Goal: Task Accomplishment & Management: Complete application form

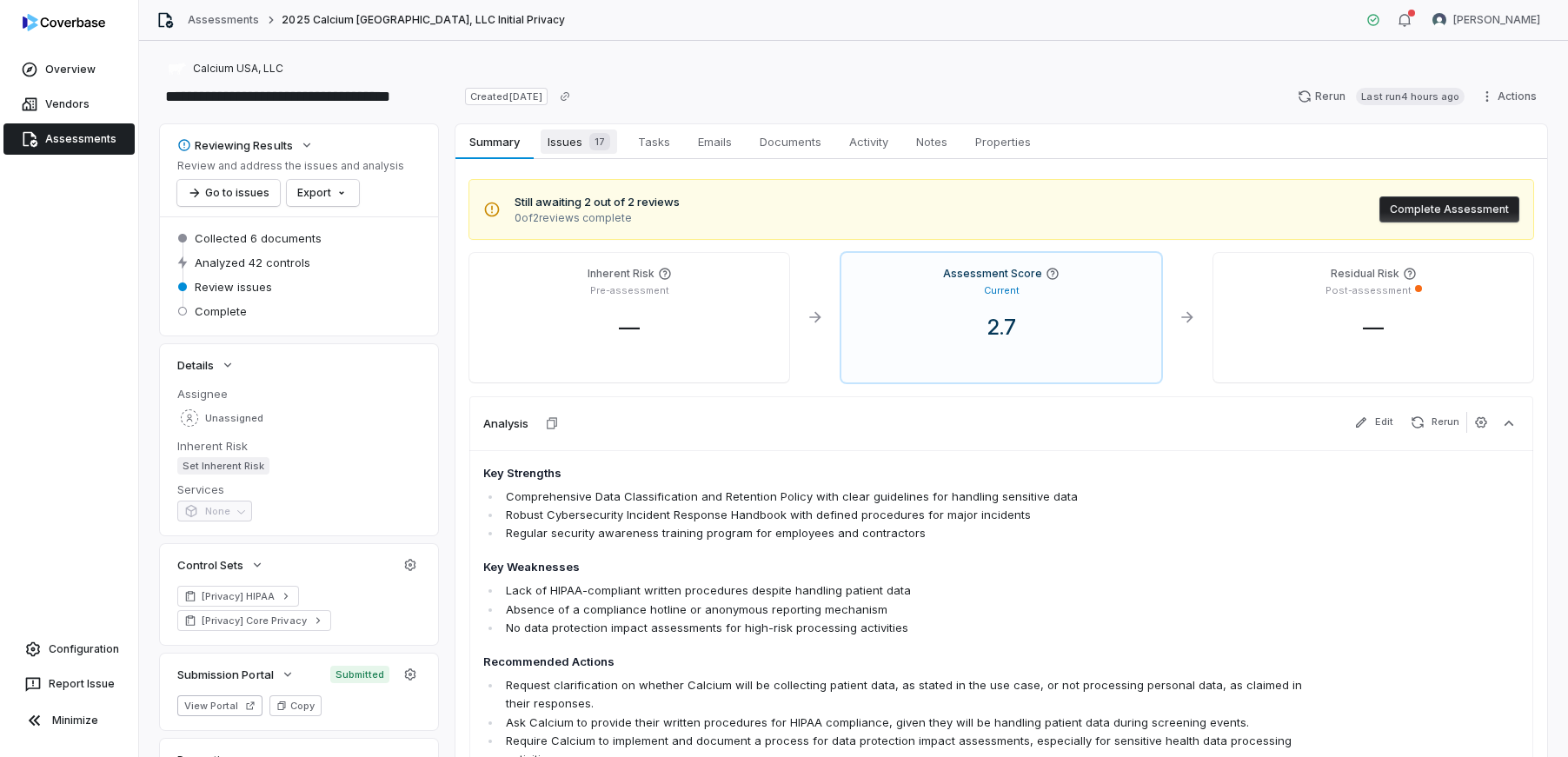
click at [572, 144] on span "Issues 17" at bounding box center [578, 142] width 76 height 24
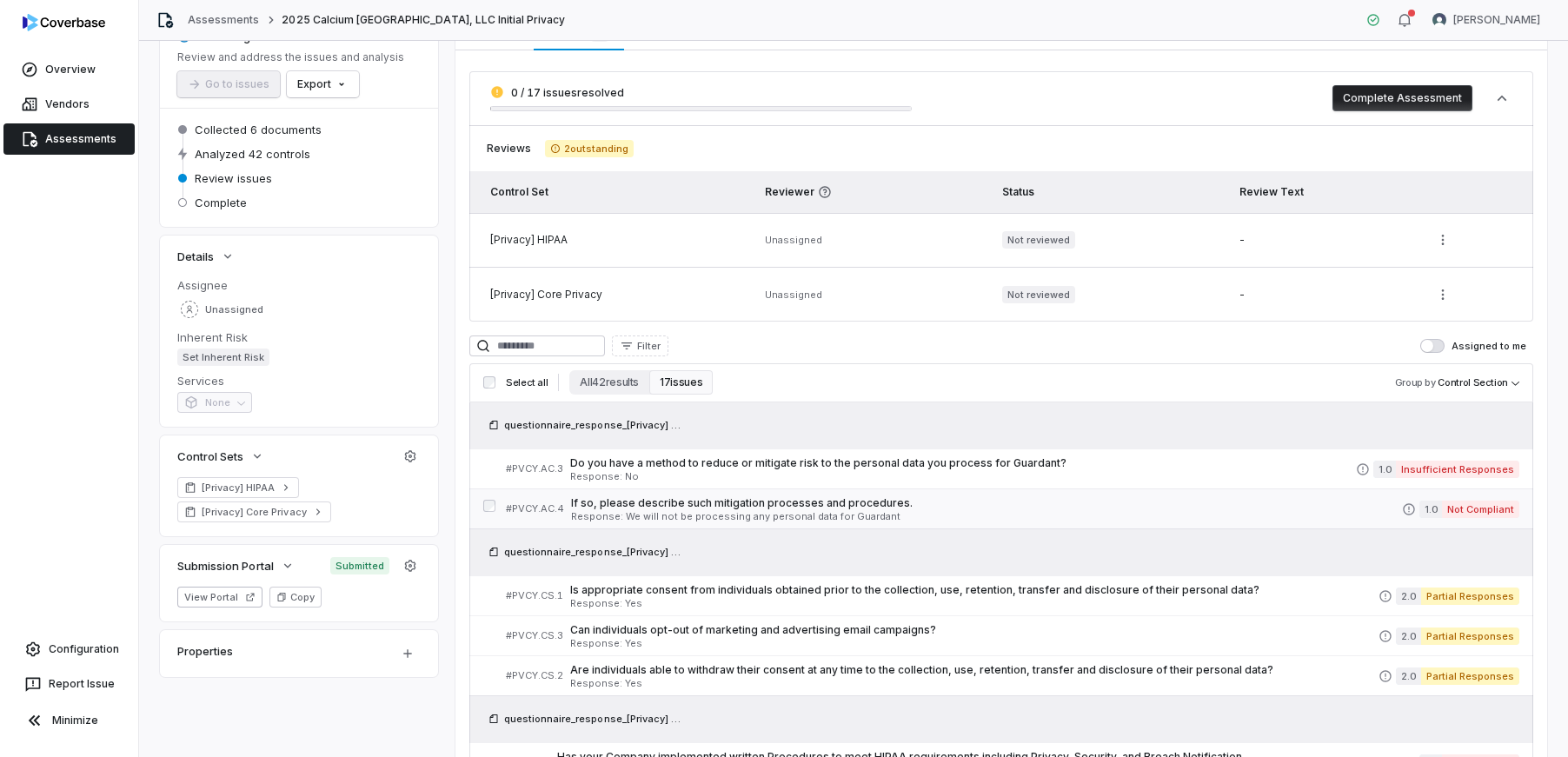
scroll to position [111, 0]
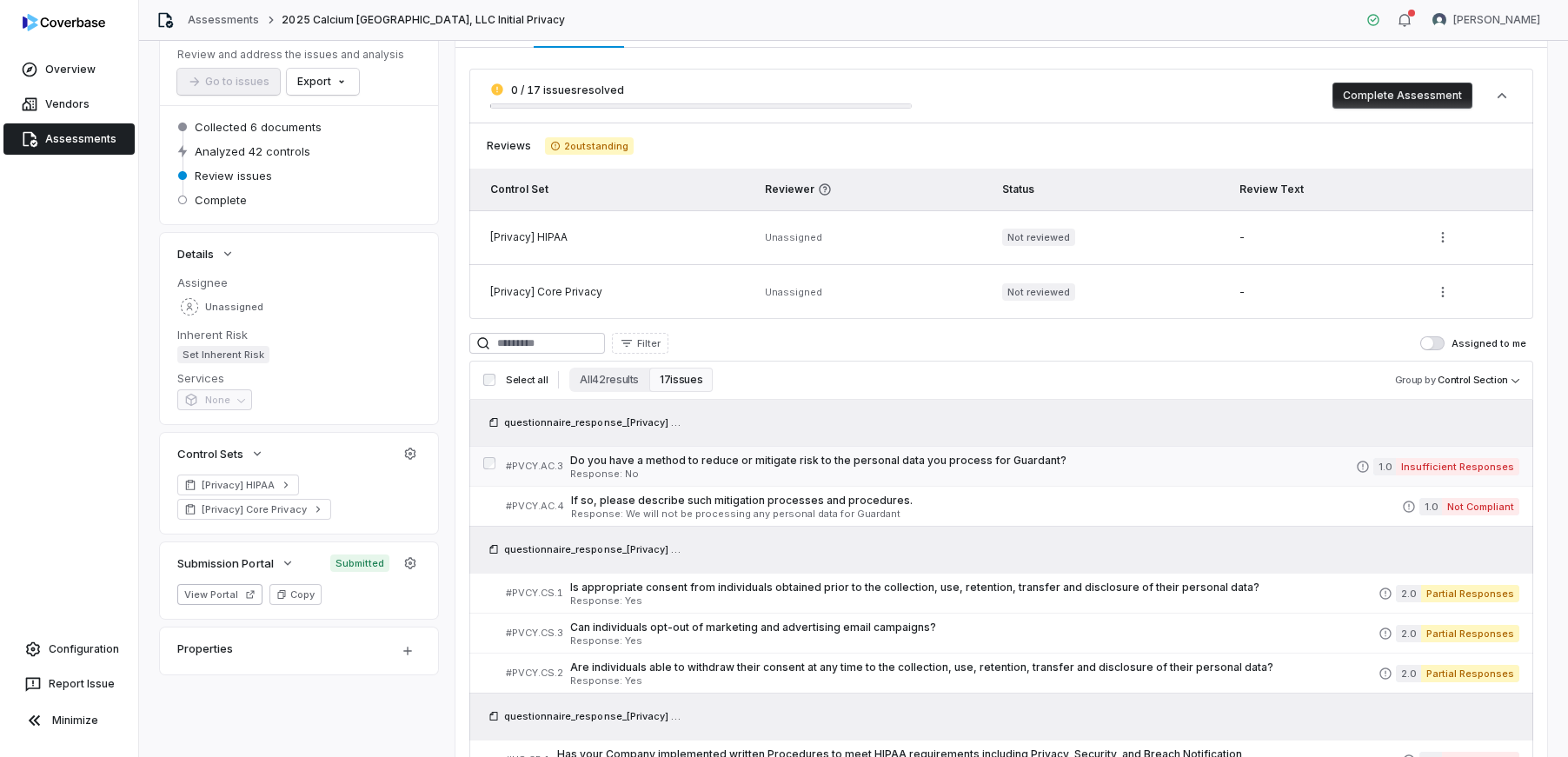
click at [1000, 465] on span "Do you have a method to reduce or mitigate risk to the personal data you proces…" at bounding box center [963, 460] width 785 height 14
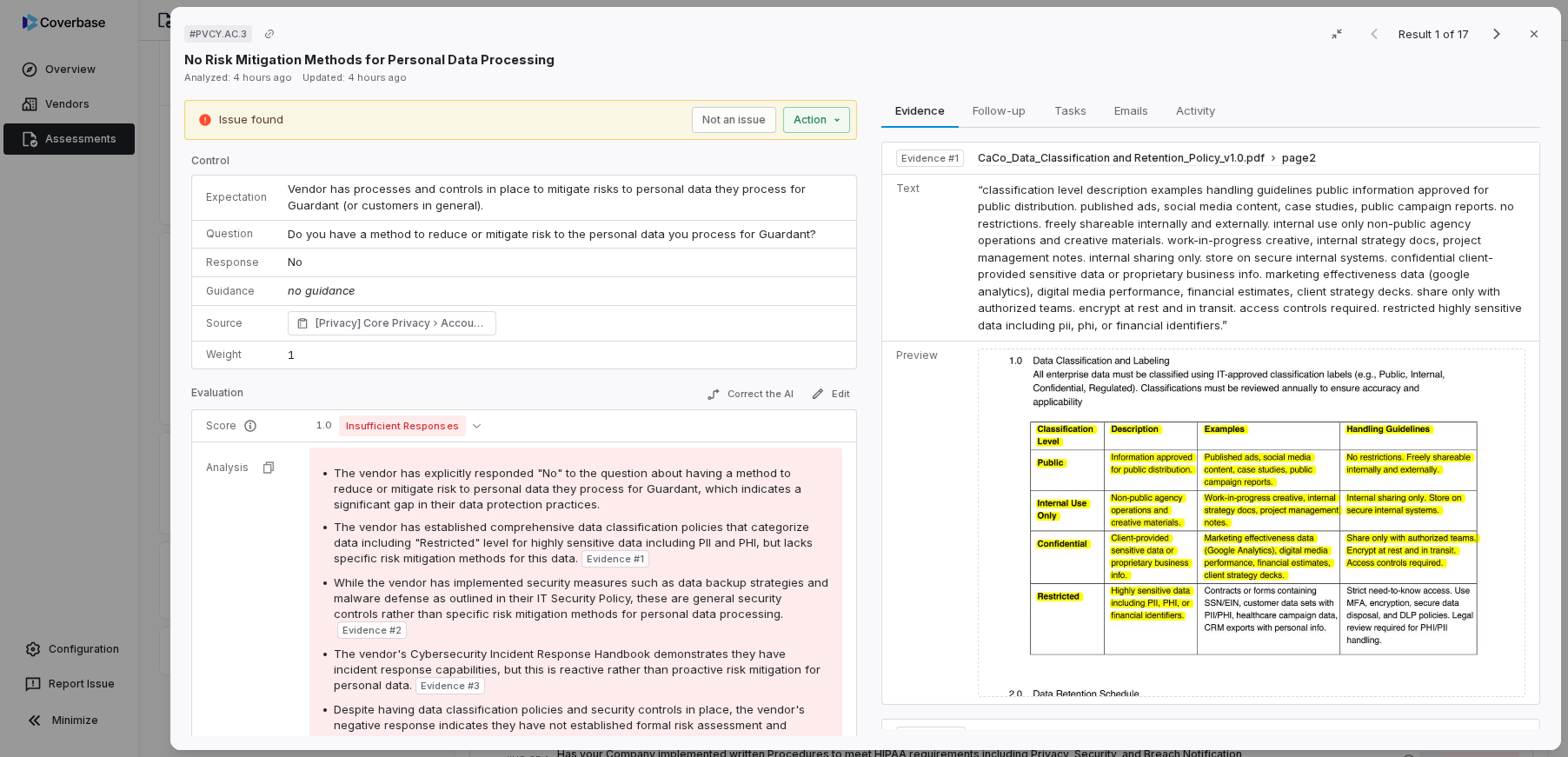
click at [149, 274] on div "# PVCY.AC.3 Result 1 of 17 Close No Risk Mitigation Methods for Personal Data P…" at bounding box center [784, 378] width 1568 height 757
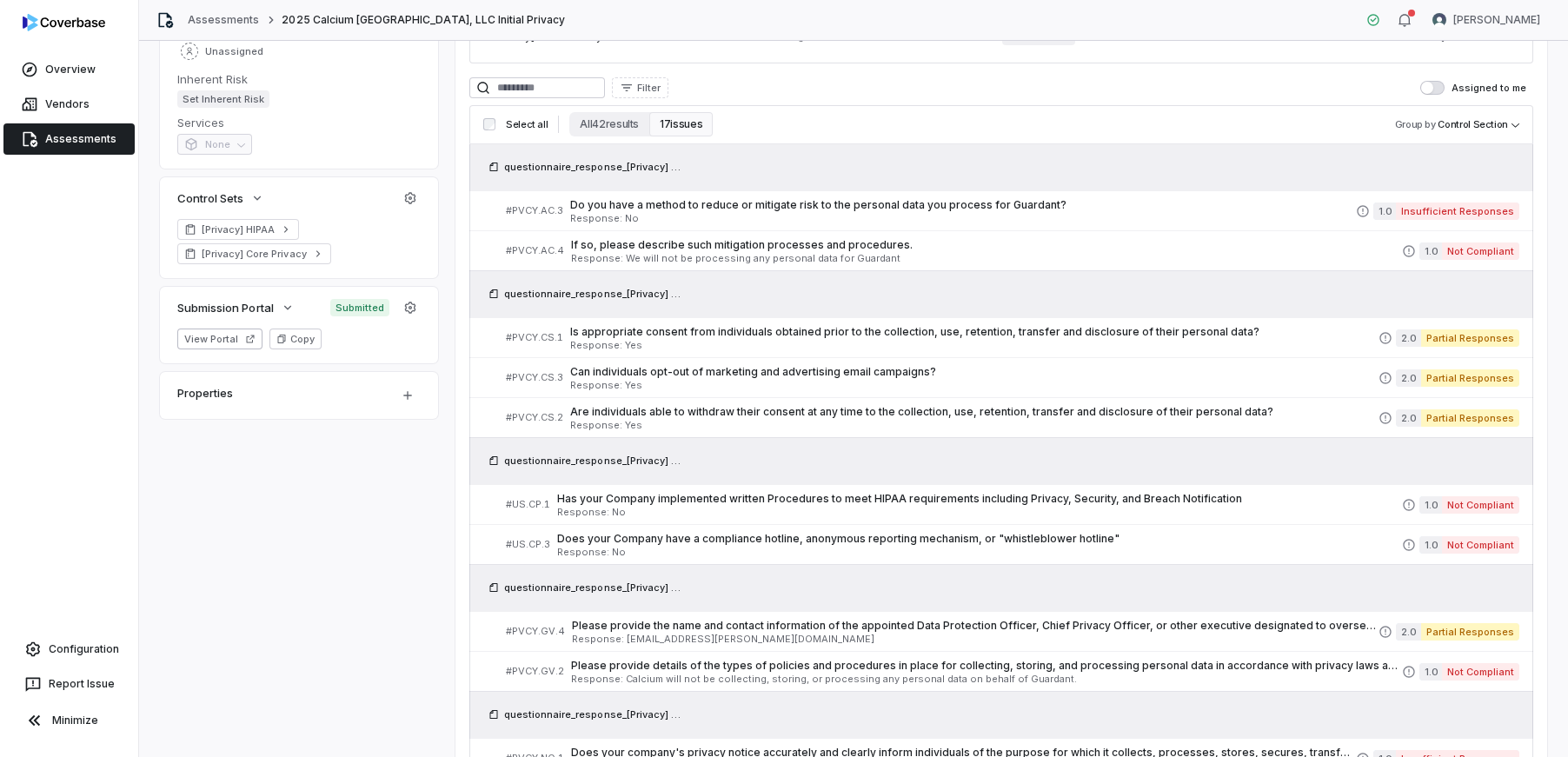
scroll to position [365, 0]
click at [226, 340] on button "View Portal" at bounding box center [220, 340] width 86 height 21
click at [303, 456] on div "Reviewing Results Review and address the issues and analysis Go to issues Expor…" at bounding box center [853, 561] width 1387 height 1605
click at [294, 311] on icon "button" at bounding box center [287, 309] width 14 height 14
click at [293, 311] on icon "button" at bounding box center [287, 309] width 14 height 14
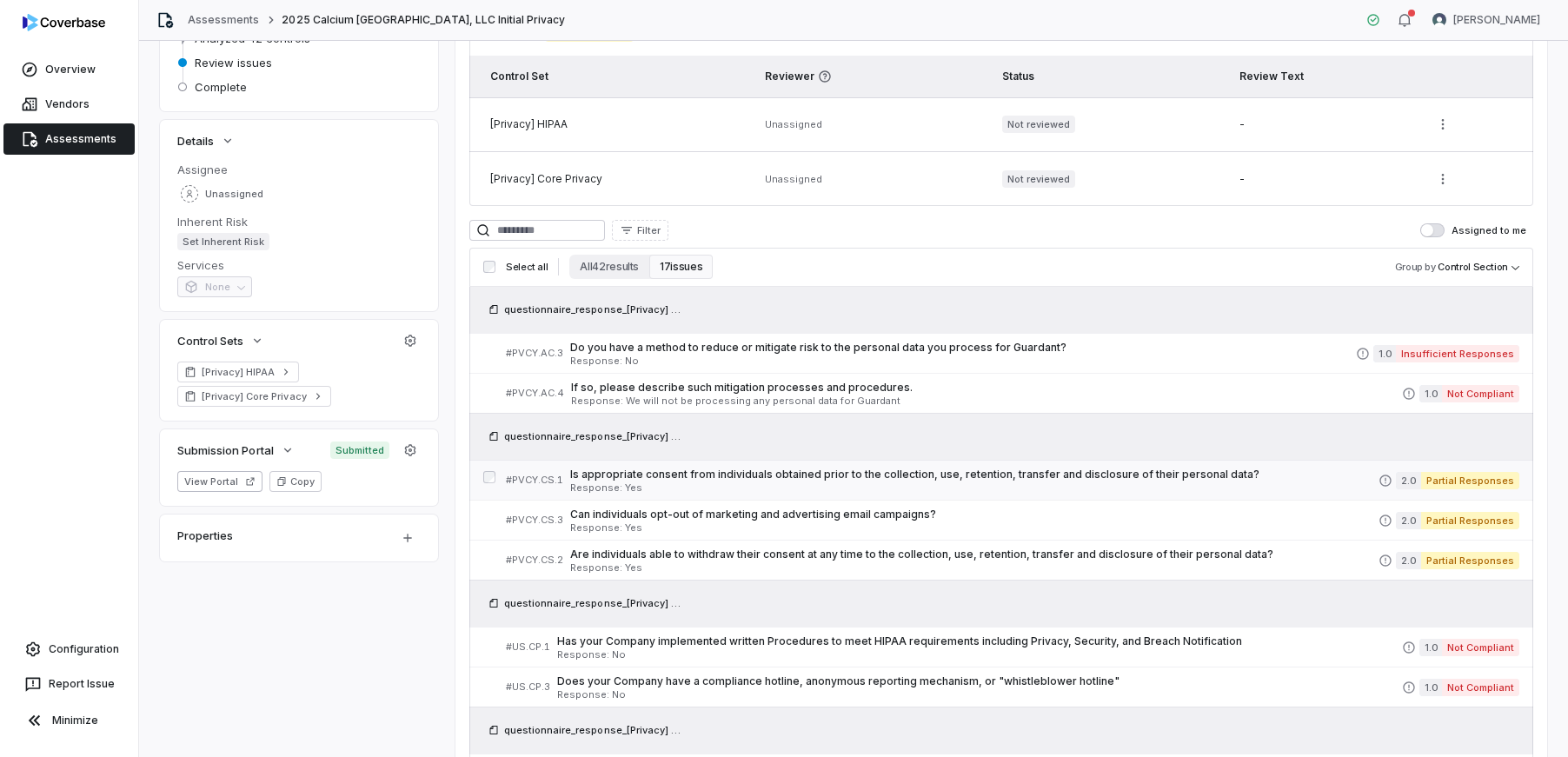
scroll to position [0, 0]
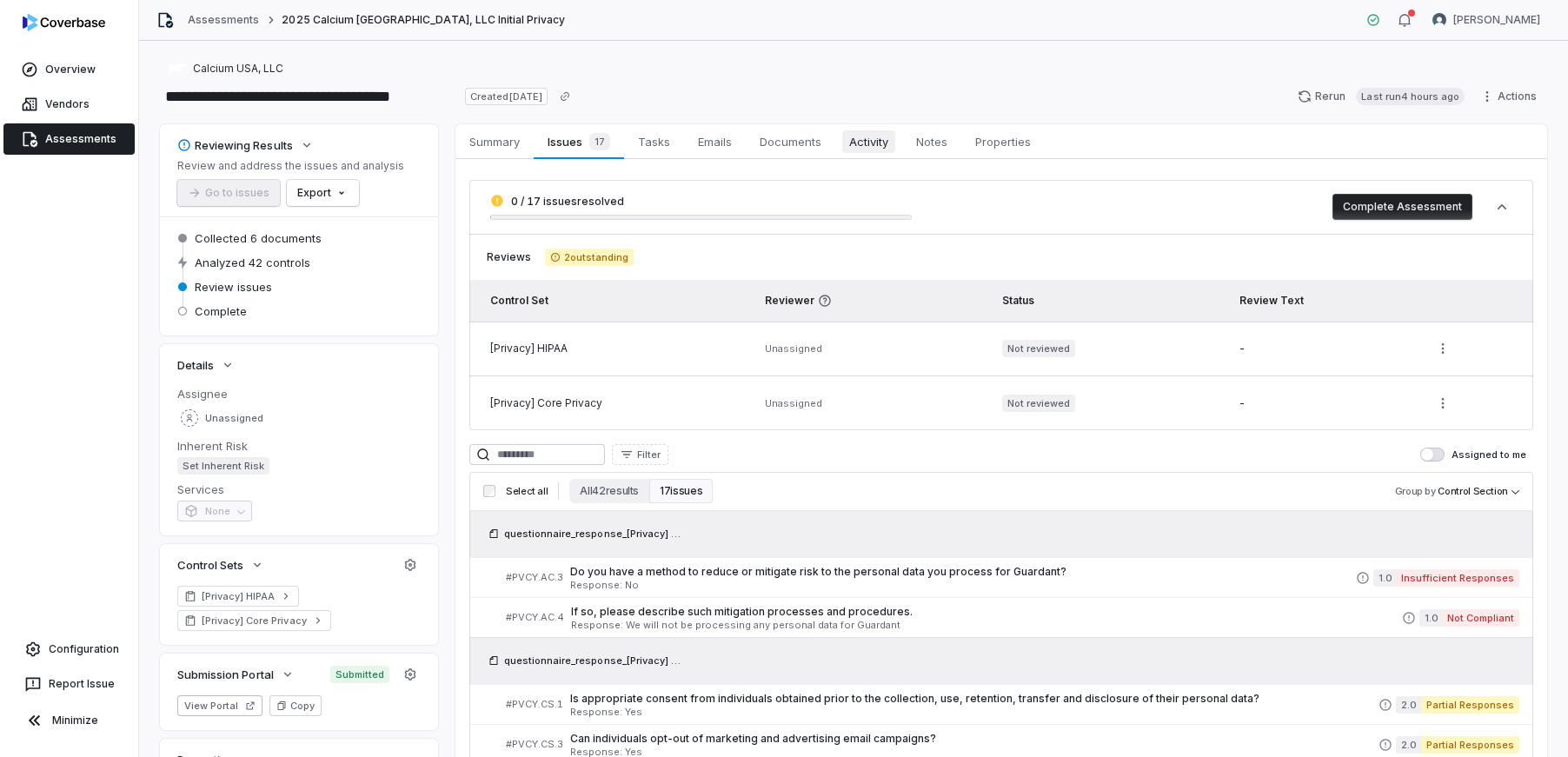
click at [854, 144] on span "Activity" at bounding box center [869, 142] width 53 height 23
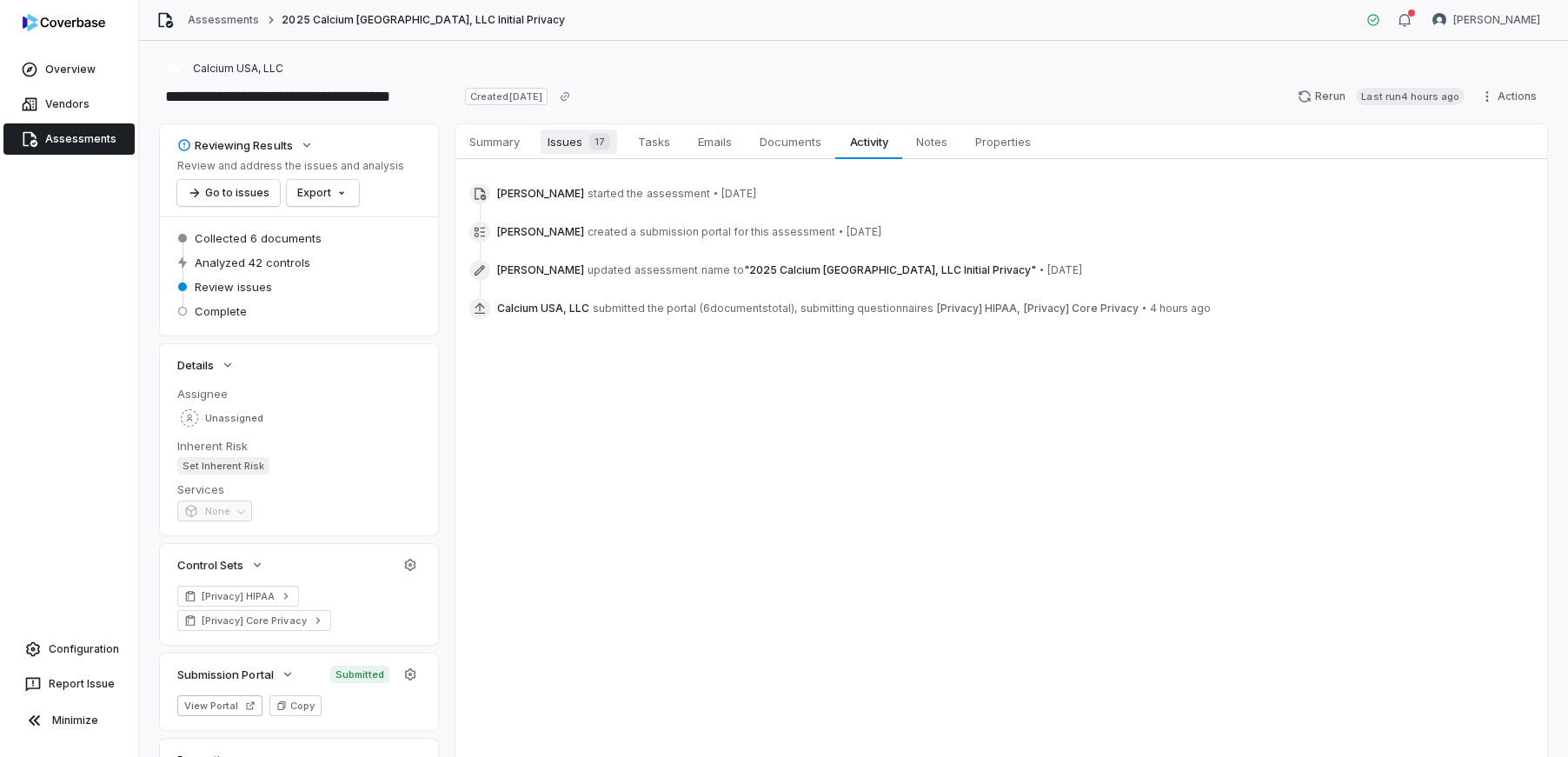
click at [581, 139] on span "Issues 17" at bounding box center [578, 142] width 76 height 24
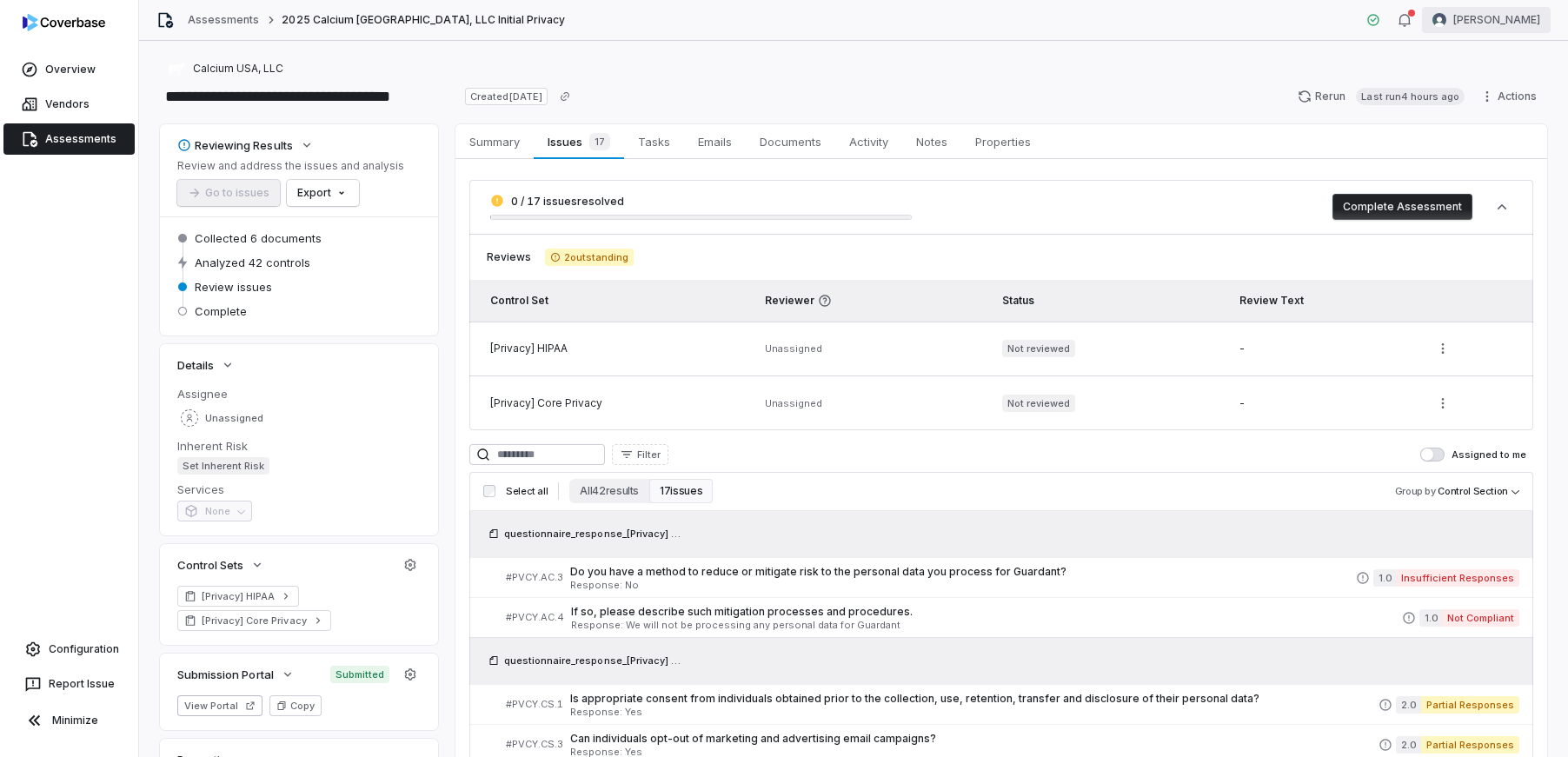
click at [1486, 22] on html "**********" at bounding box center [784, 378] width 1568 height 757
click at [1484, 128] on div "Help & Feedback" at bounding box center [1477, 117] width 133 height 28
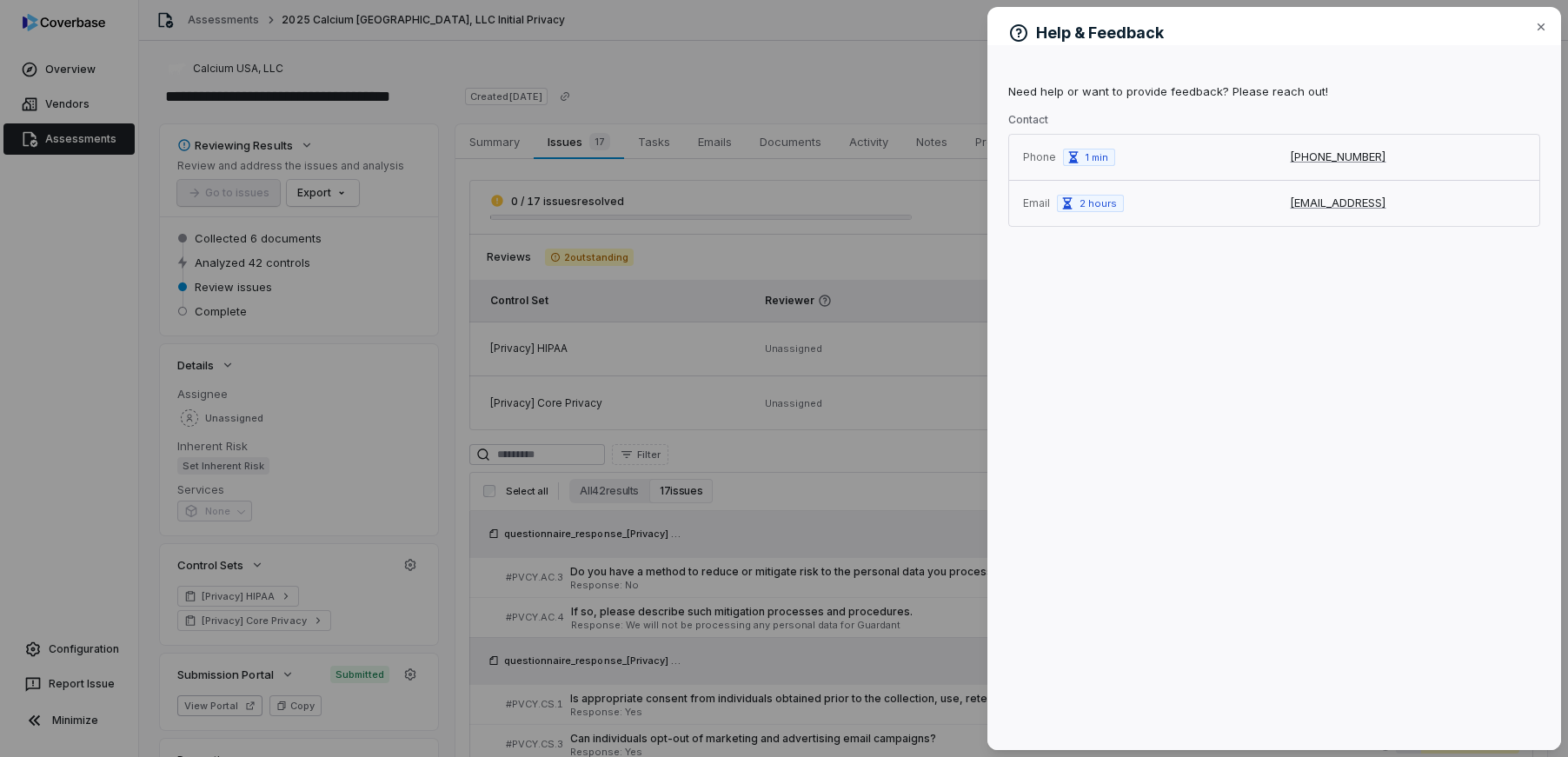
click at [858, 191] on div "Help & Feedback Close Need help or want to provide feedback? Please reach out! …" at bounding box center [784, 378] width 1568 height 757
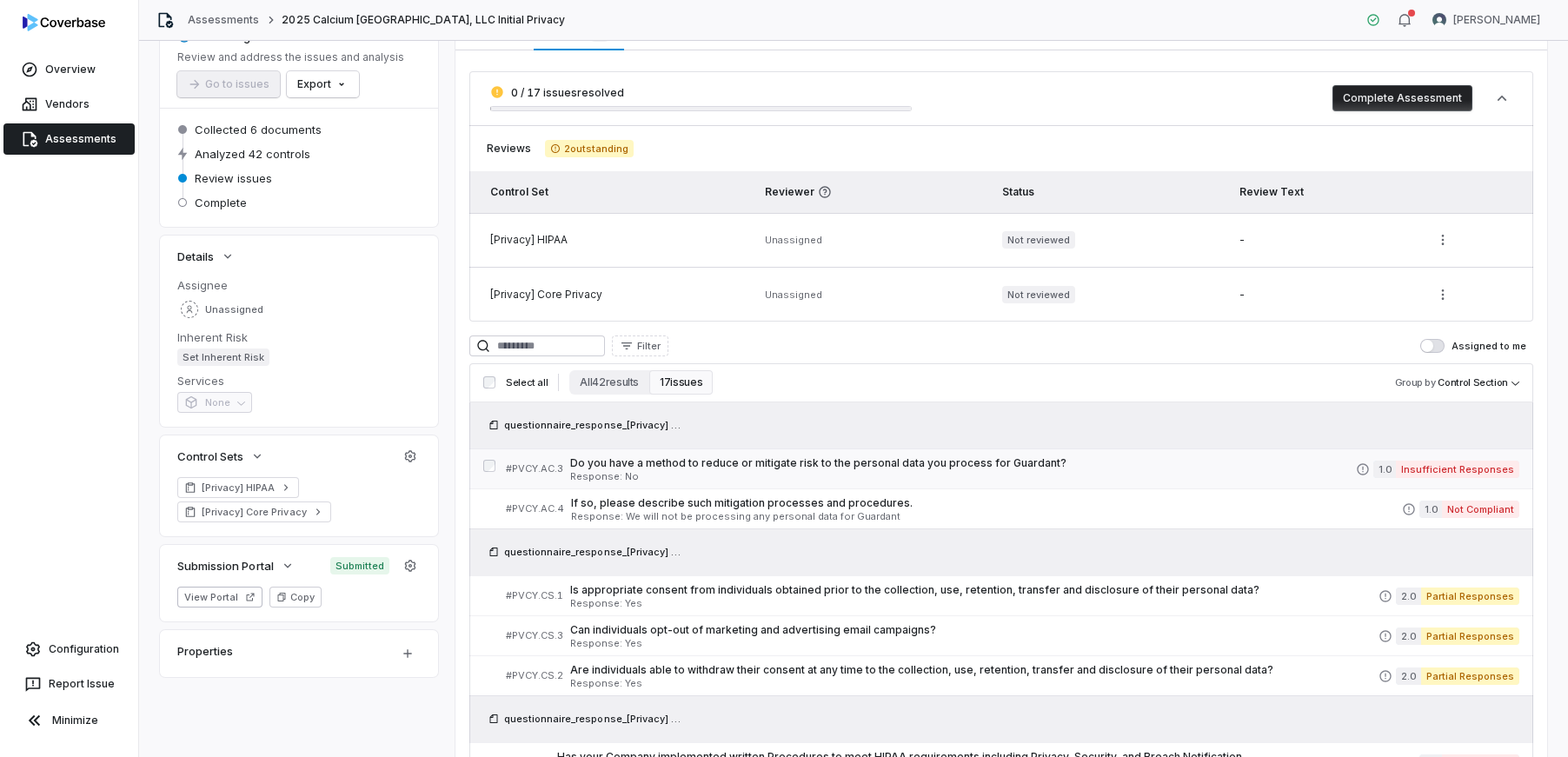
click at [702, 476] on span "Response: No" at bounding box center [963, 476] width 785 height 9
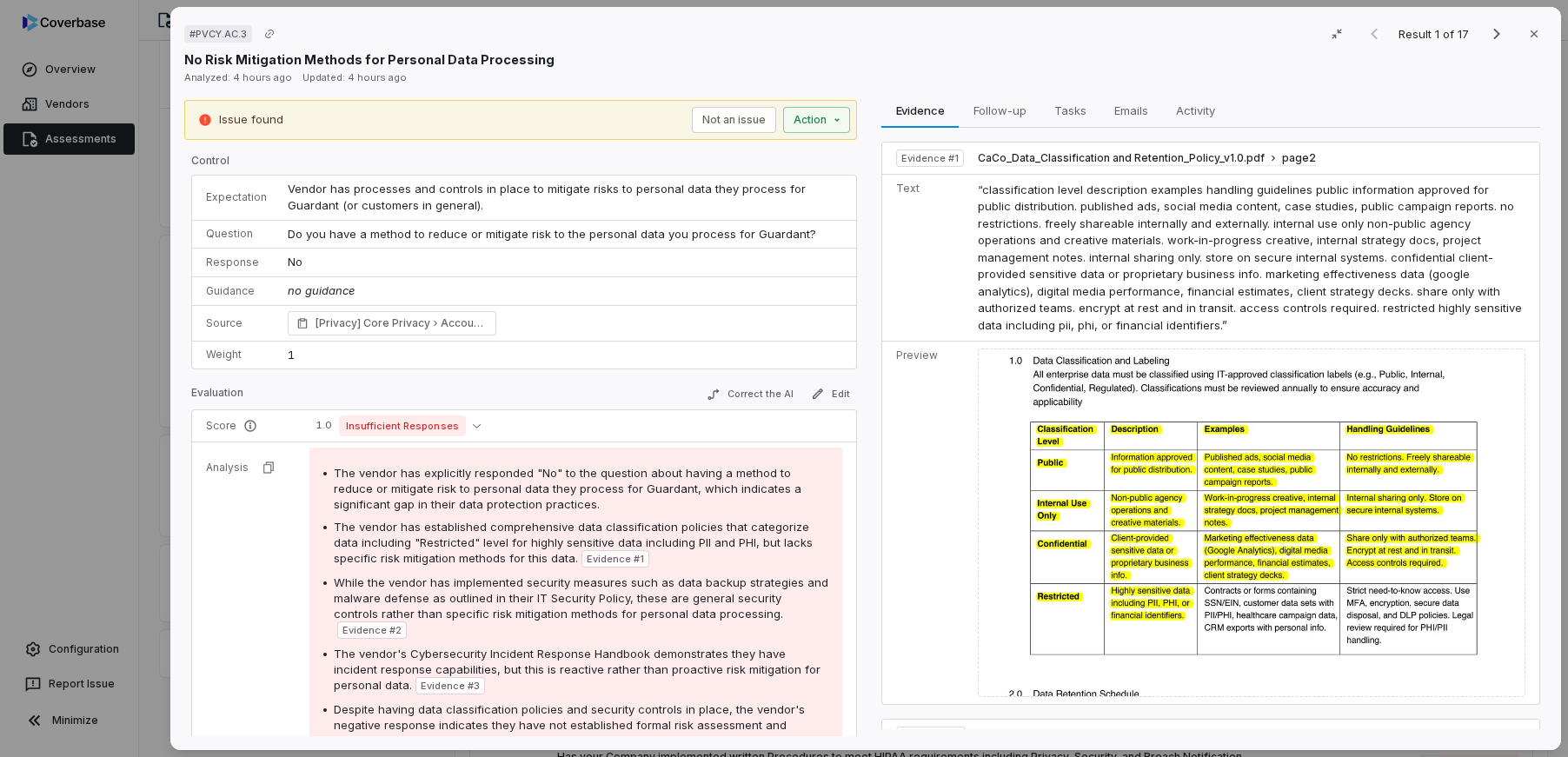
click at [82, 366] on div "# PVCY.AC.3 Result 1 of 17 Close No Risk Mitigation Methods for Personal Data P…" at bounding box center [784, 378] width 1568 height 757
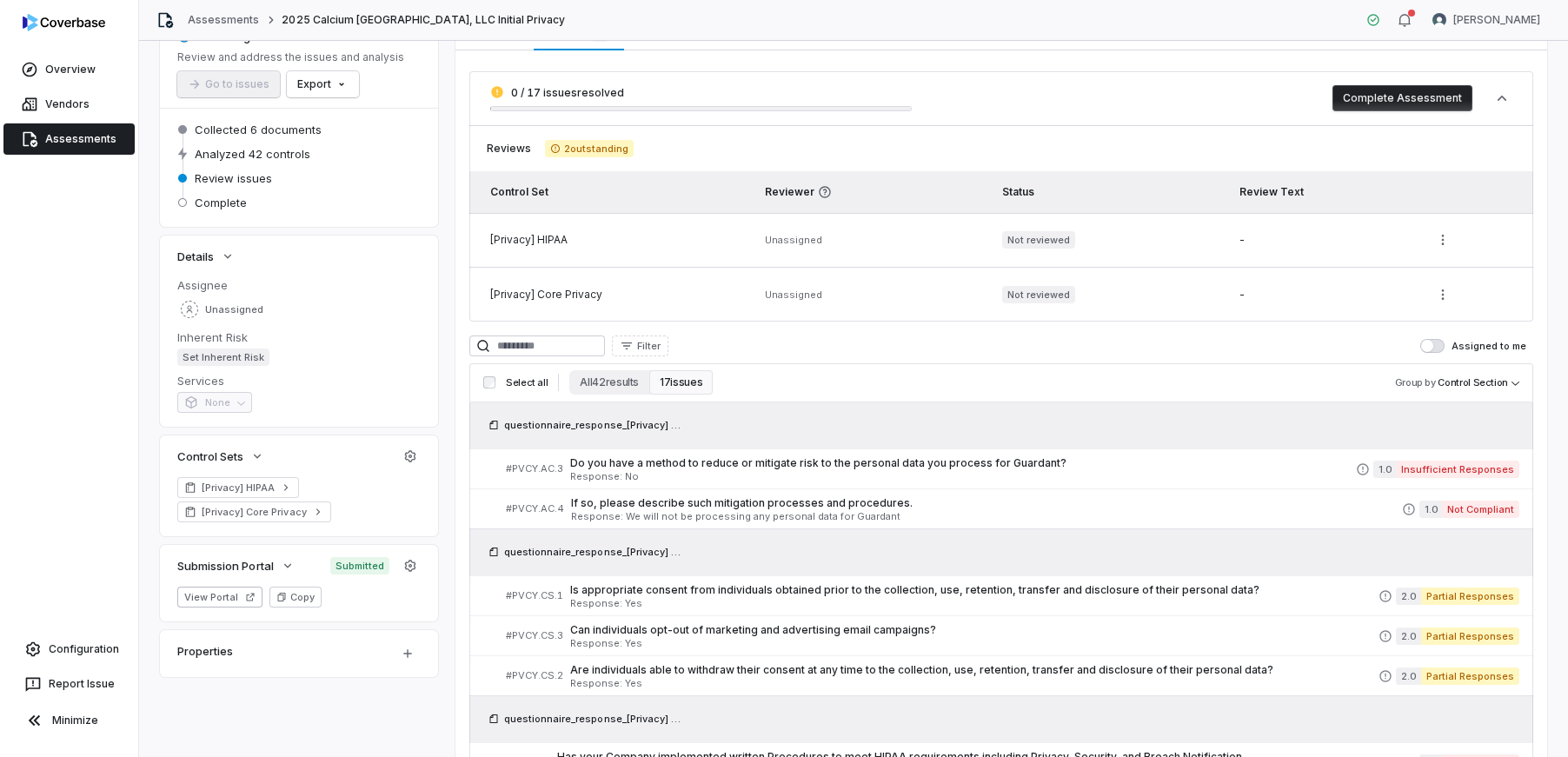
scroll to position [109, 0]
click at [727, 503] on span "If so, please describe such mitigation processes and procedures." at bounding box center [987, 503] width 831 height 14
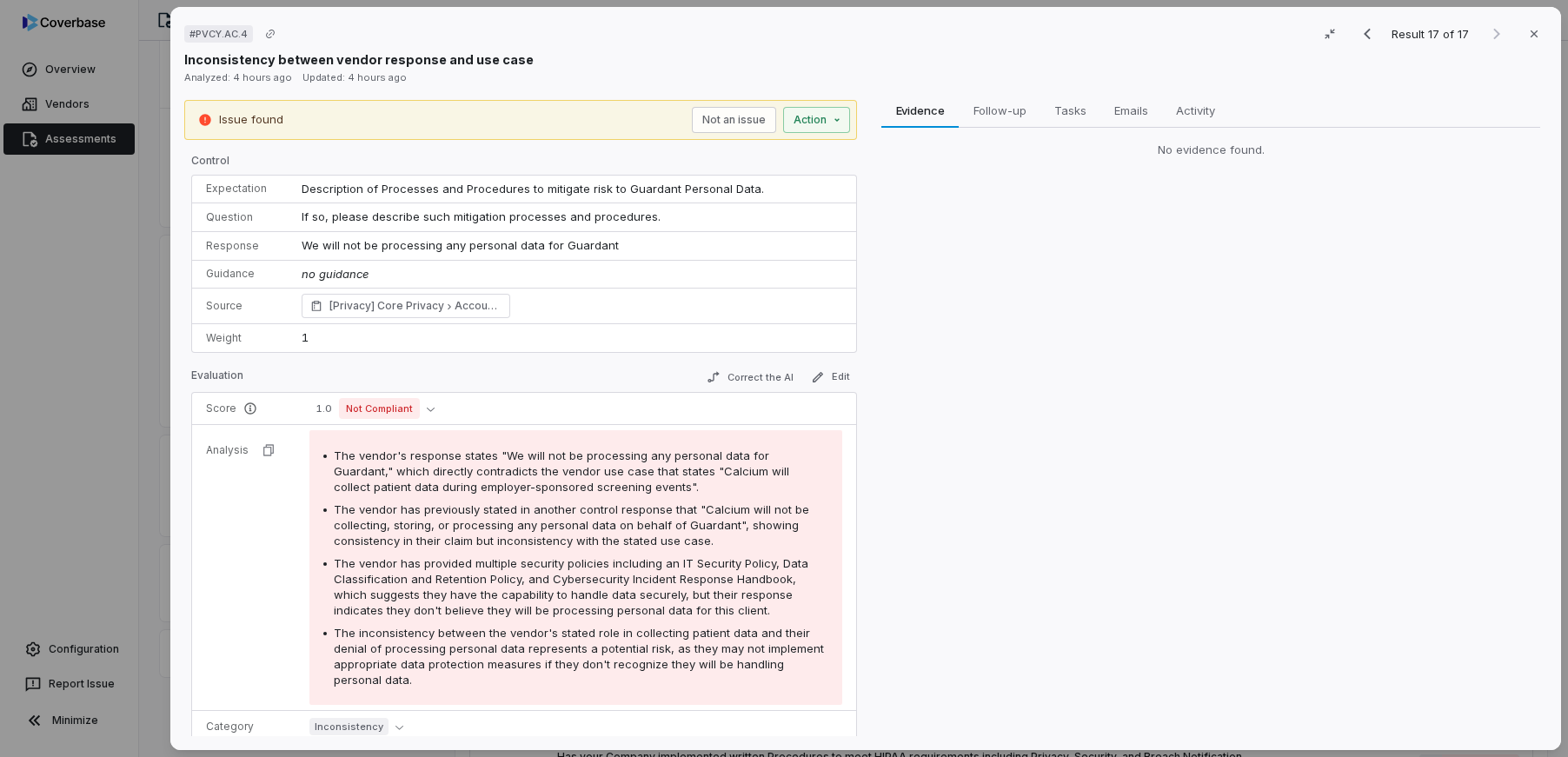
click at [52, 350] on div "# PVCY.AC.4 Result 17 of 17 Close Inconsistency between vendor response and use…" at bounding box center [784, 378] width 1568 height 757
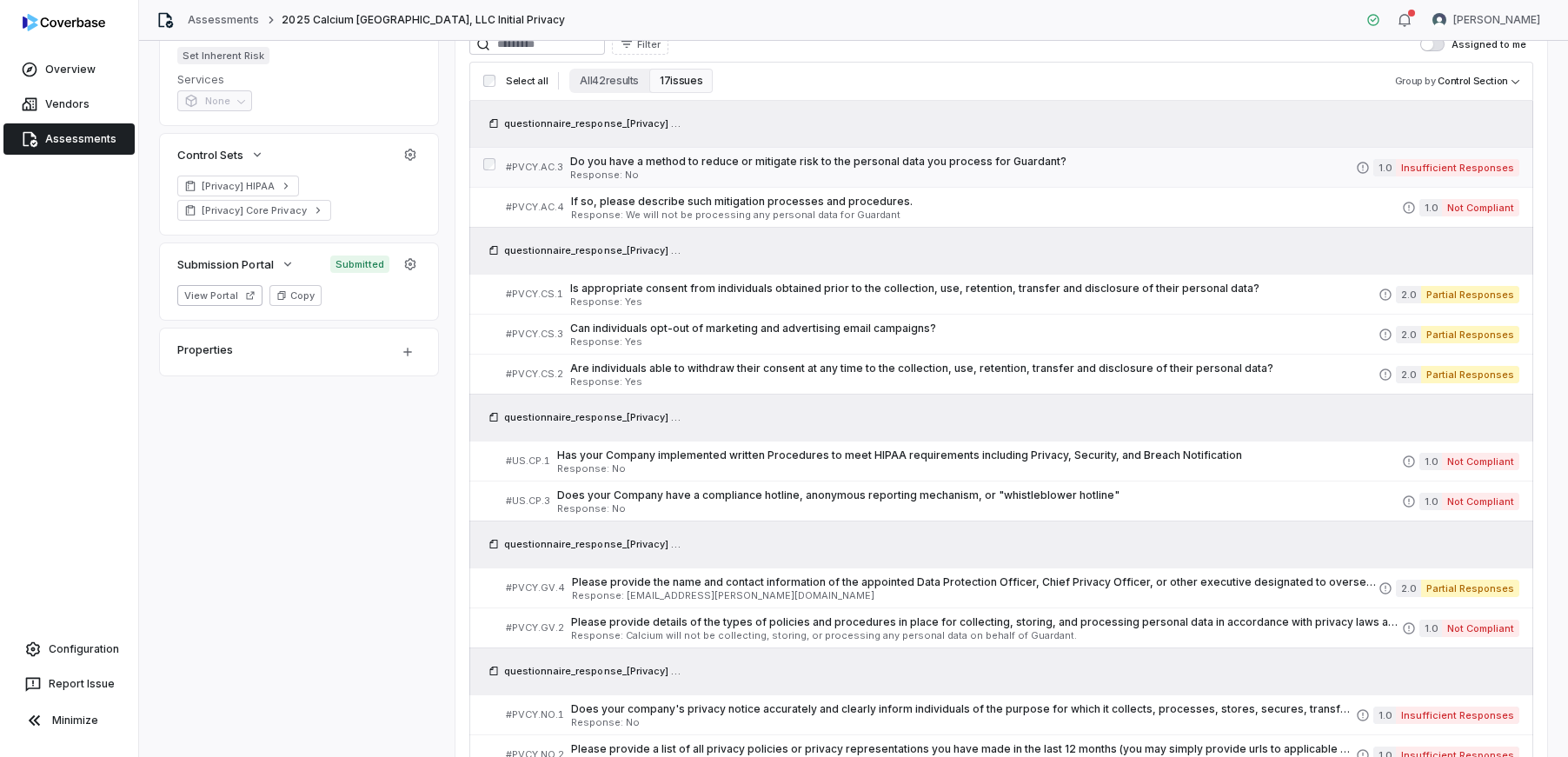
scroll to position [372, 0]
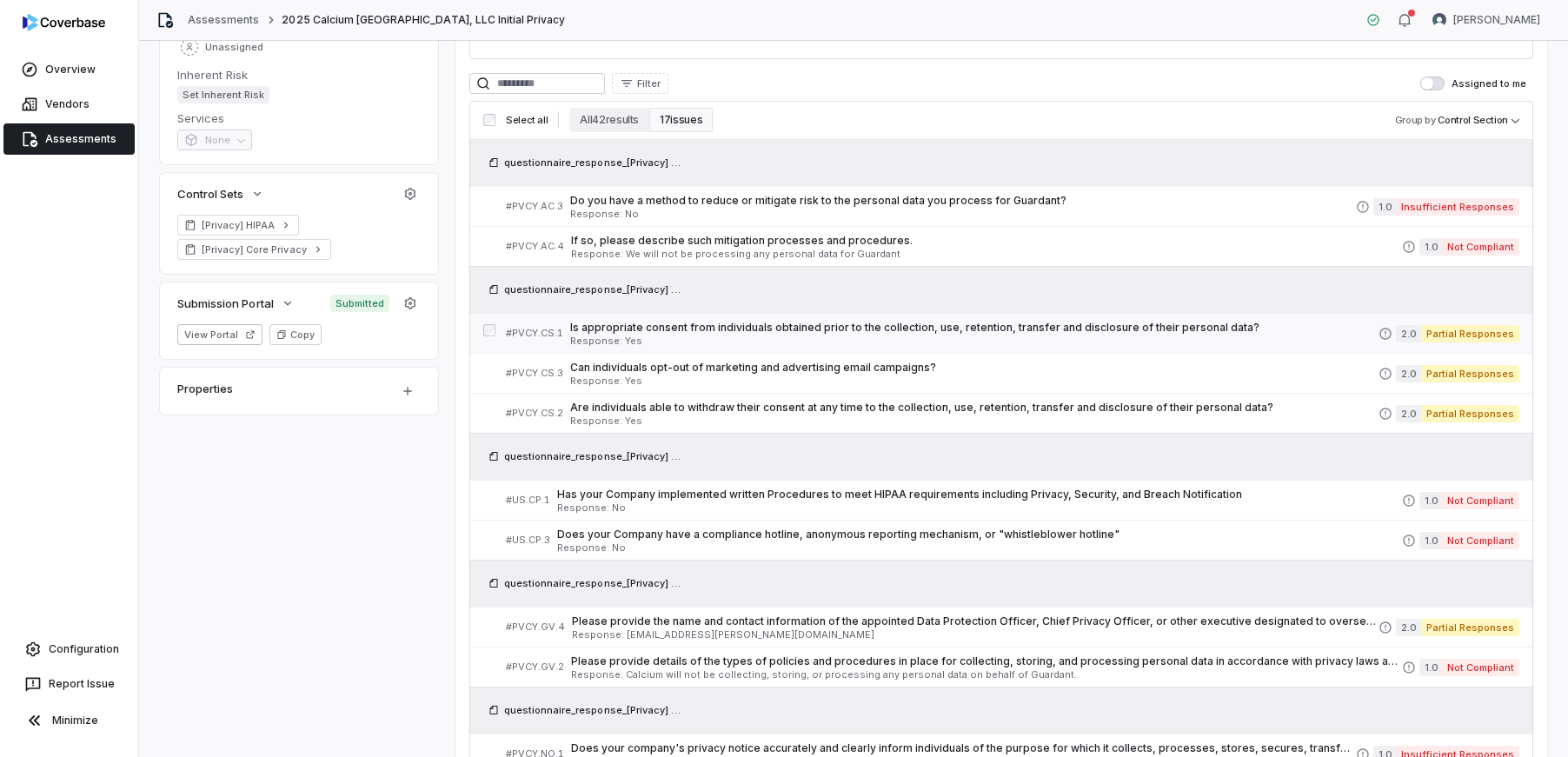
click at [857, 327] on span "Is appropriate consent from individuals obtained prior to the collection, use, …" at bounding box center [974, 327] width 808 height 14
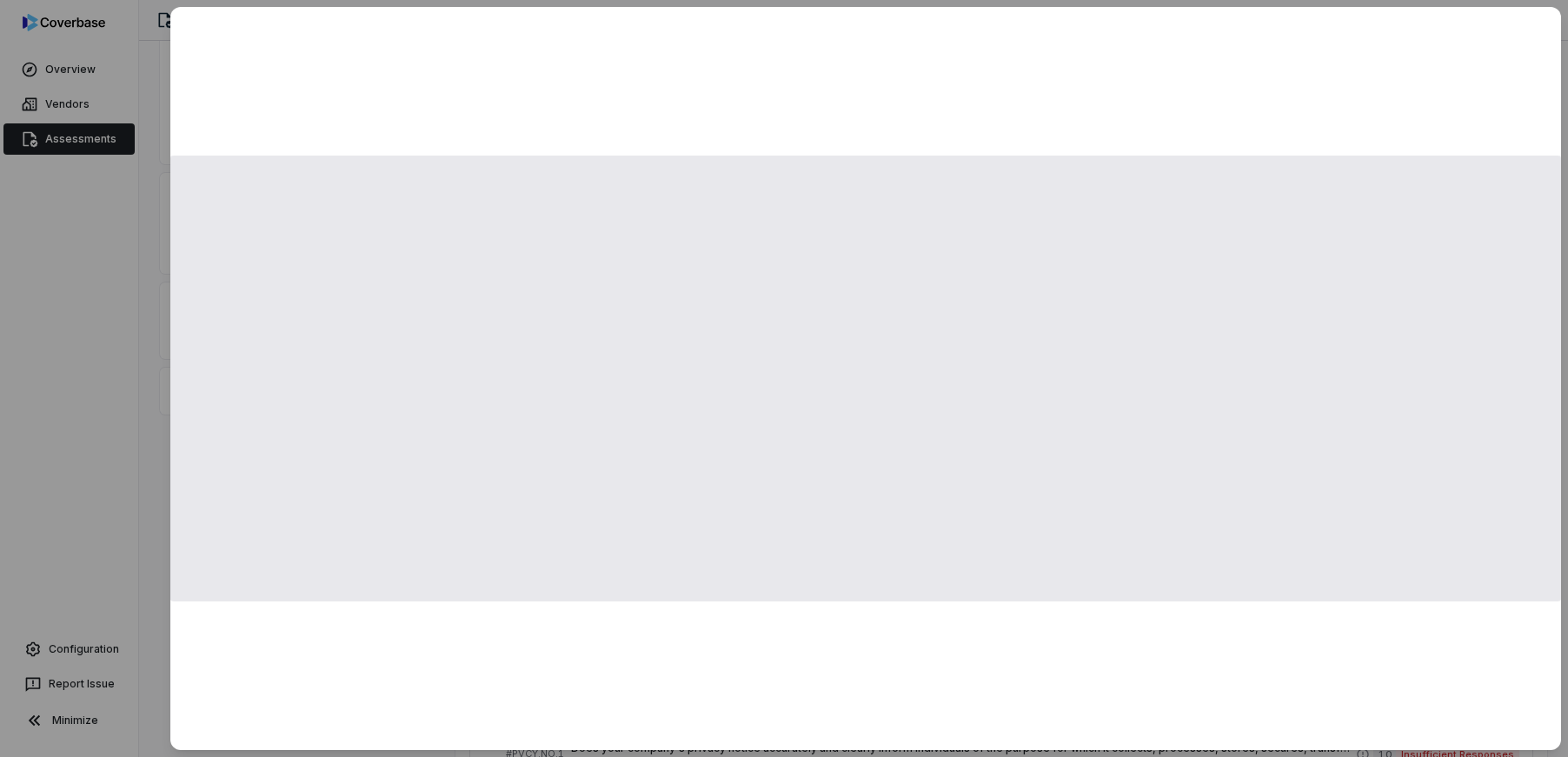
scroll to position [372, 0]
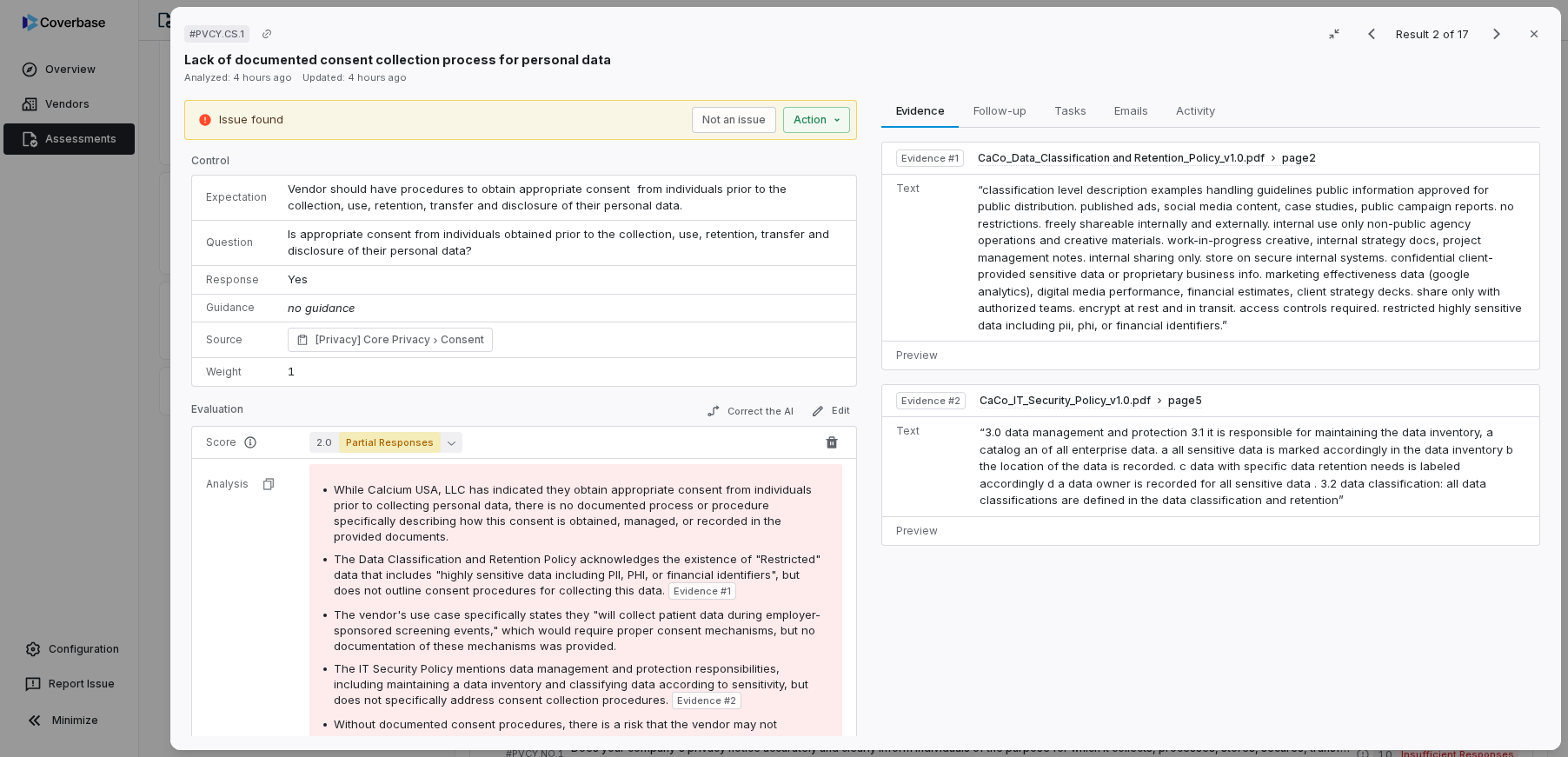
click at [441, 364] on td "1" at bounding box center [567, 372] width 578 height 28
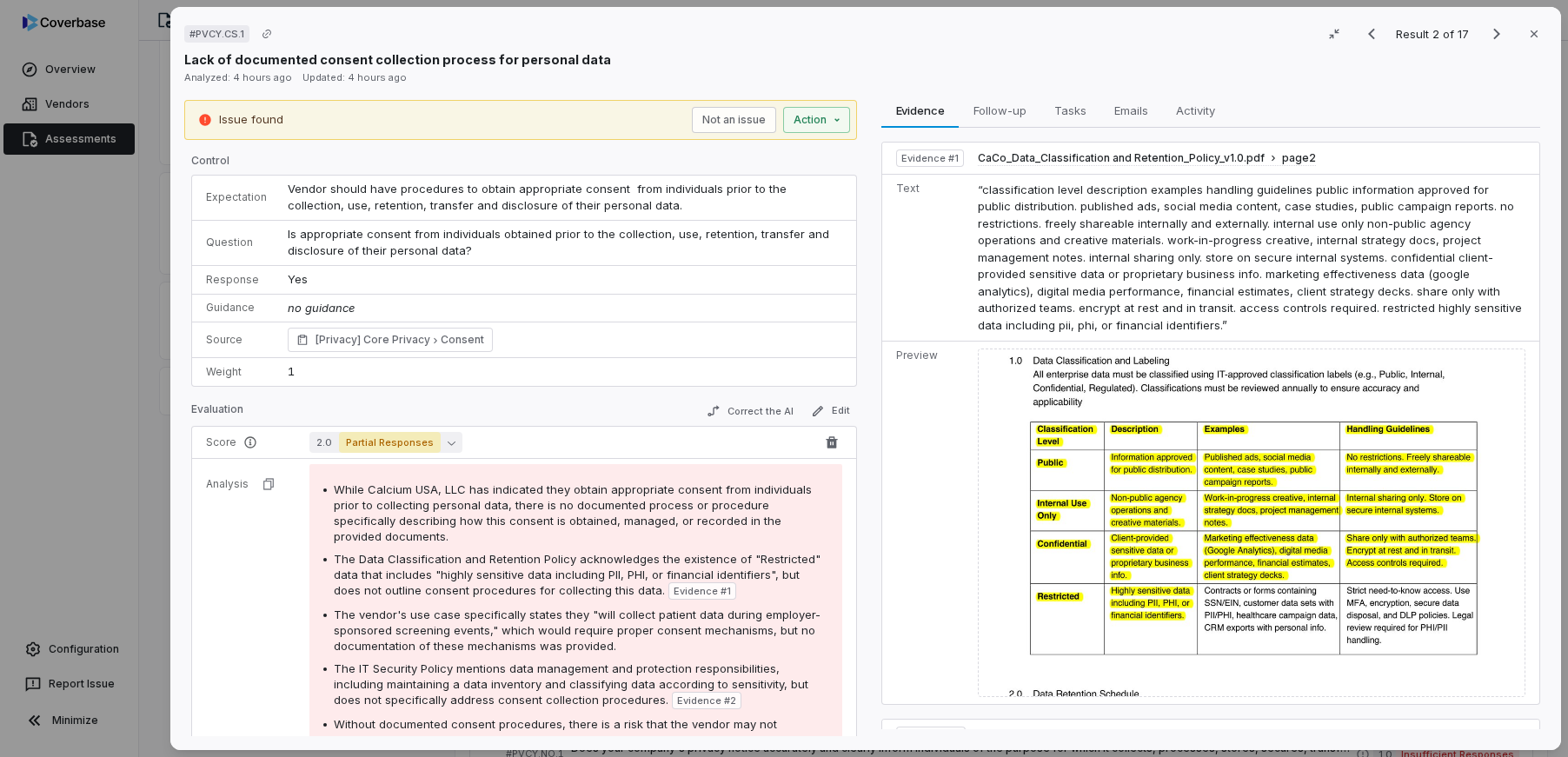
click at [448, 443] on icon "button" at bounding box center [452, 442] width 8 height 8
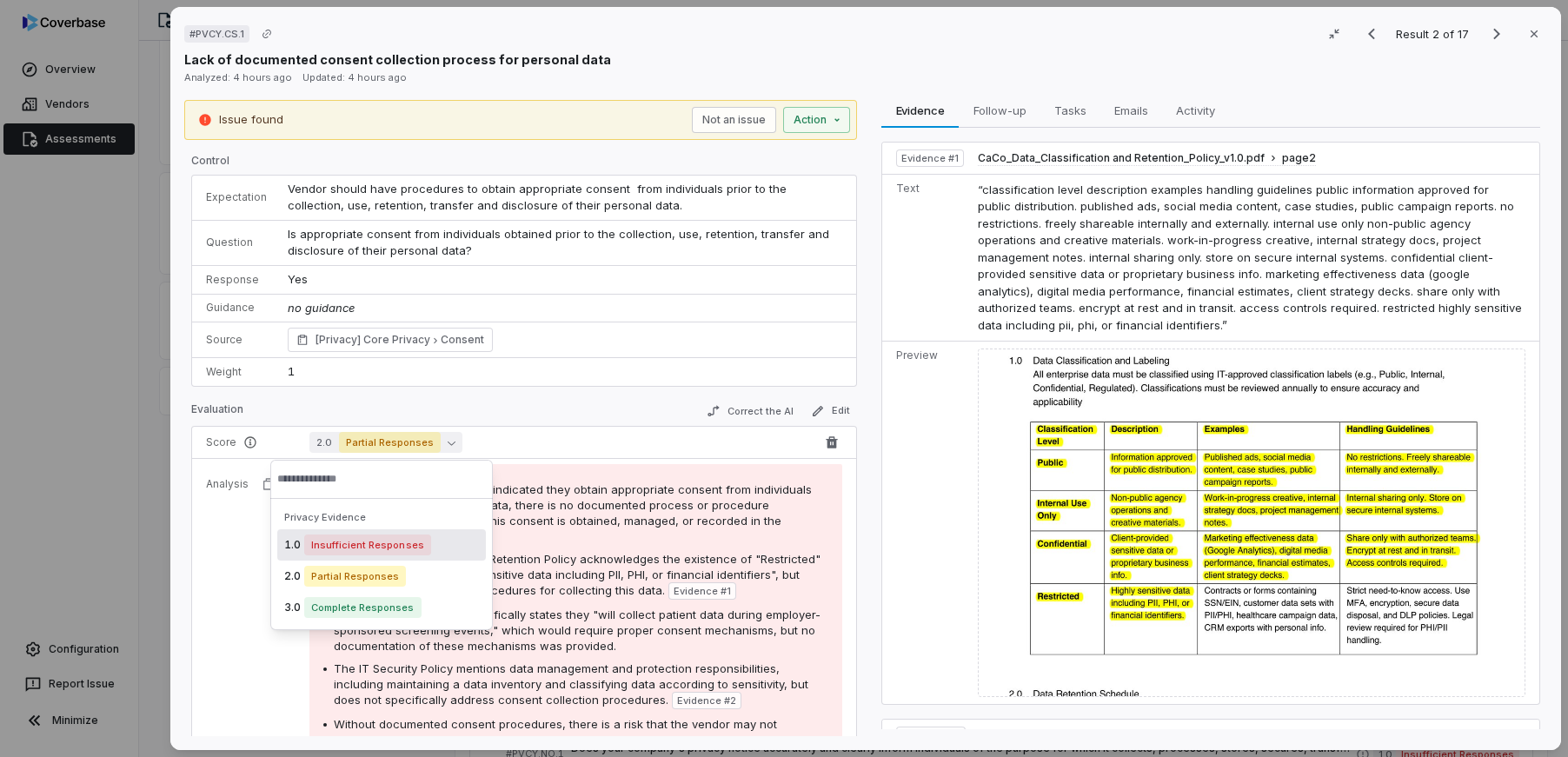
click at [524, 438] on span "2.0 Partial Responses" at bounding box center [561, 442] width 505 height 21
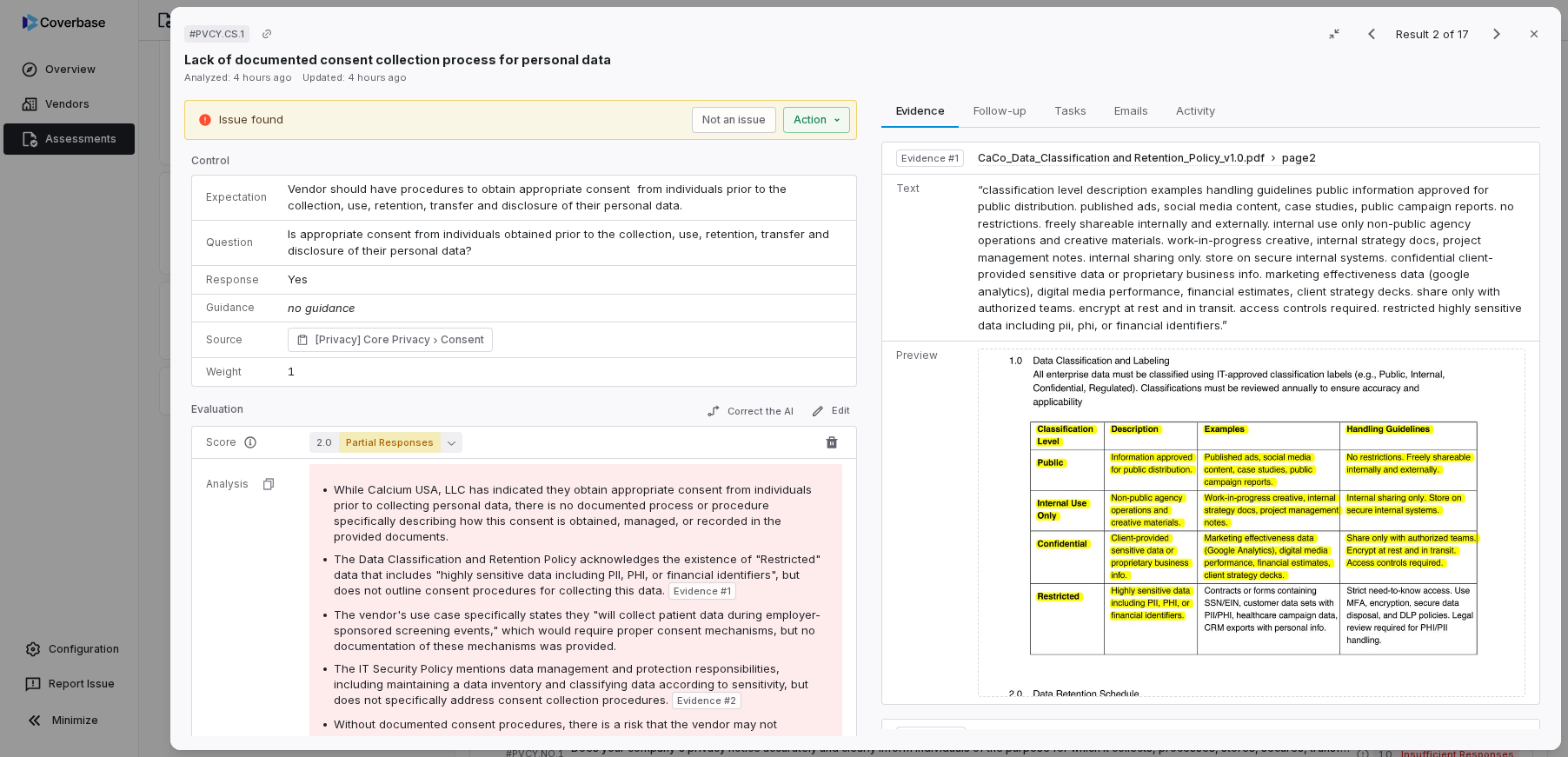
click at [419, 441] on span "Partial Responses" at bounding box center [390, 442] width 102 height 21
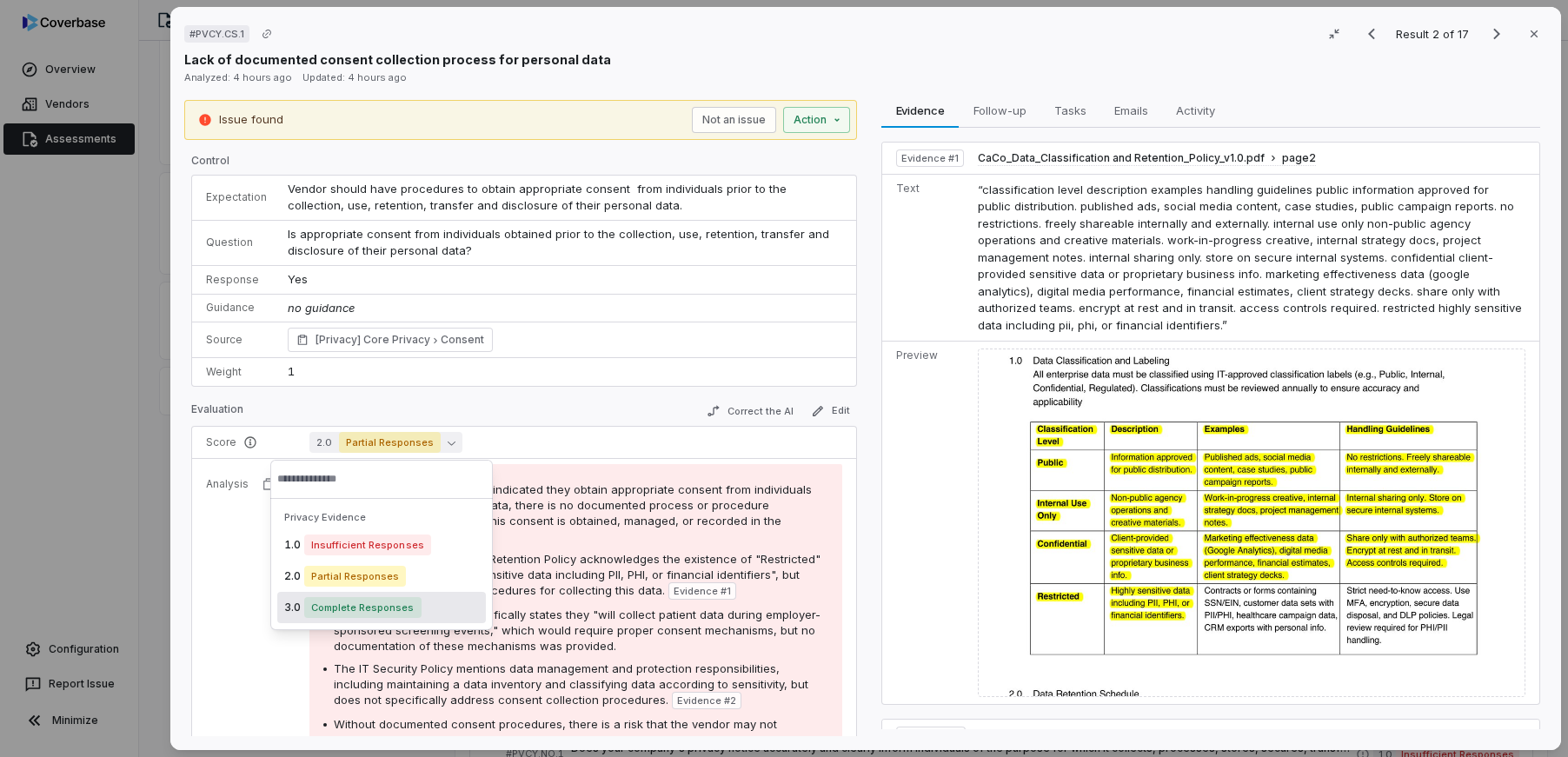
drag, startPoint x: 420, startPoint y: 605, endPoint x: 422, endPoint y: 596, distance: 9.2
click at [420, 604] on div "3.0 Complete Responses" at bounding box center [382, 608] width 209 height 31
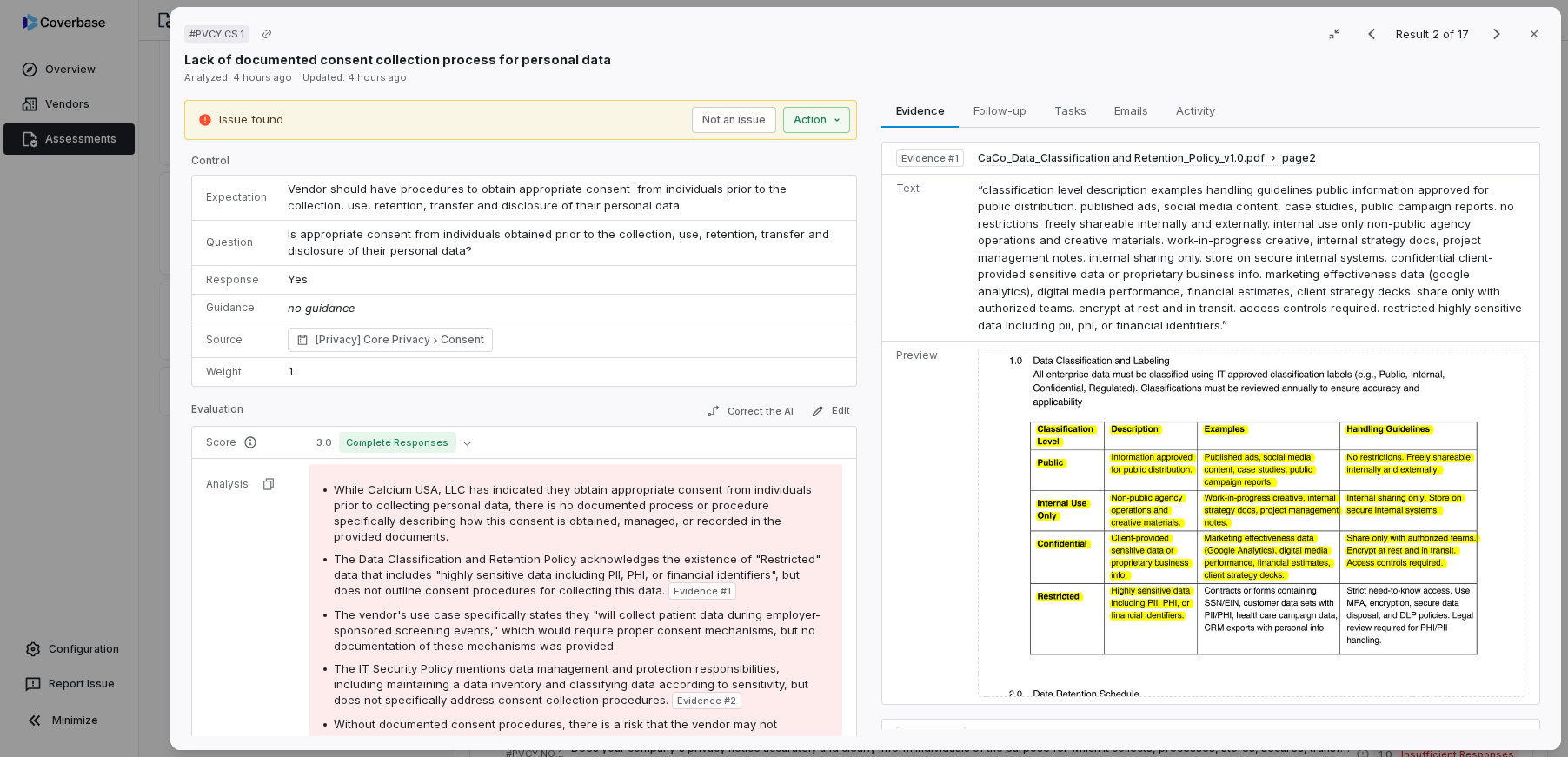
click at [85, 373] on div "# PVCY.CS.1 Result 2 of 17 Close Lack of documented consent collection process …" at bounding box center [784, 378] width 1568 height 757
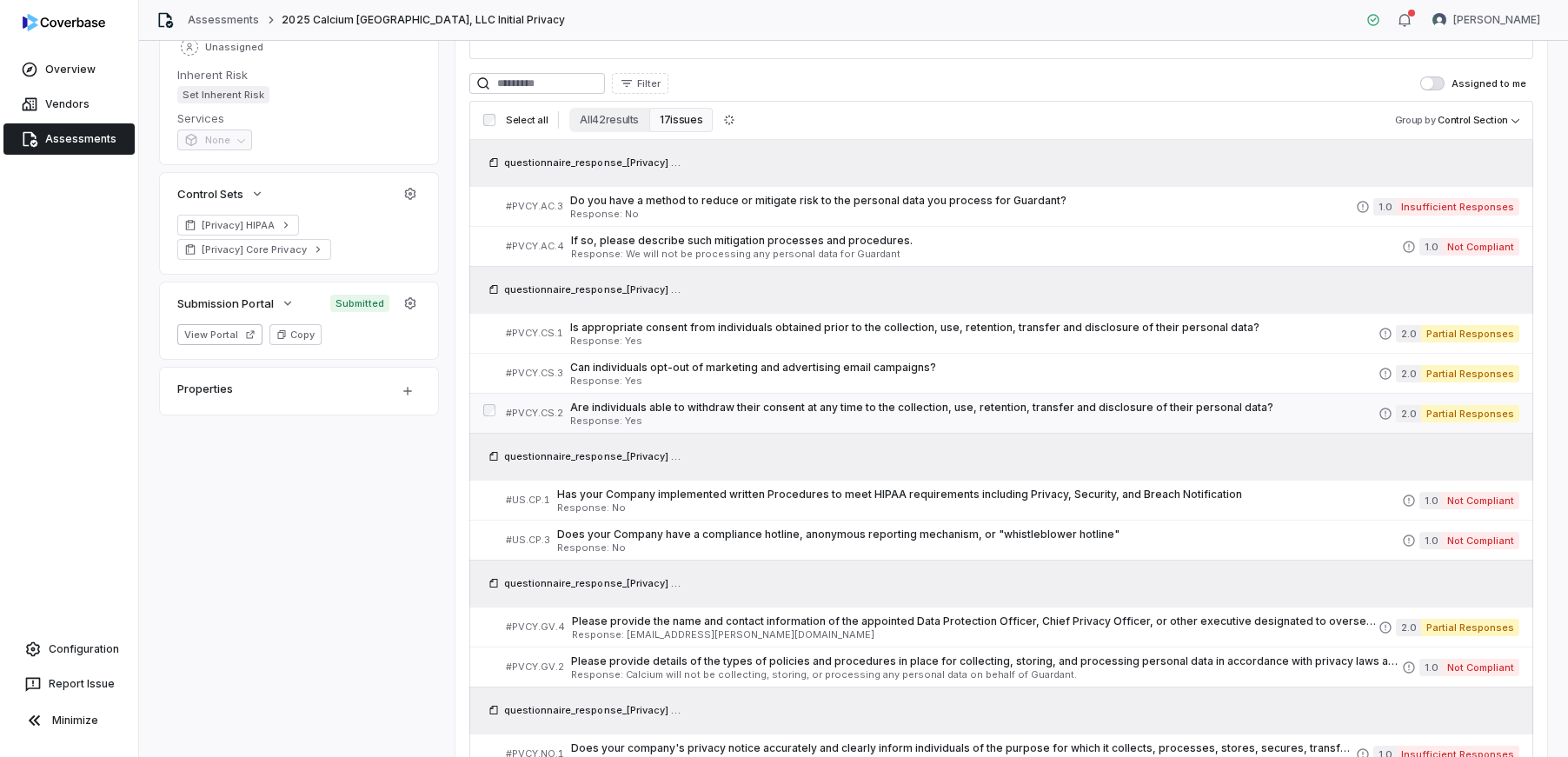
scroll to position [372, 0]
click at [720, 373] on span "Can individuals opt-out of marketing and advertising email campaigns?" at bounding box center [974, 367] width 808 height 14
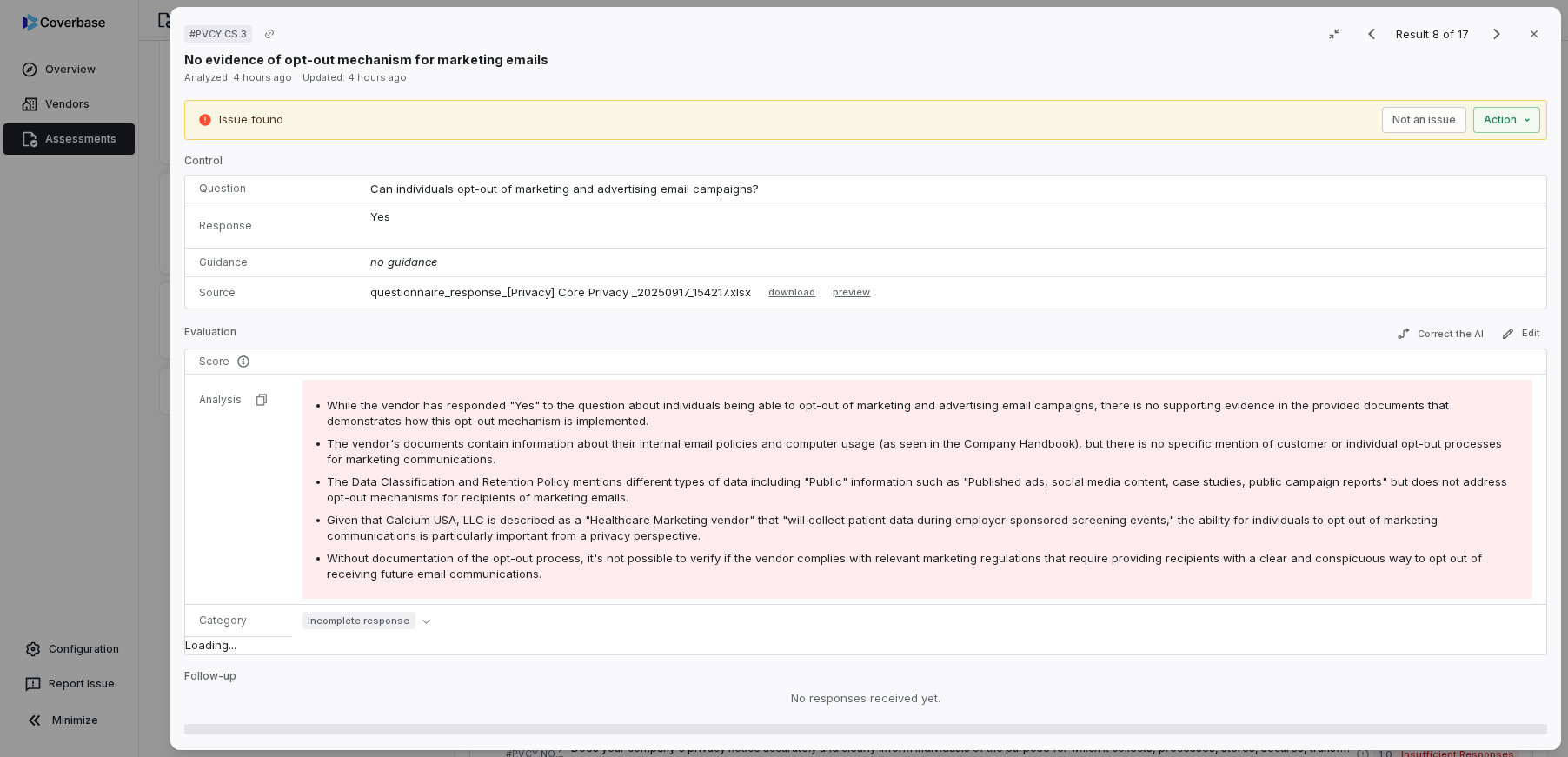
scroll to position [372, 0]
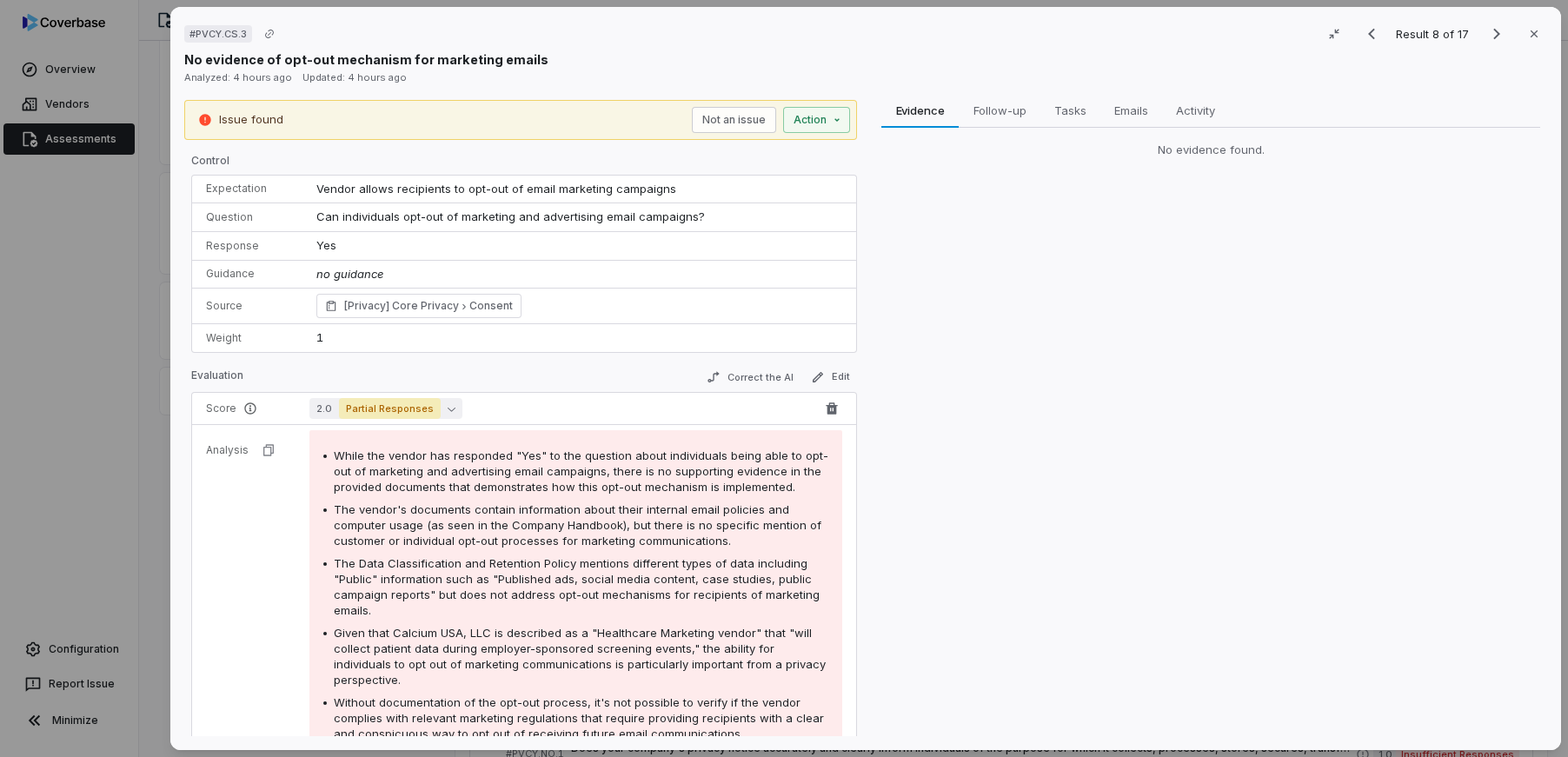
click at [448, 408] on icon "button" at bounding box center [452, 408] width 8 height 8
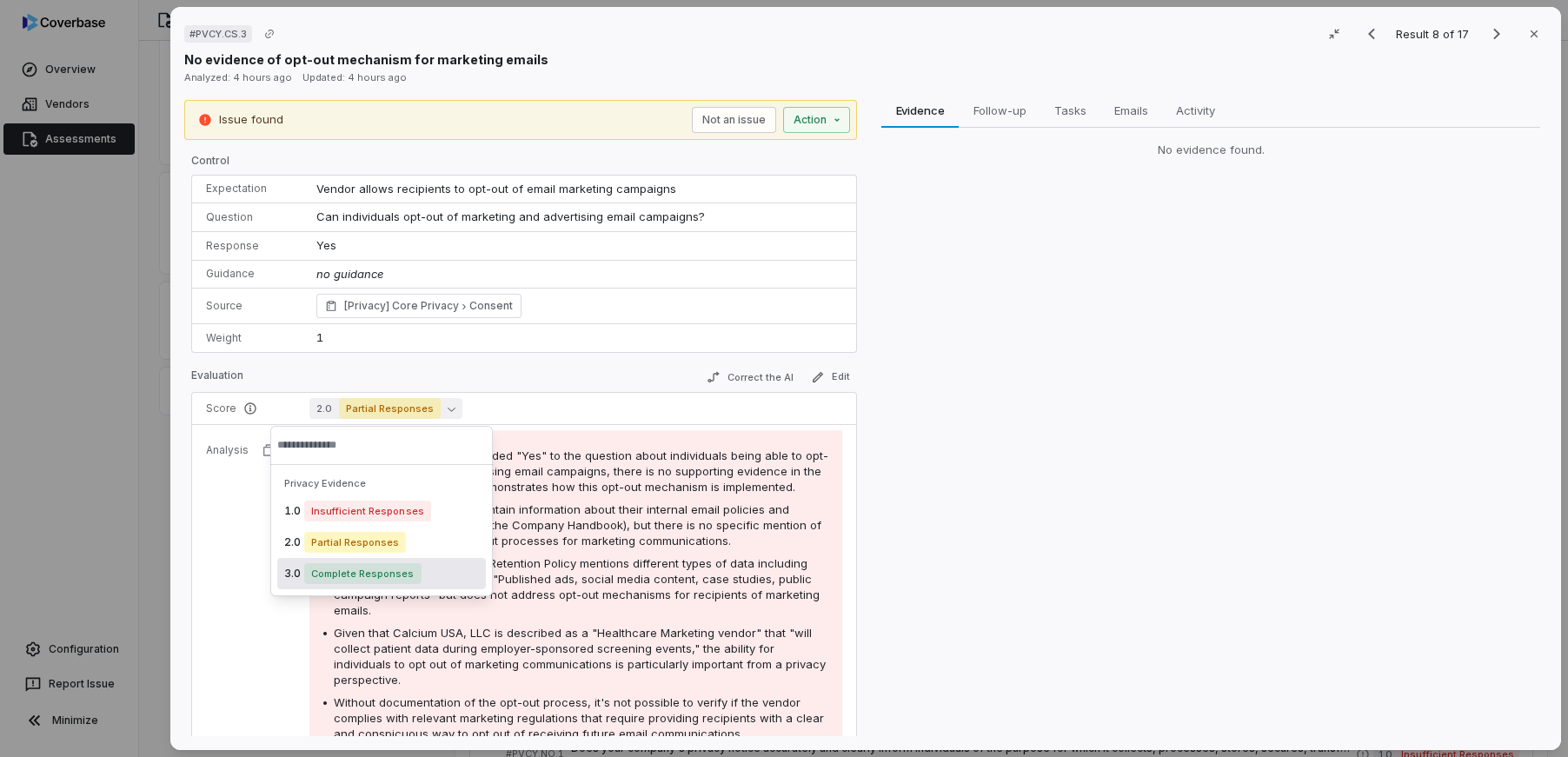
click at [435, 576] on div "3.0 Complete Responses" at bounding box center [382, 574] width 209 height 31
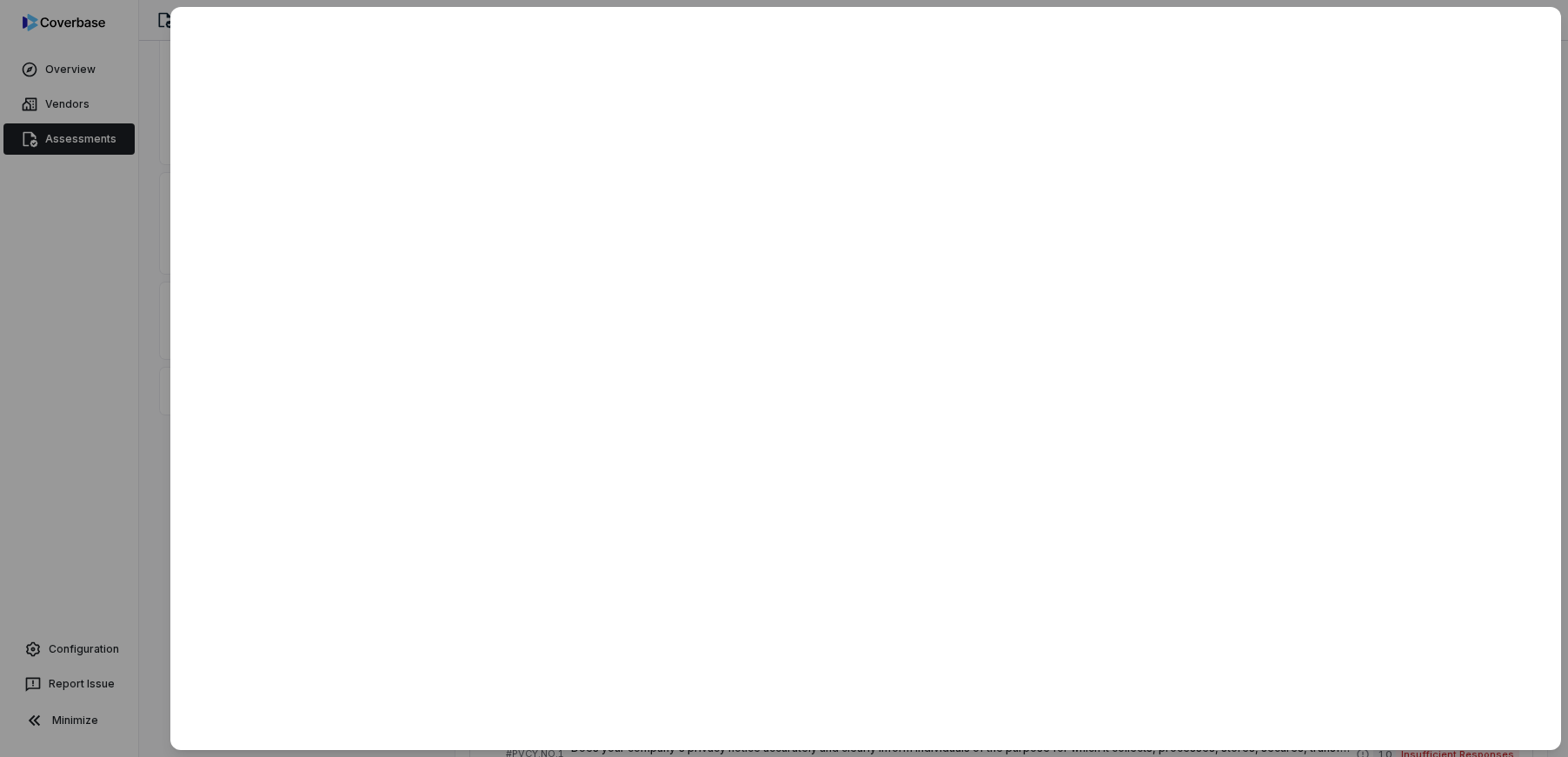
click at [73, 503] on div at bounding box center [784, 378] width 1568 height 757
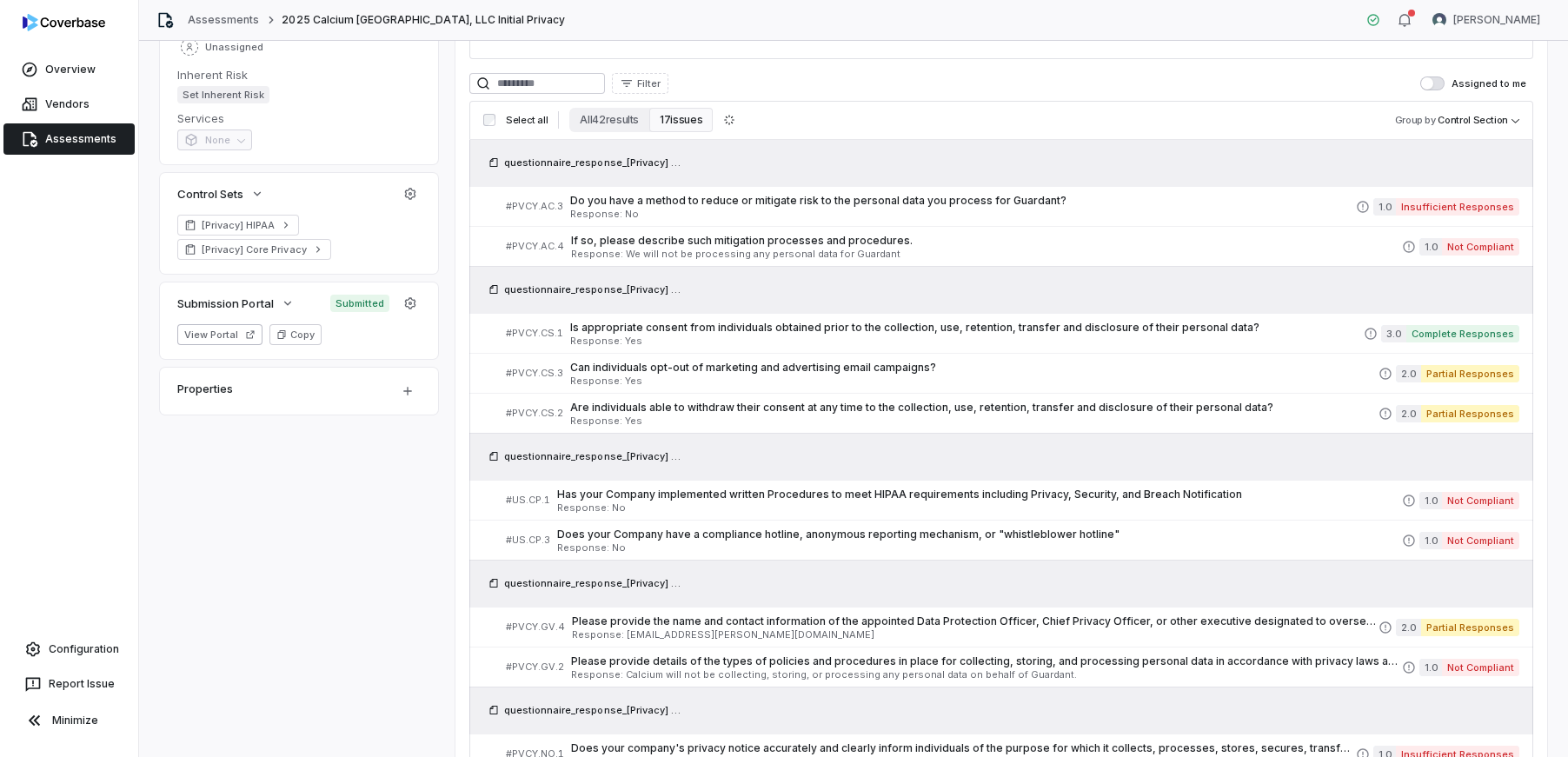
scroll to position [372, 0]
click at [663, 410] on span "Are individuals able to withdraw their consent at any time to the collection, u…" at bounding box center [974, 407] width 808 height 14
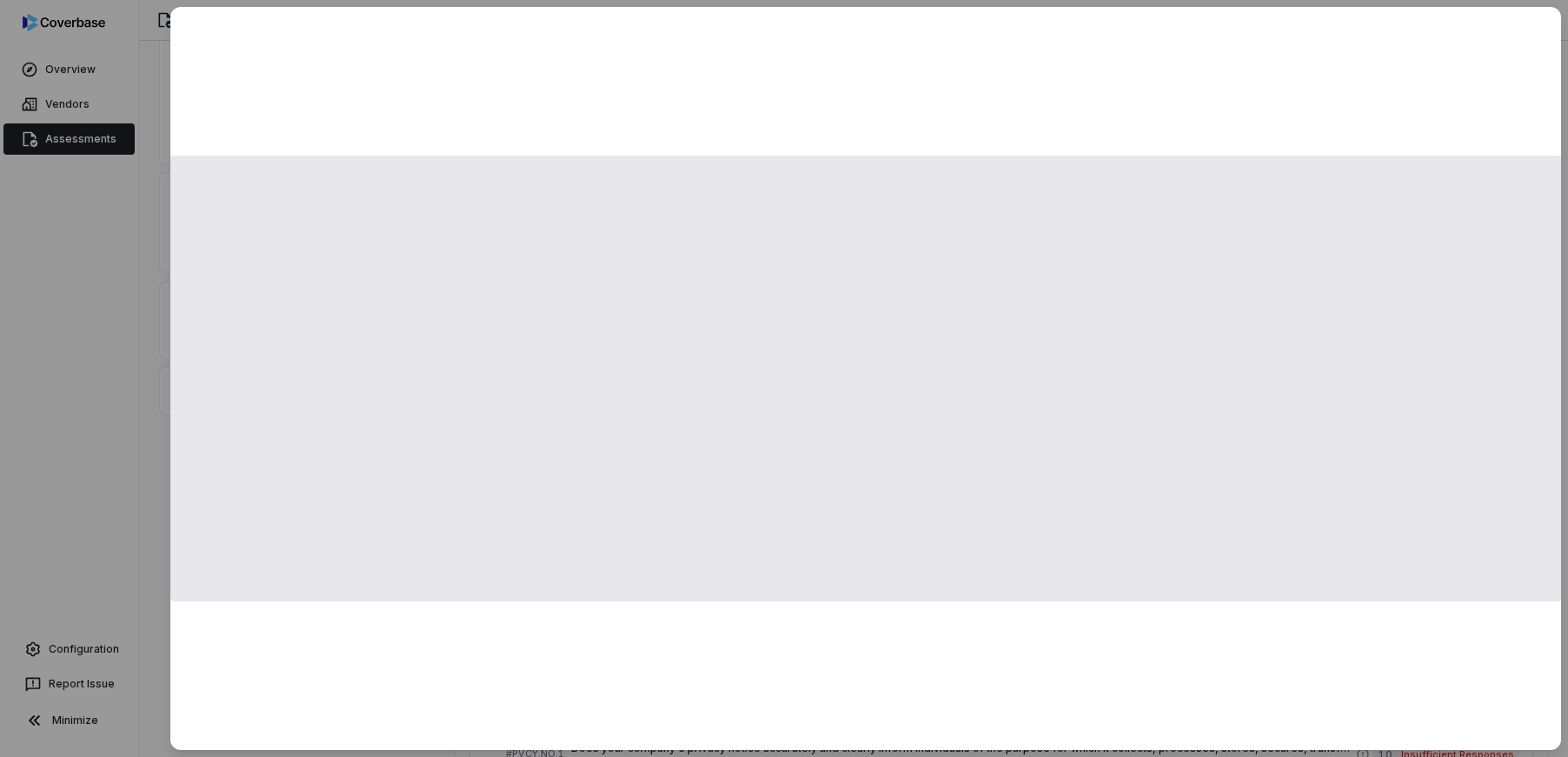
scroll to position [372, 0]
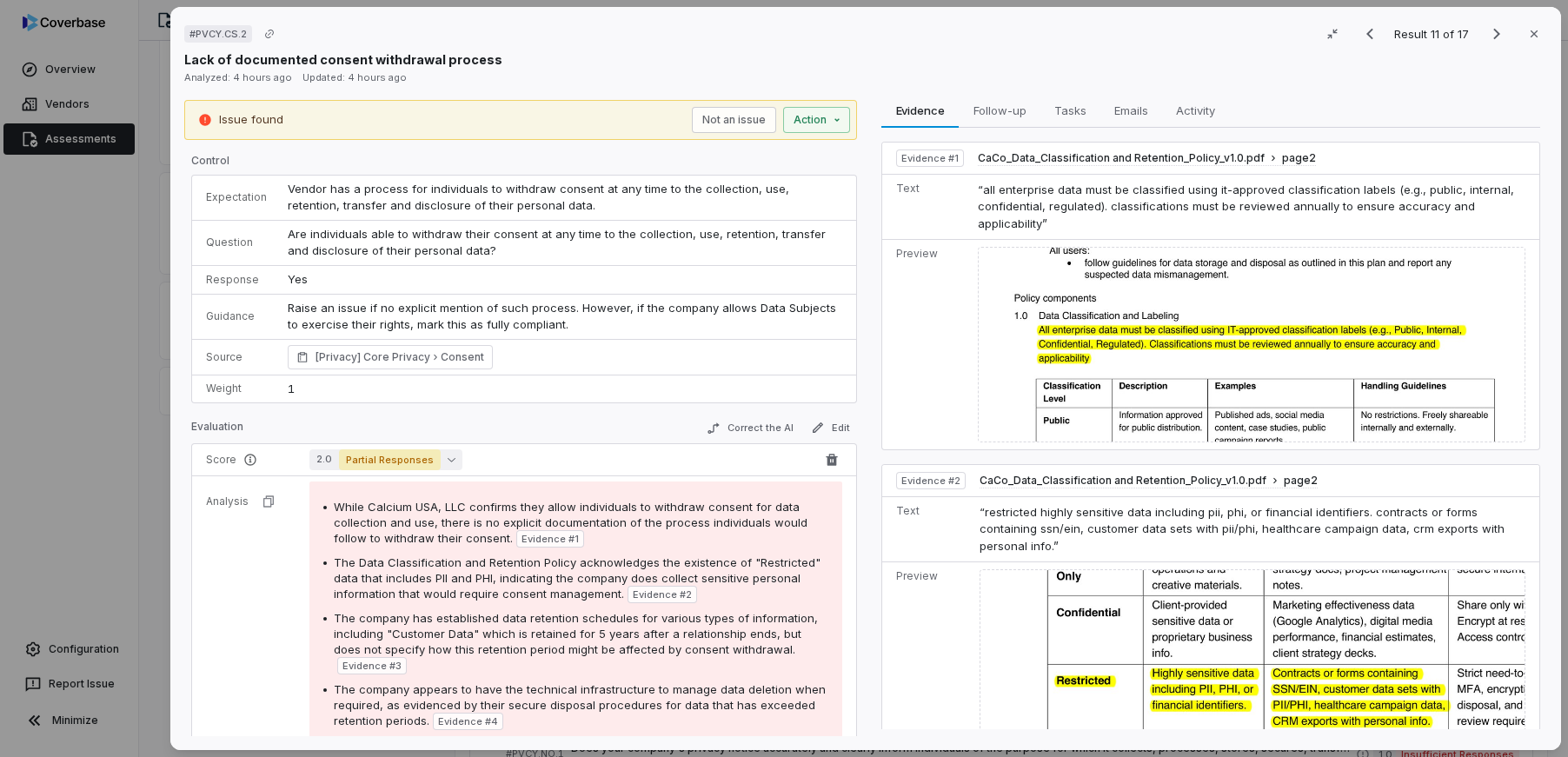
click at [449, 460] on button "2.0 Partial Responses" at bounding box center [385, 460] width 153 height 21
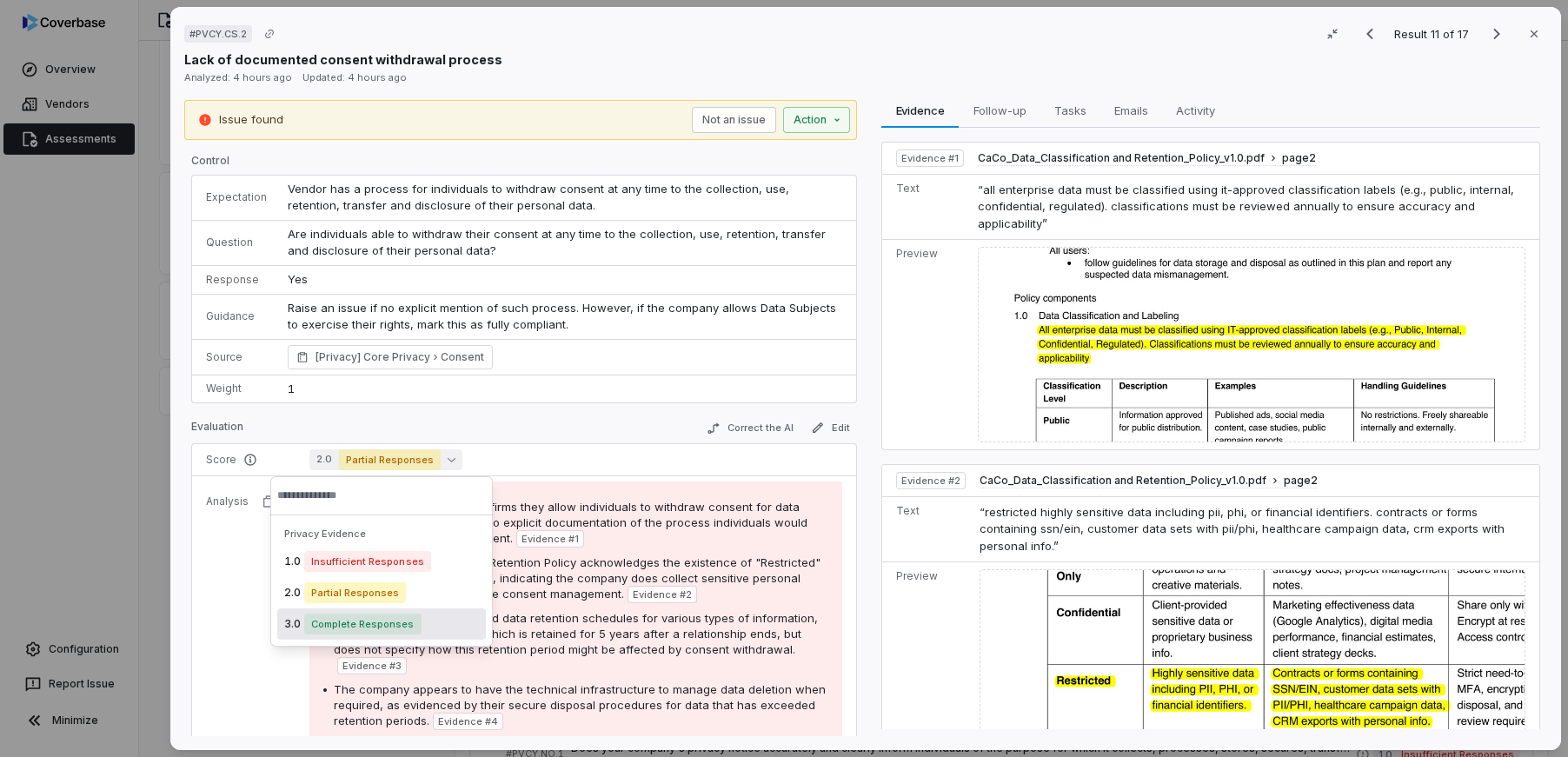
click at [429, 624] on div "3.0 Complete Responses" at bounding box center [382, 625] width 209 height 31
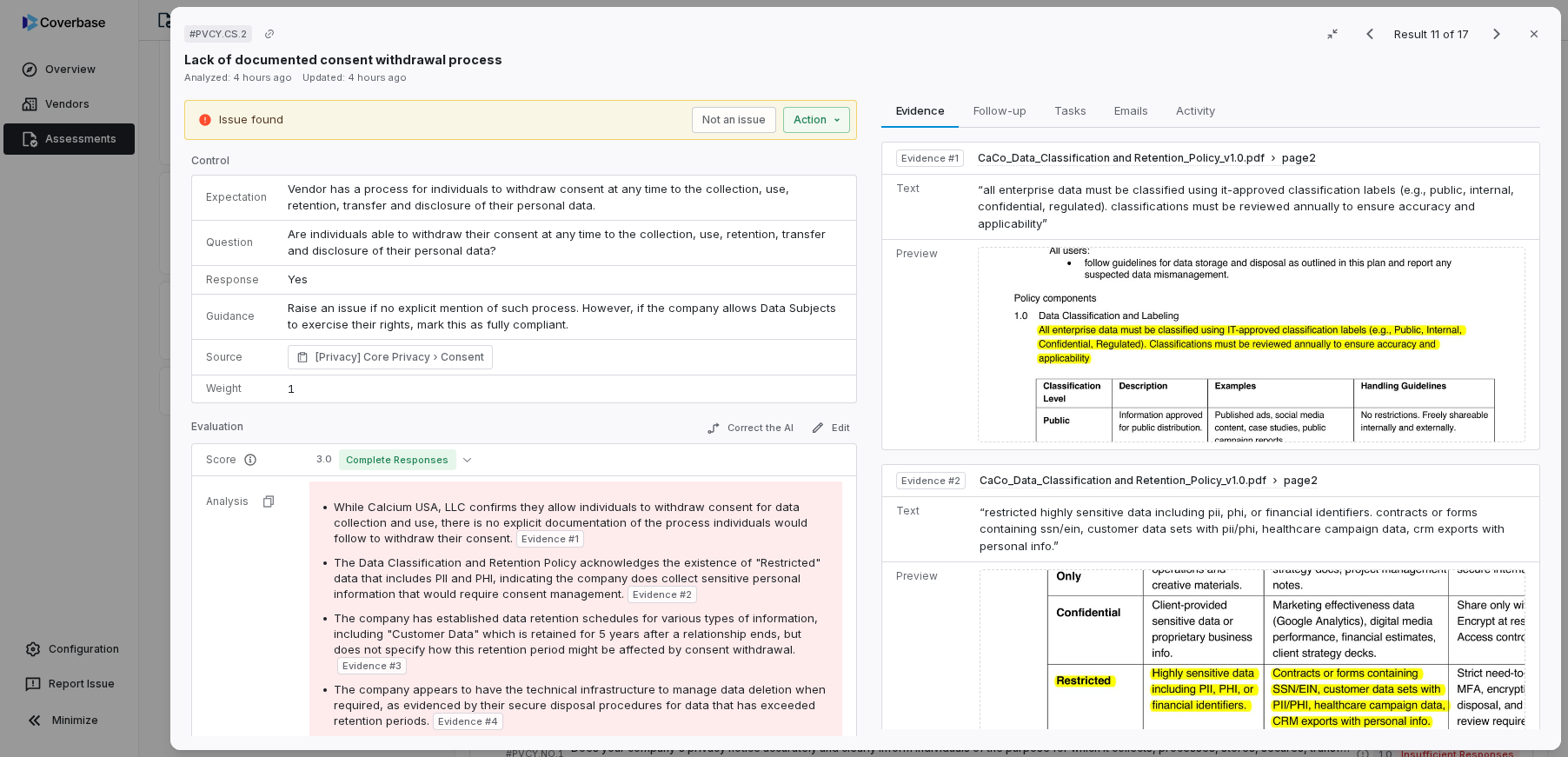
click at [108, 445] on div "# PVCY.CS.2 Result 11 of 17 Close Lack of documented consent withdrawal process…" at bounding box center [784, 378] width 1568 height 757
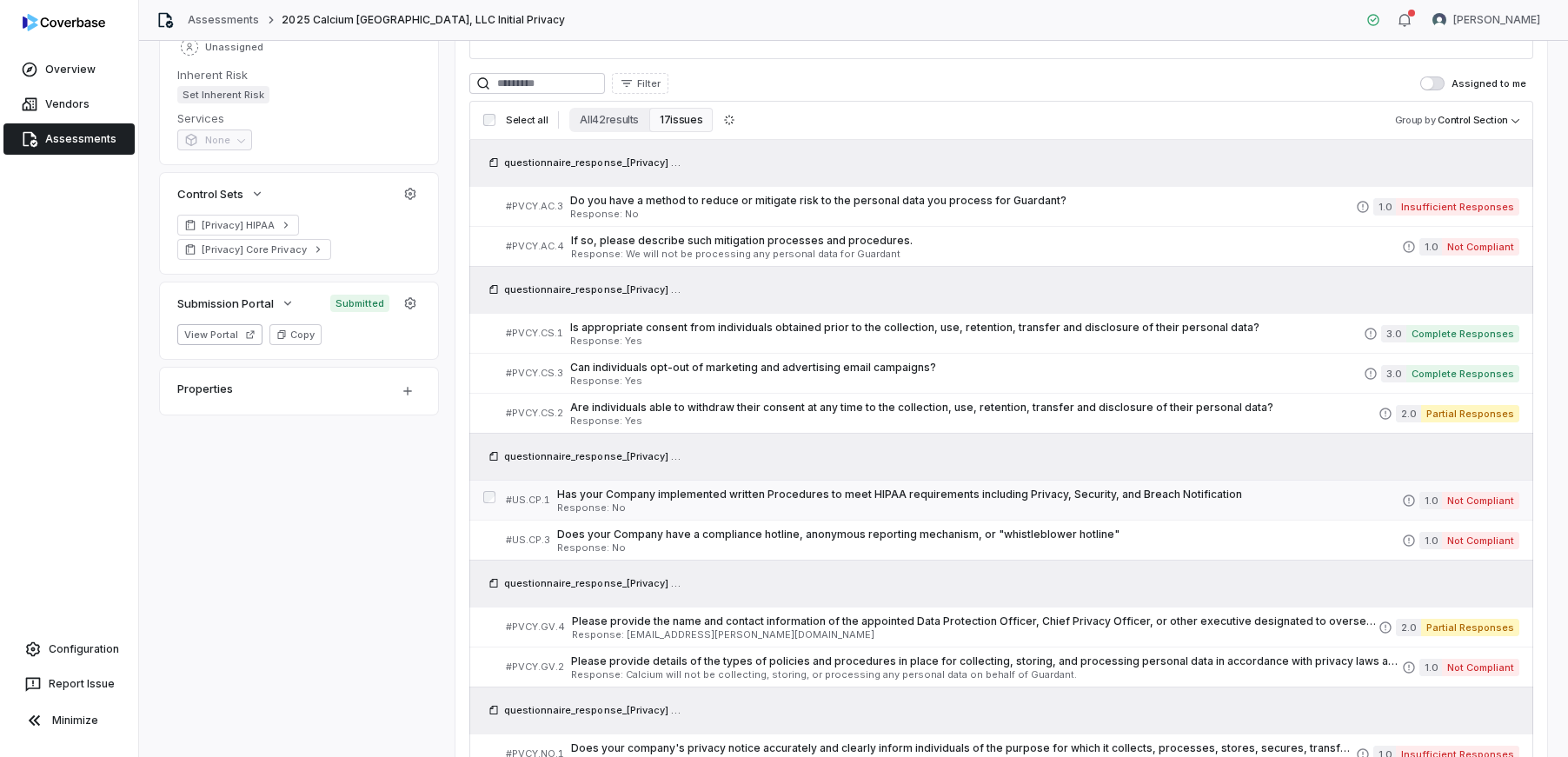
scroll to position [372, 0]
click at [895, 499] on span "Has your Company implemented written Procedures to meet HIPAA requirements incl…" at bounding box center [979, 494] width 845 height 14
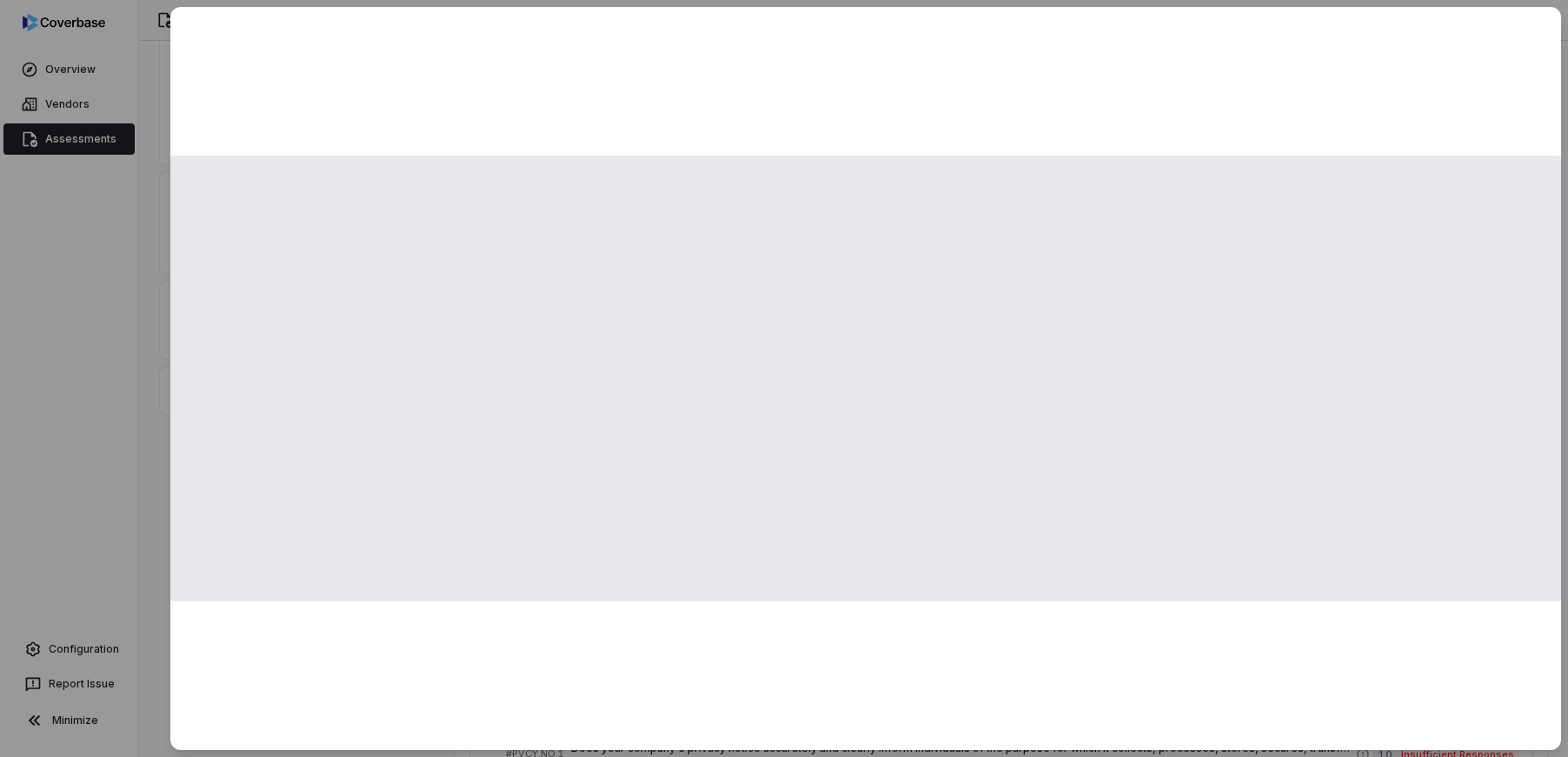
scroll to position [372, 0]
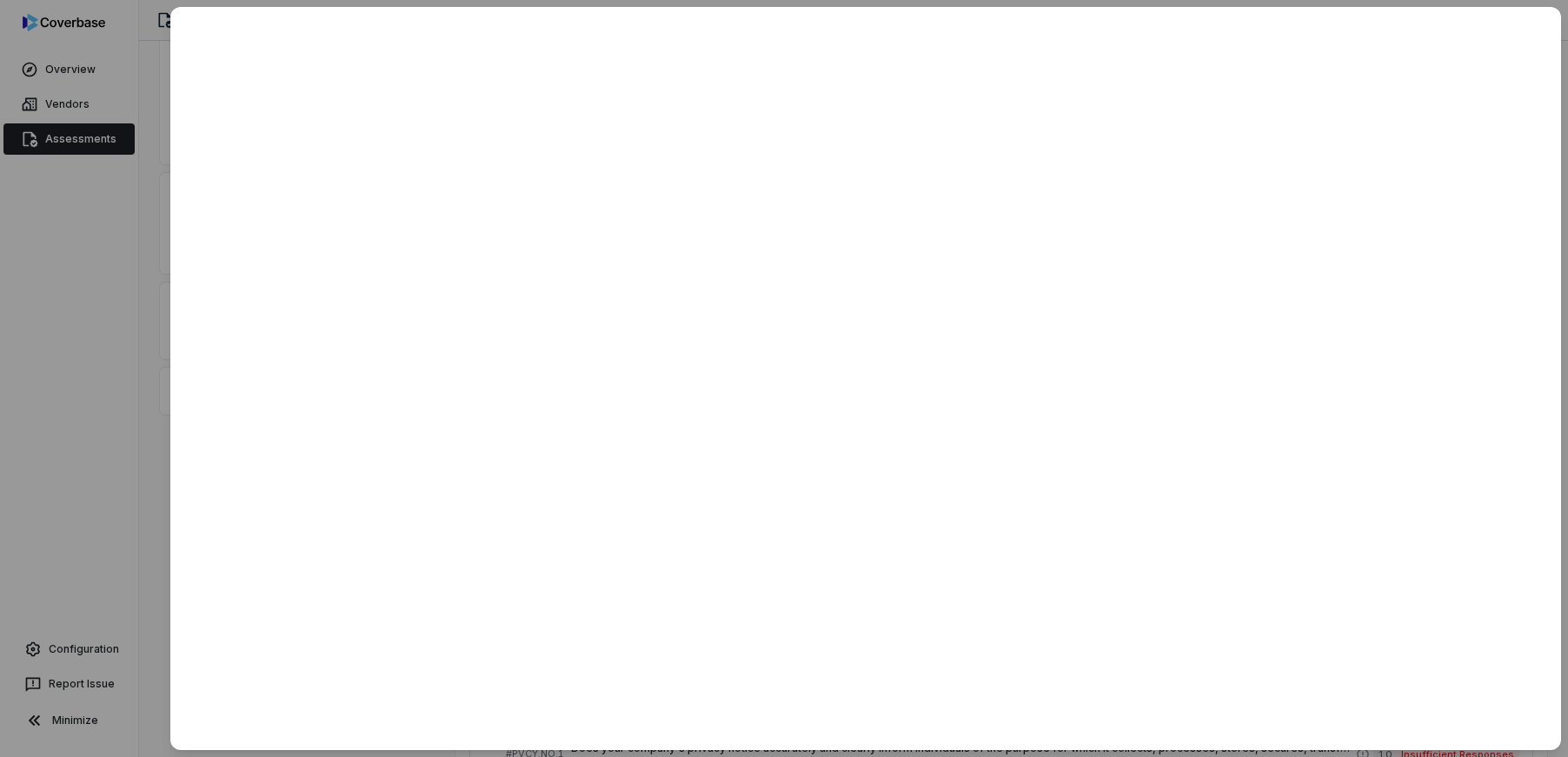
click at [127, 436] on div at bounding box center [784, 378] width 1568 height 757
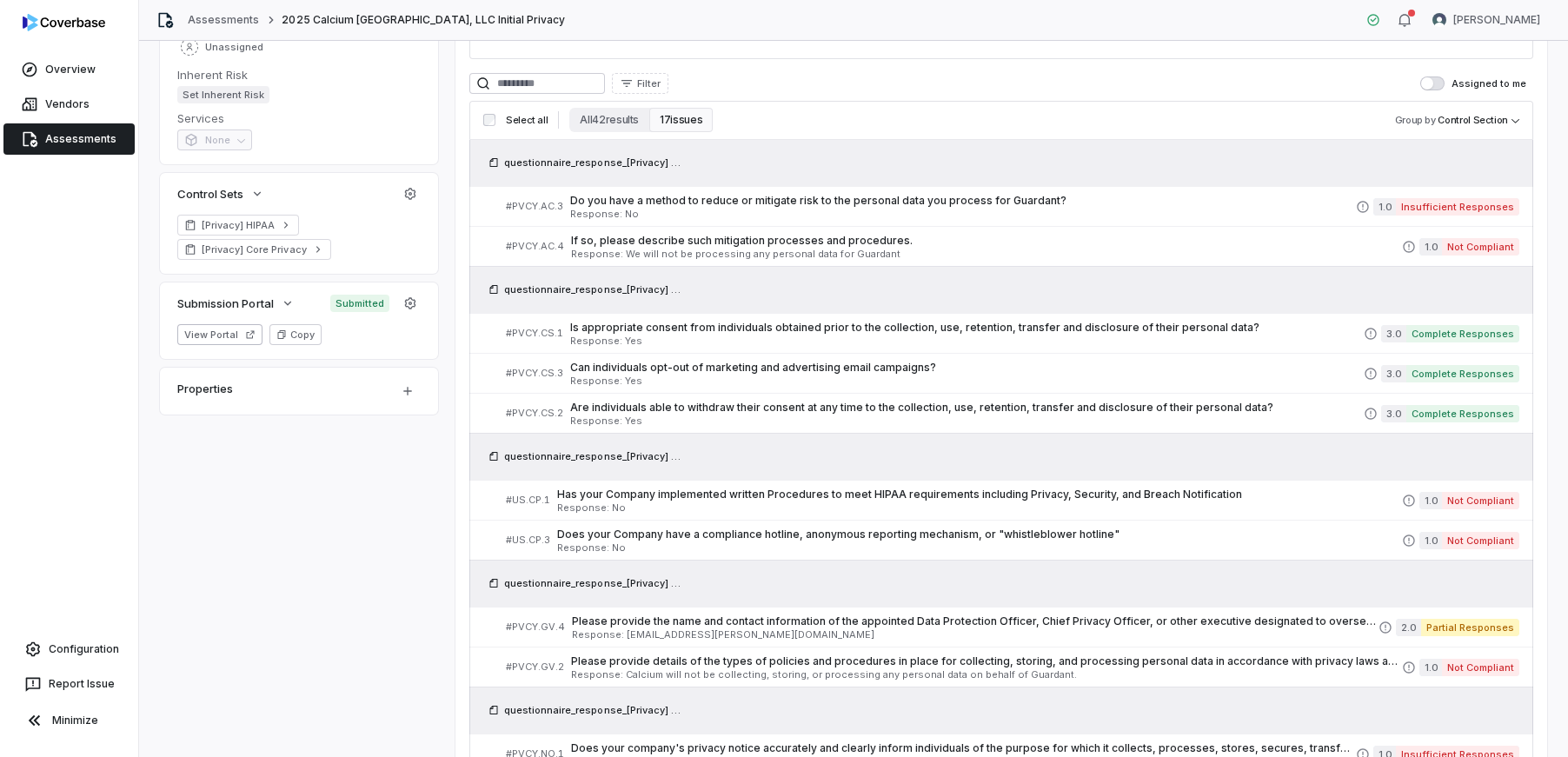
scroll to position [372, 0]
click at [905, 536] on span "Does your Company have a compliance hotline, anonymous reporting mechanism, or …" at bounding box center [979, 534] width 845 height 14
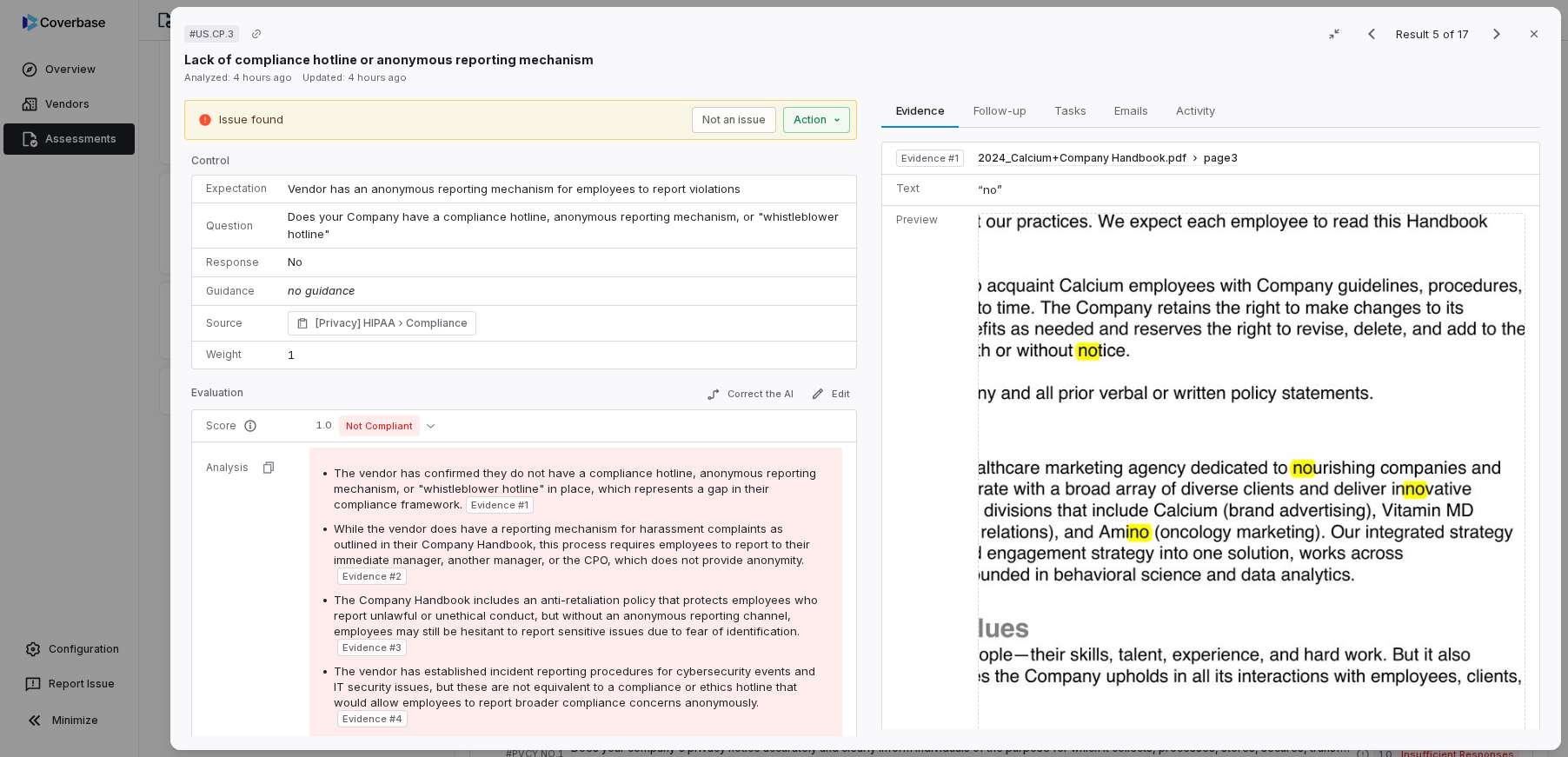
click at [120, 513] on div "# US.CP.3 Result 5 of 17 Close Lack of compliance hotline or anonymous reportin…" at bounding box center [784, 378] width 1568 height 757
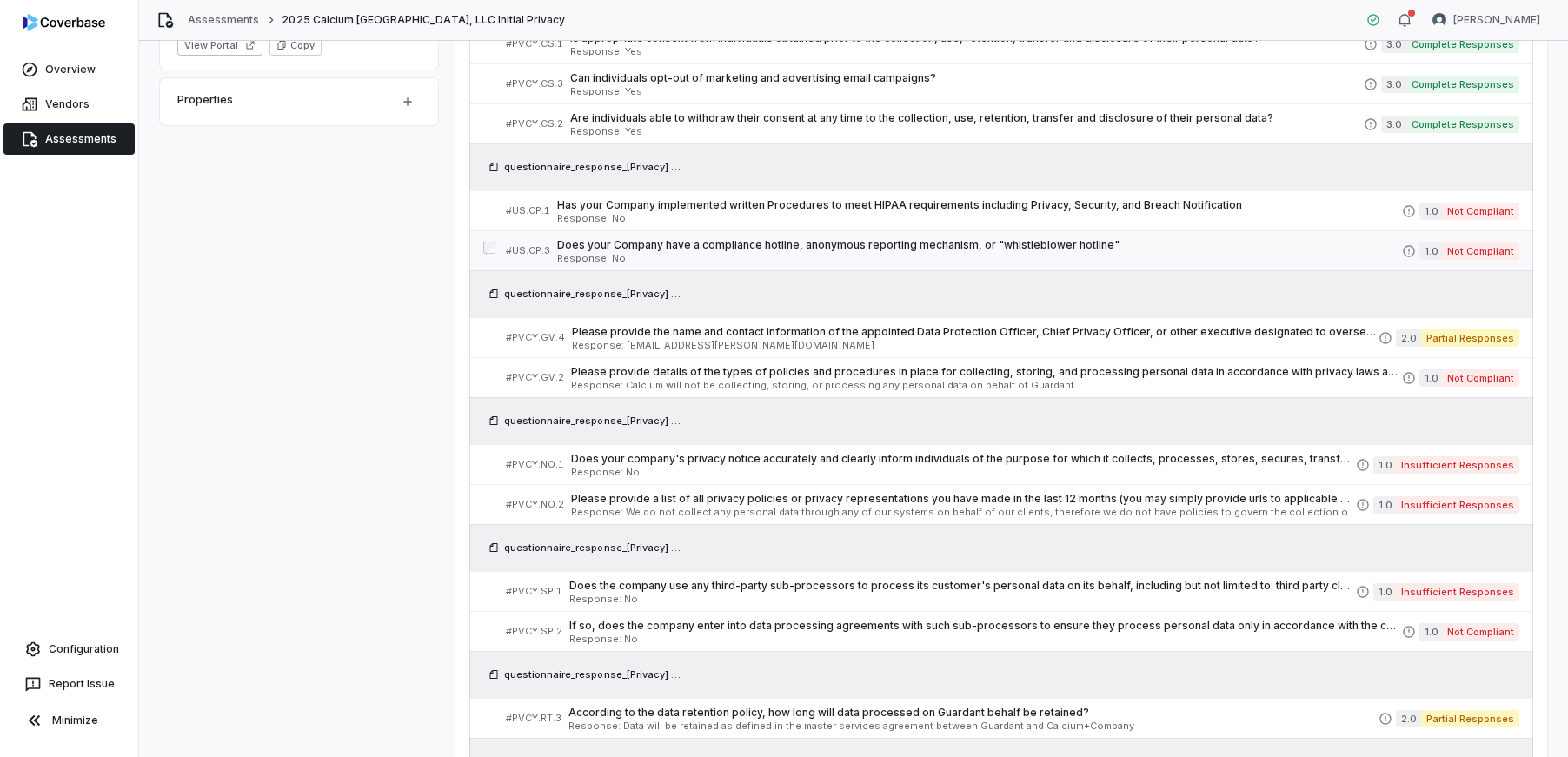
scroll to position [668, 0]
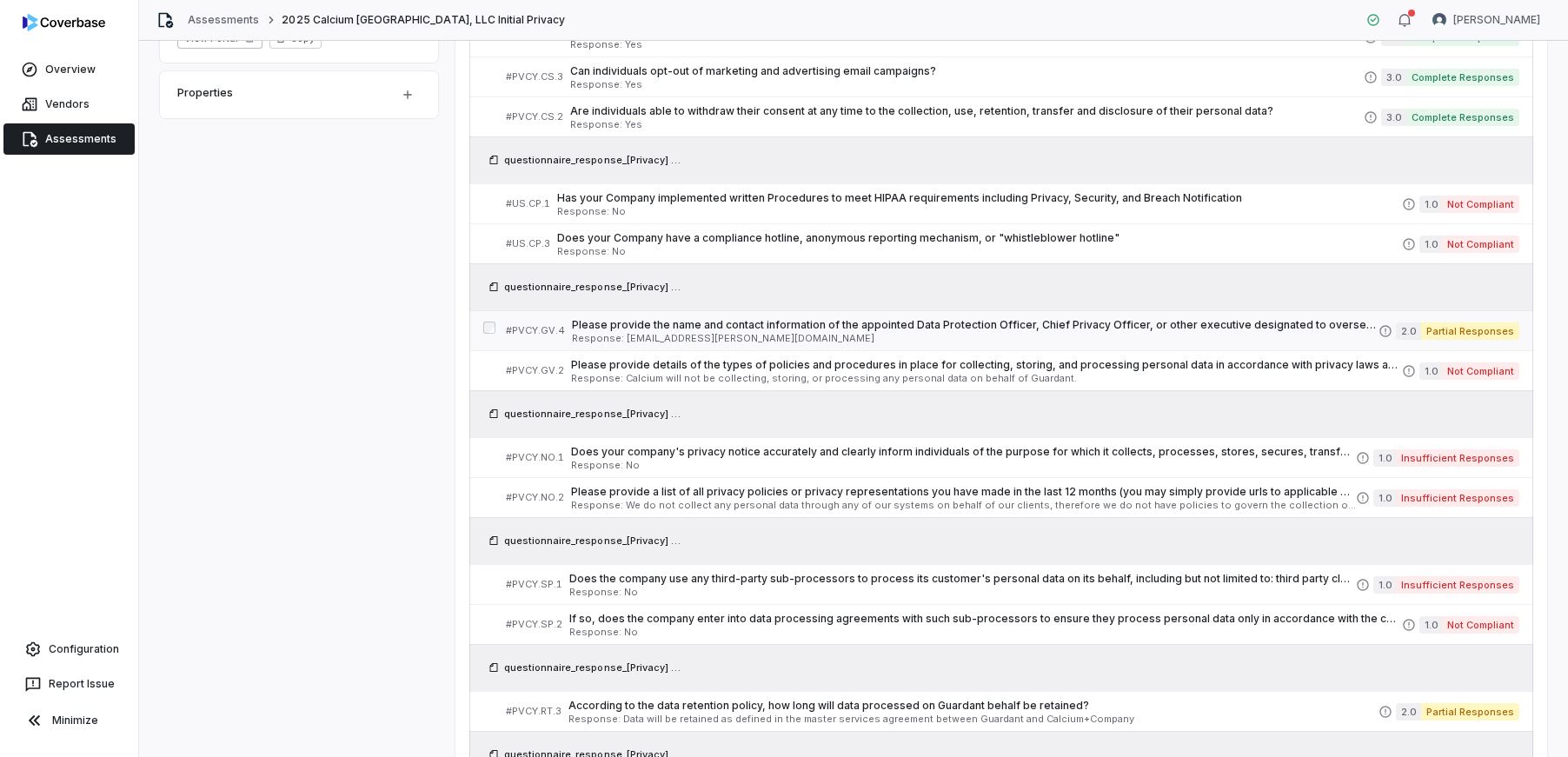
click at [771, 332] on div "Please provide the name and contact information of the appointed Data Protectio…" at bounding box center [975, 330] width 807 height 25
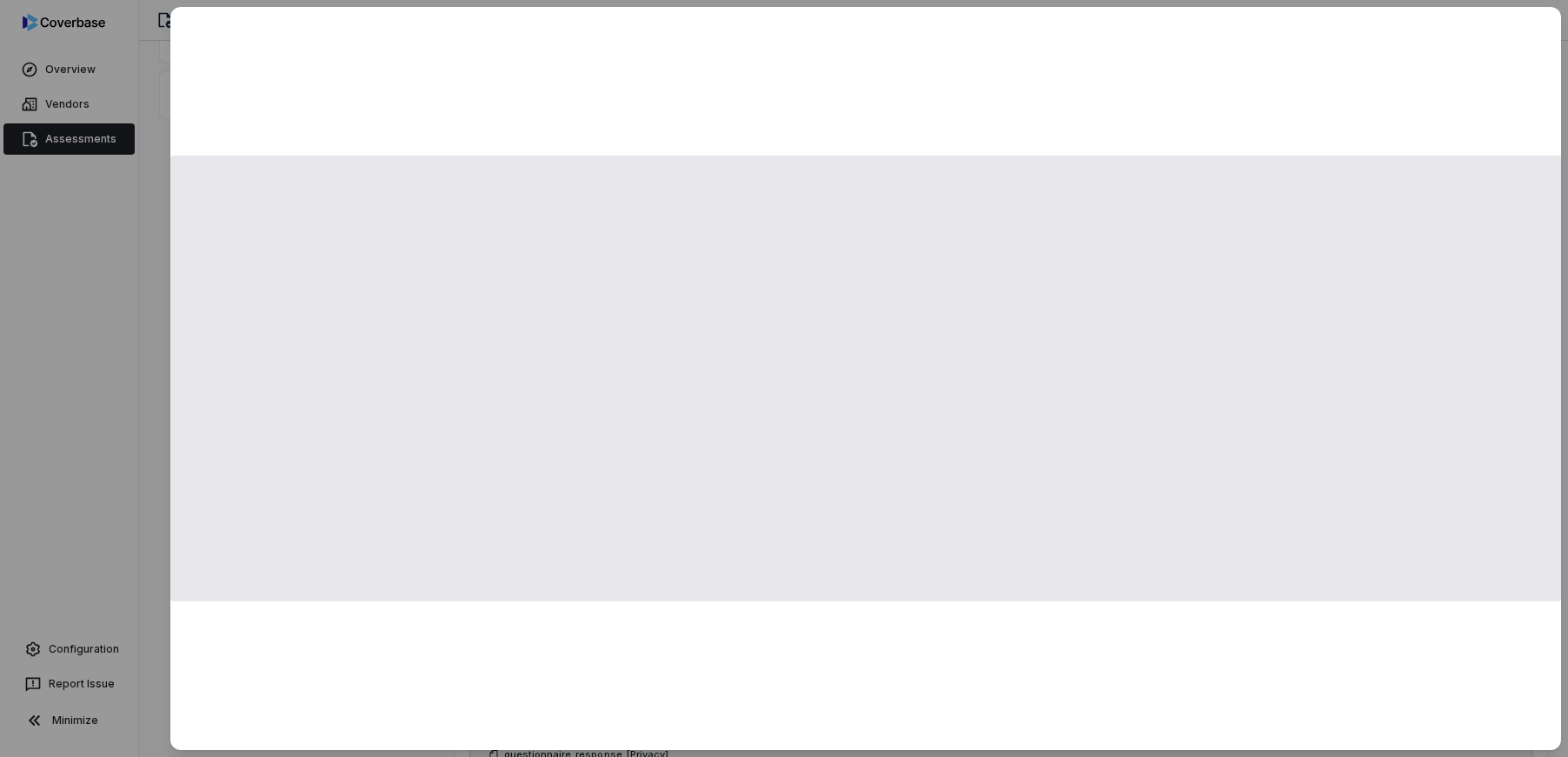
scroll to position [668, 0]
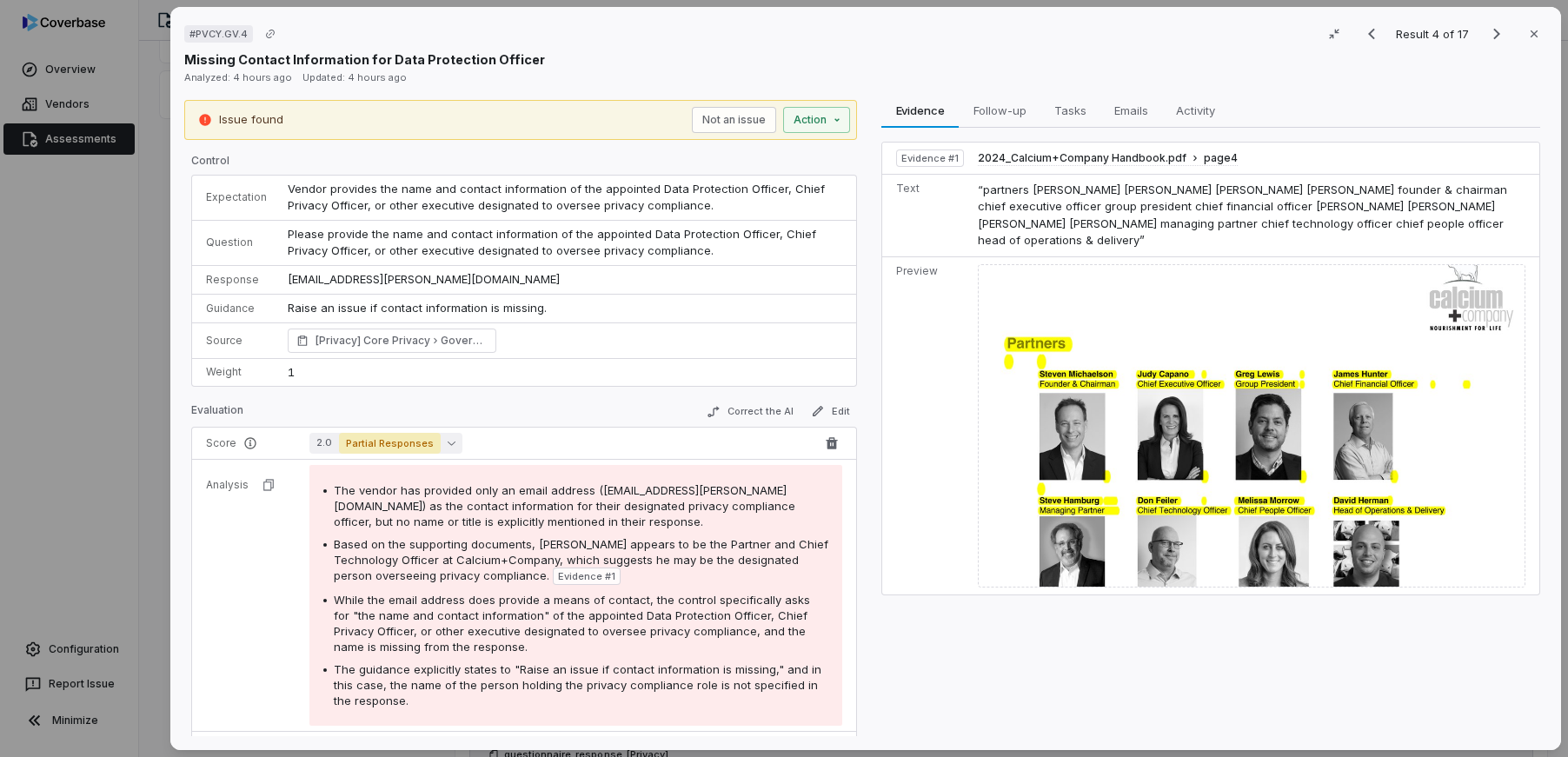
click at [441, 436] on button "2.0 Partial Responses" at bounding box center [385, 443] width 153 height 21
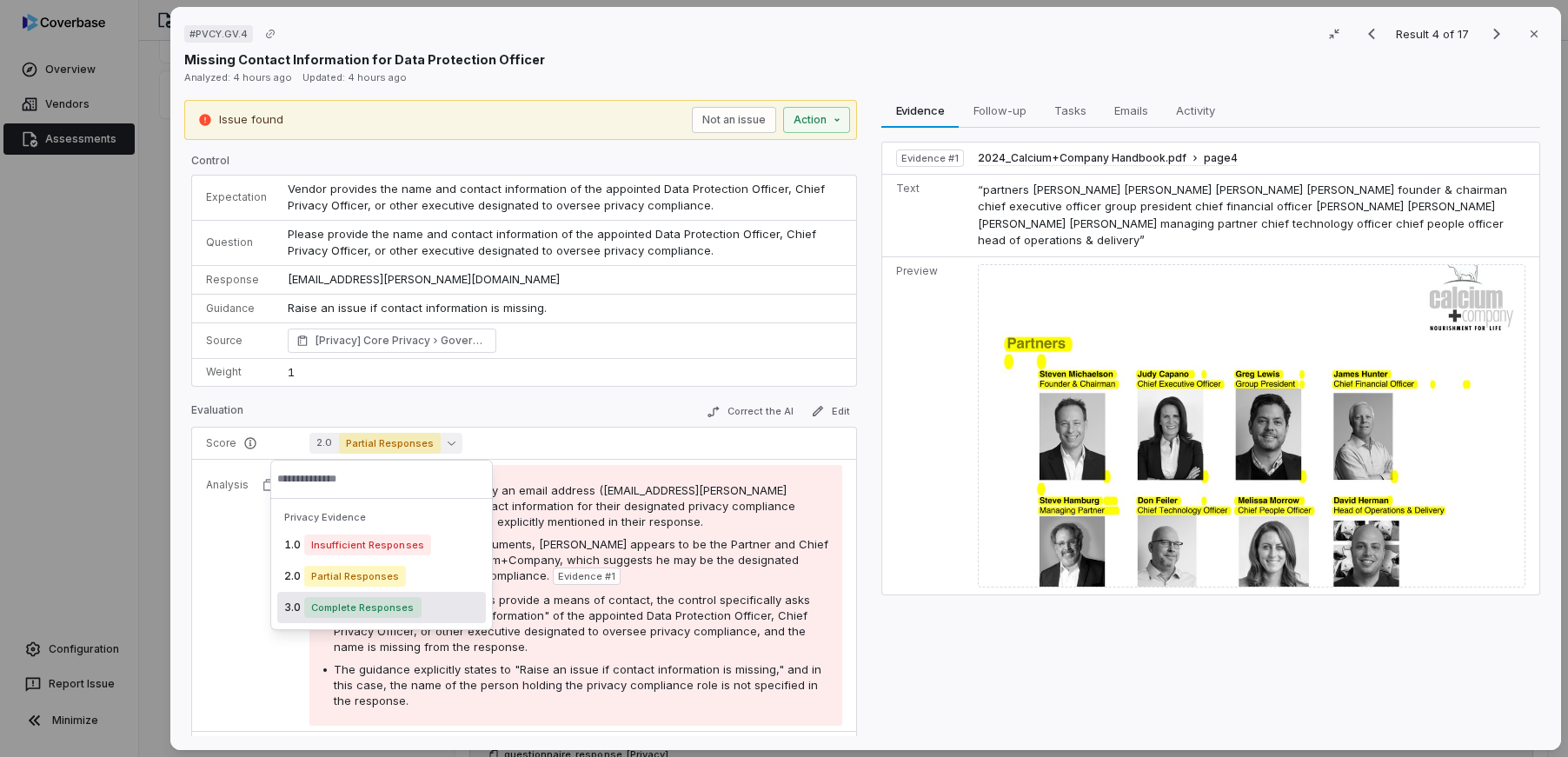
click at [428, 608] on div "3.0 Complete Responses" at bounding box center [382, 608] width 209 height 31
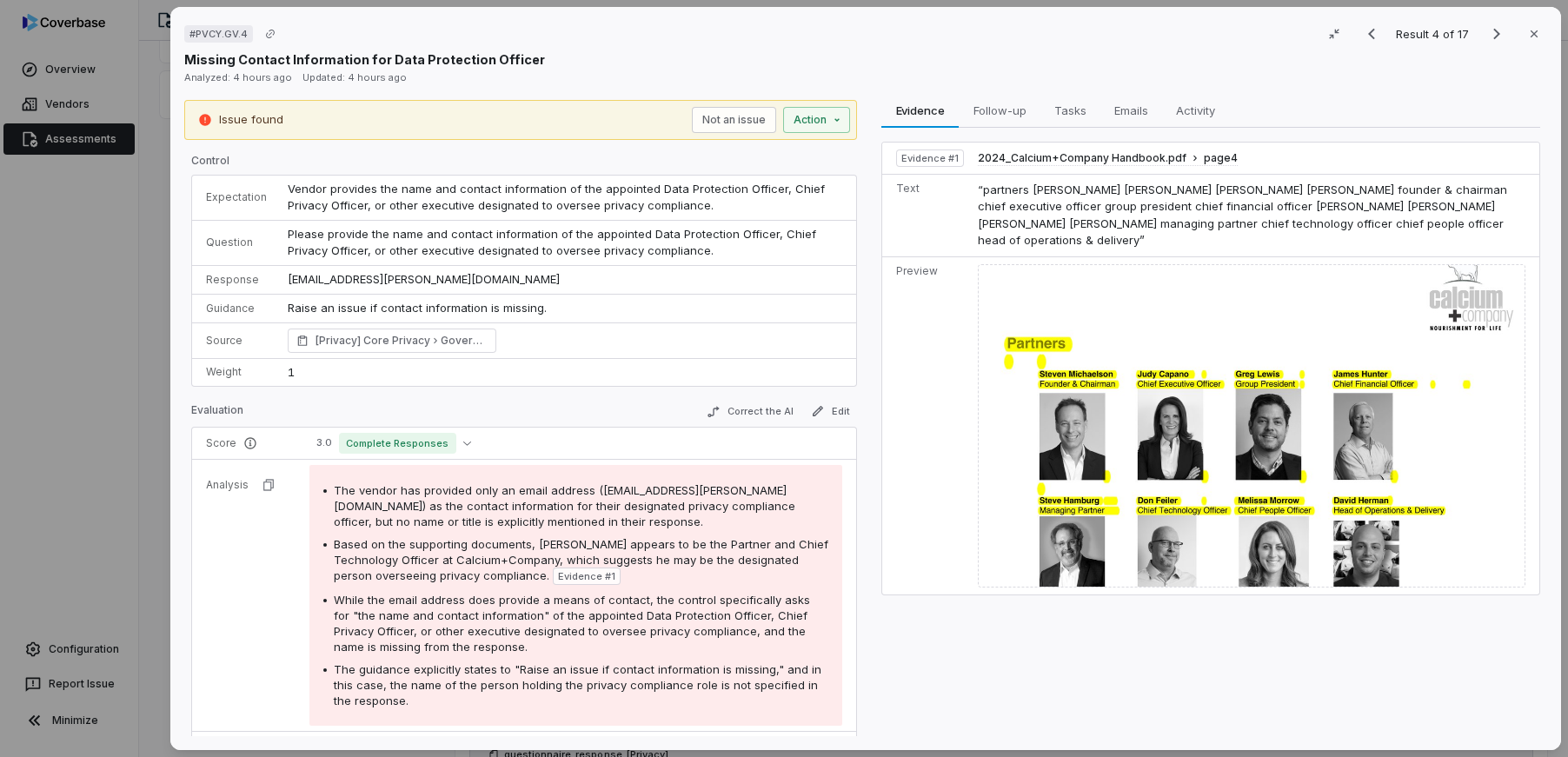
click at [63, 373] on div "# PVCY.GV.4 Result 4 of 17 Close Missing Contact Information for Data Protectio…" at bounding box center [784, 378] width 1568 height 757
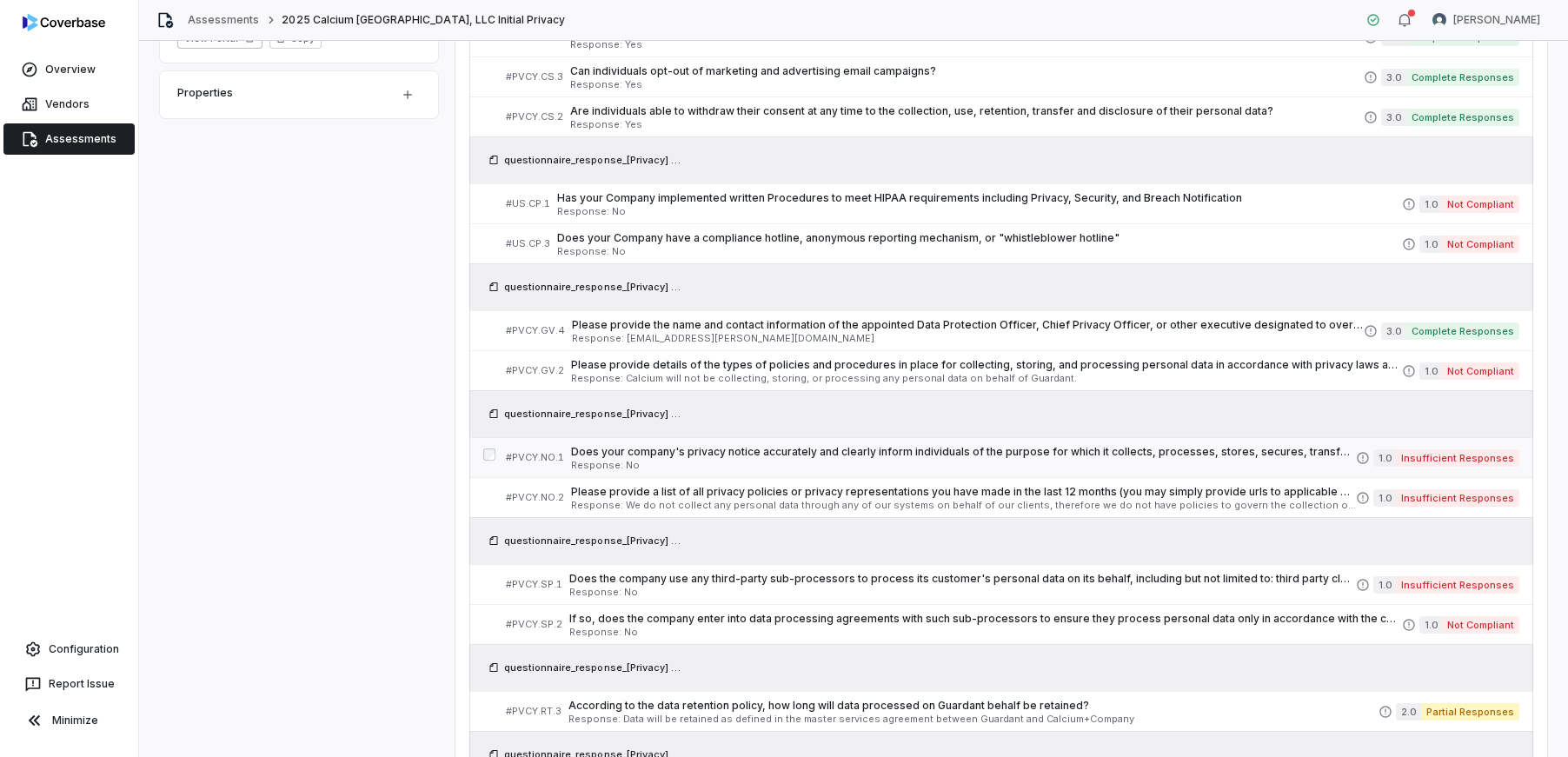
scroll to position [667, 0]
click at [864, 374] on span "Response: Calcium will not be collecting, storing, or processing any personal d…" at bounding box center [987, 379] width 831 height 9
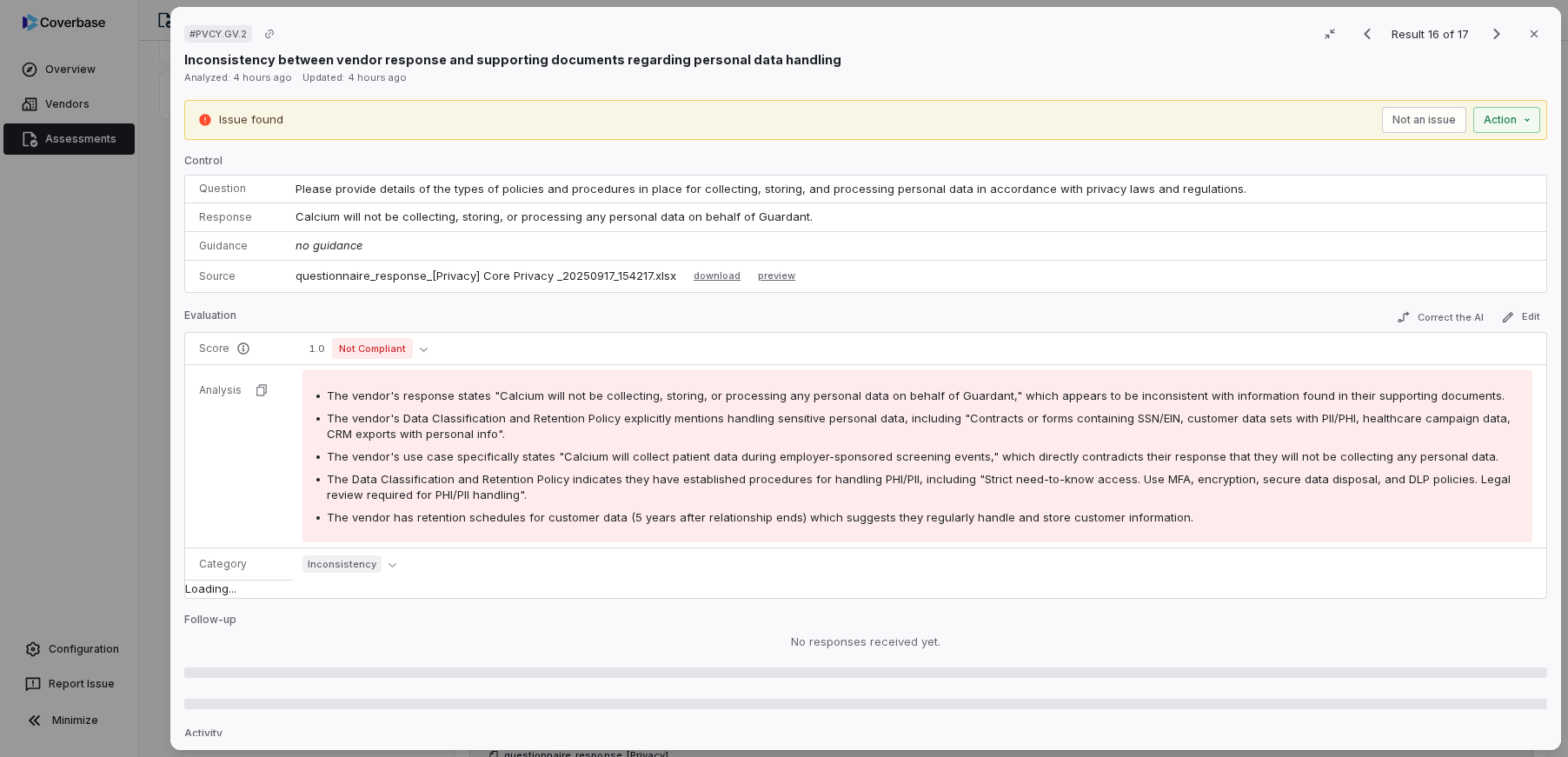
scroll to position [667, 0]
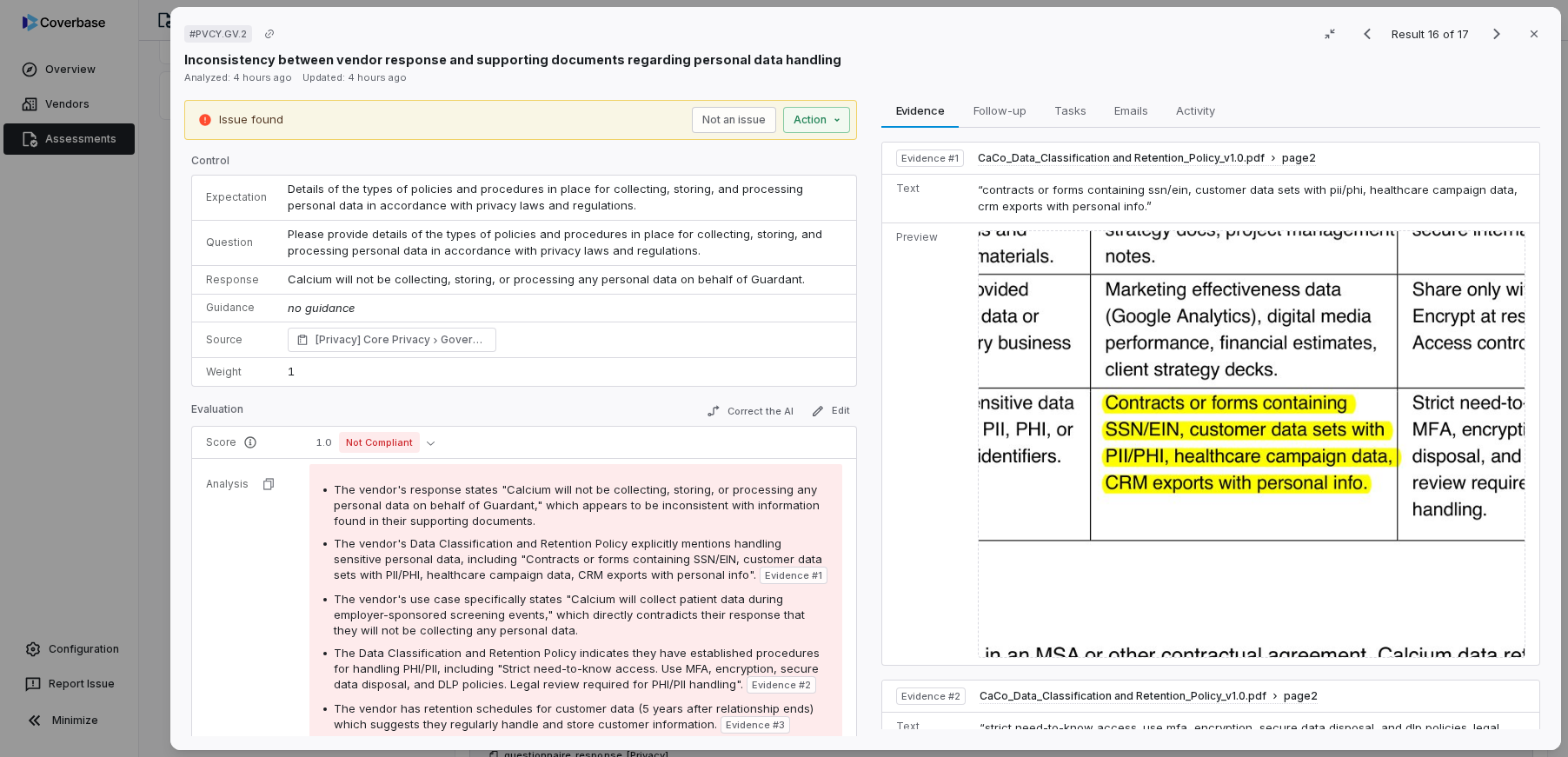
click at [118, 446] on div "# PVCY.GV.2 Result 16 of 17 Close Inconsistency between vendor response and sup…" at bounding box center [784, 378] width 1568 height 757
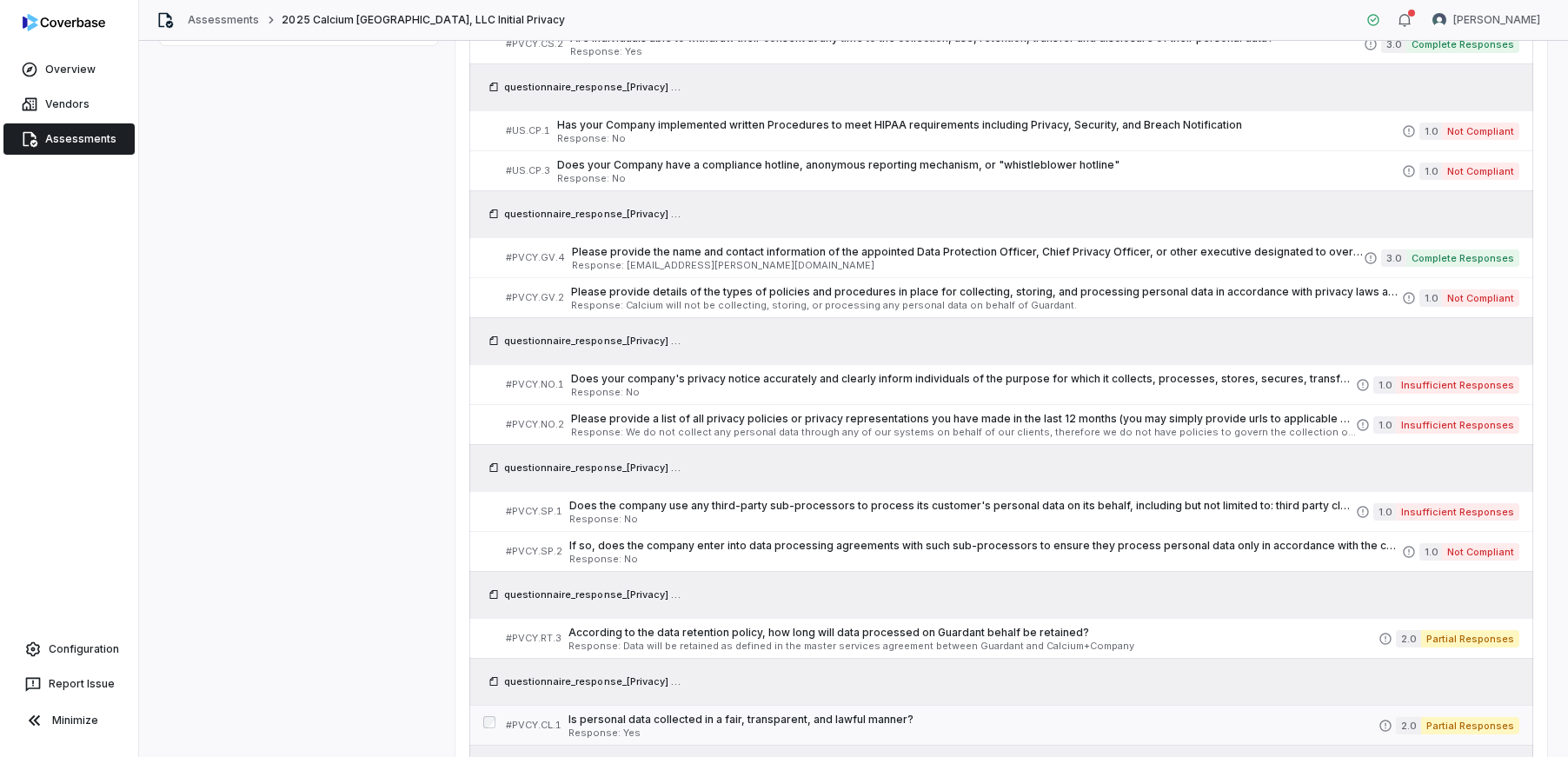
scroll to position [979, 0]
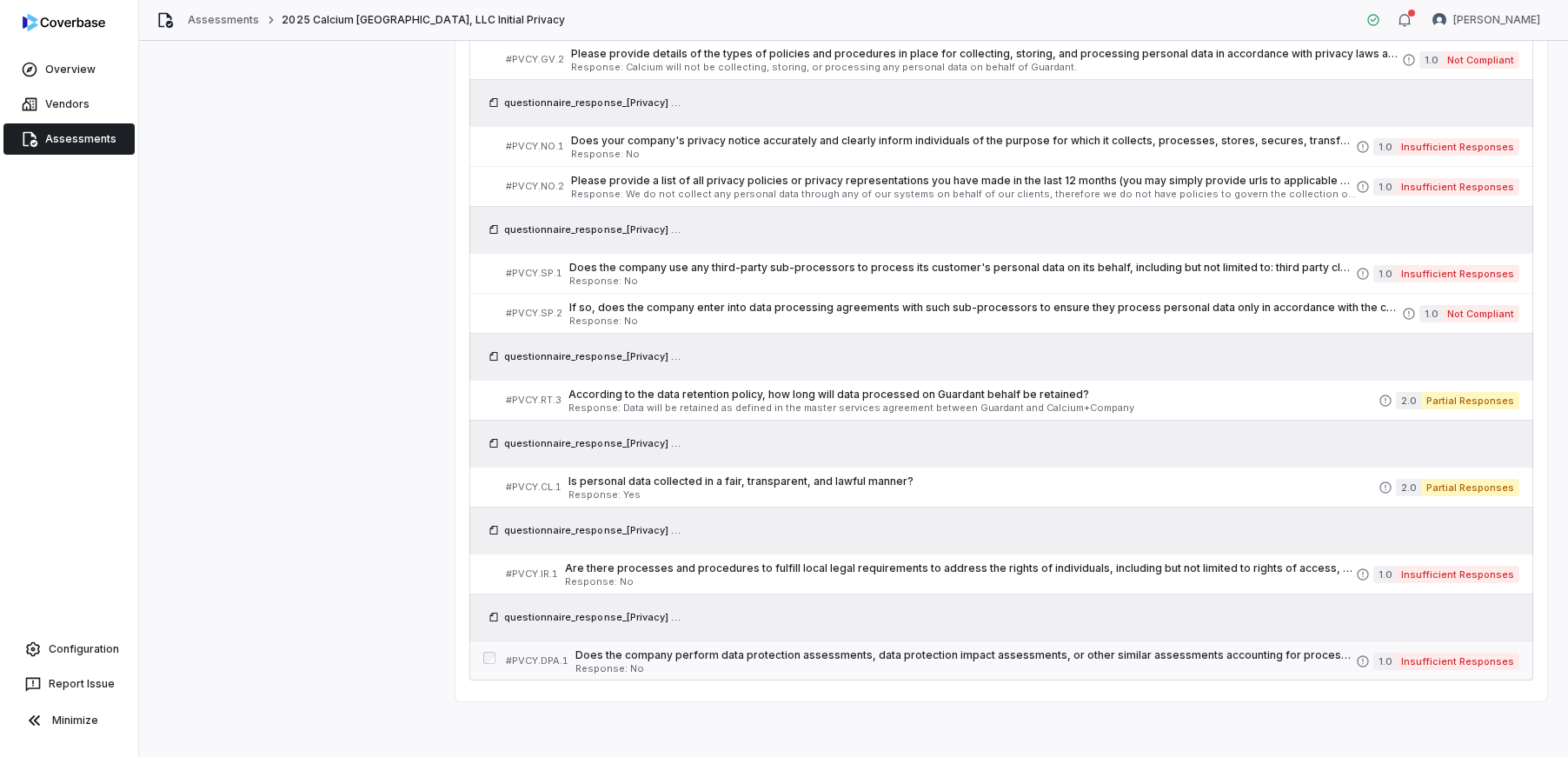
click at [773, 657] on span "Does the company perform data protection assessments, data protection impact as…" at bounding box center [966, 655] width 781 height 14
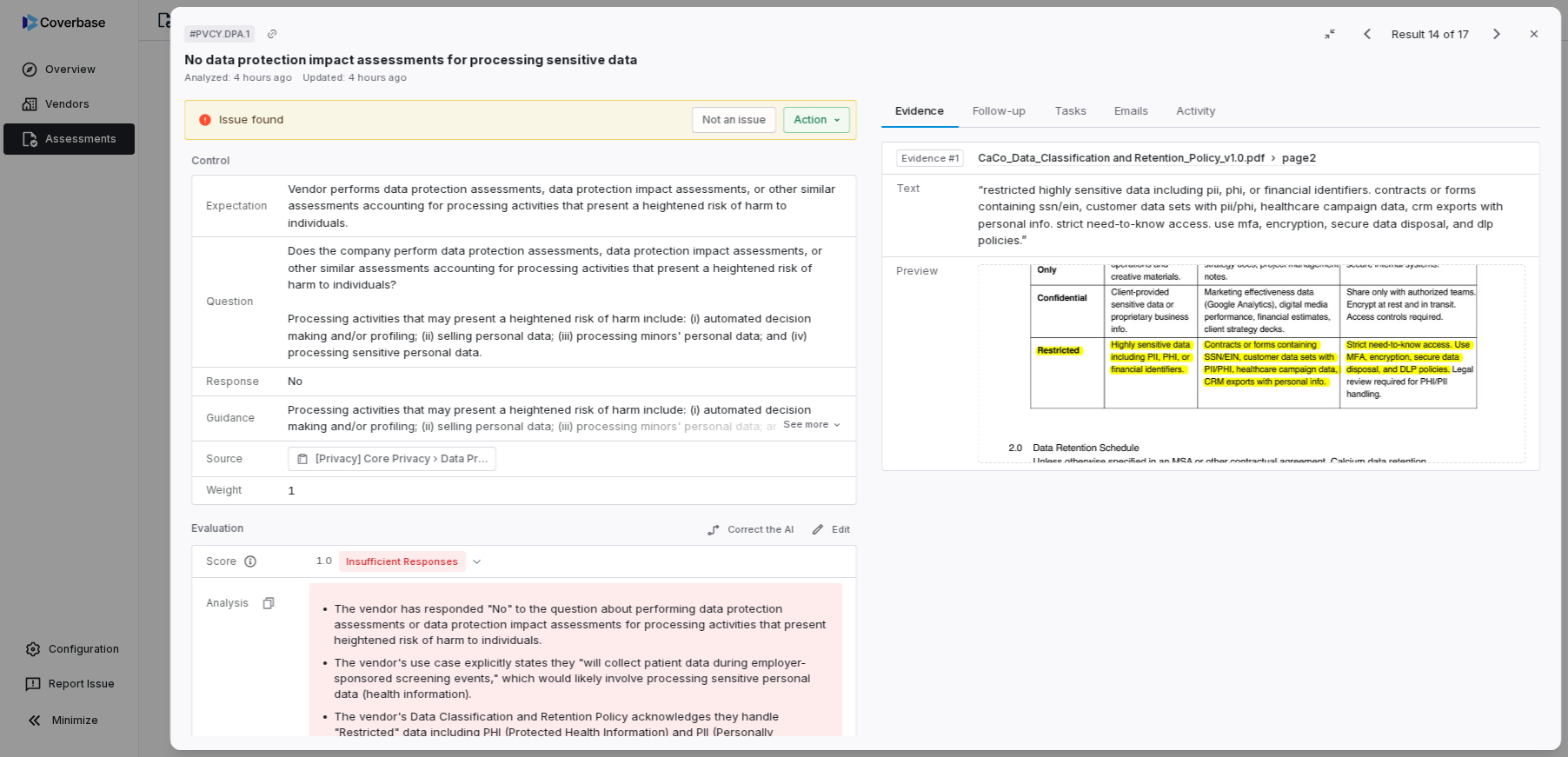
click at [51, 377] on div "# PVCY.DPA.1 Result 14 of 17 Close No data protection impact assessments for pr…" at bounding box center [784, 378] width 1568 height 757
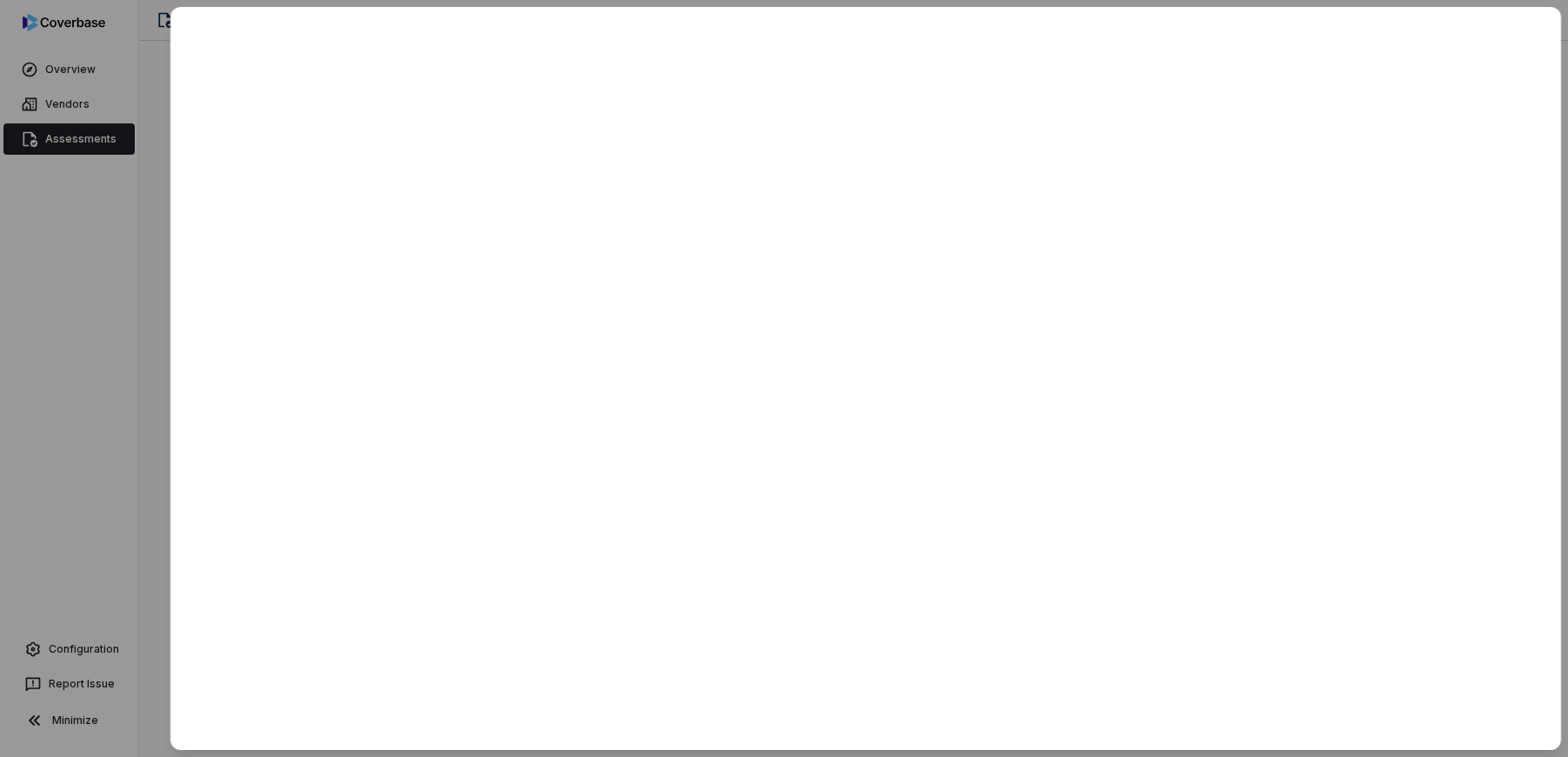
scroll to position [979, 0]
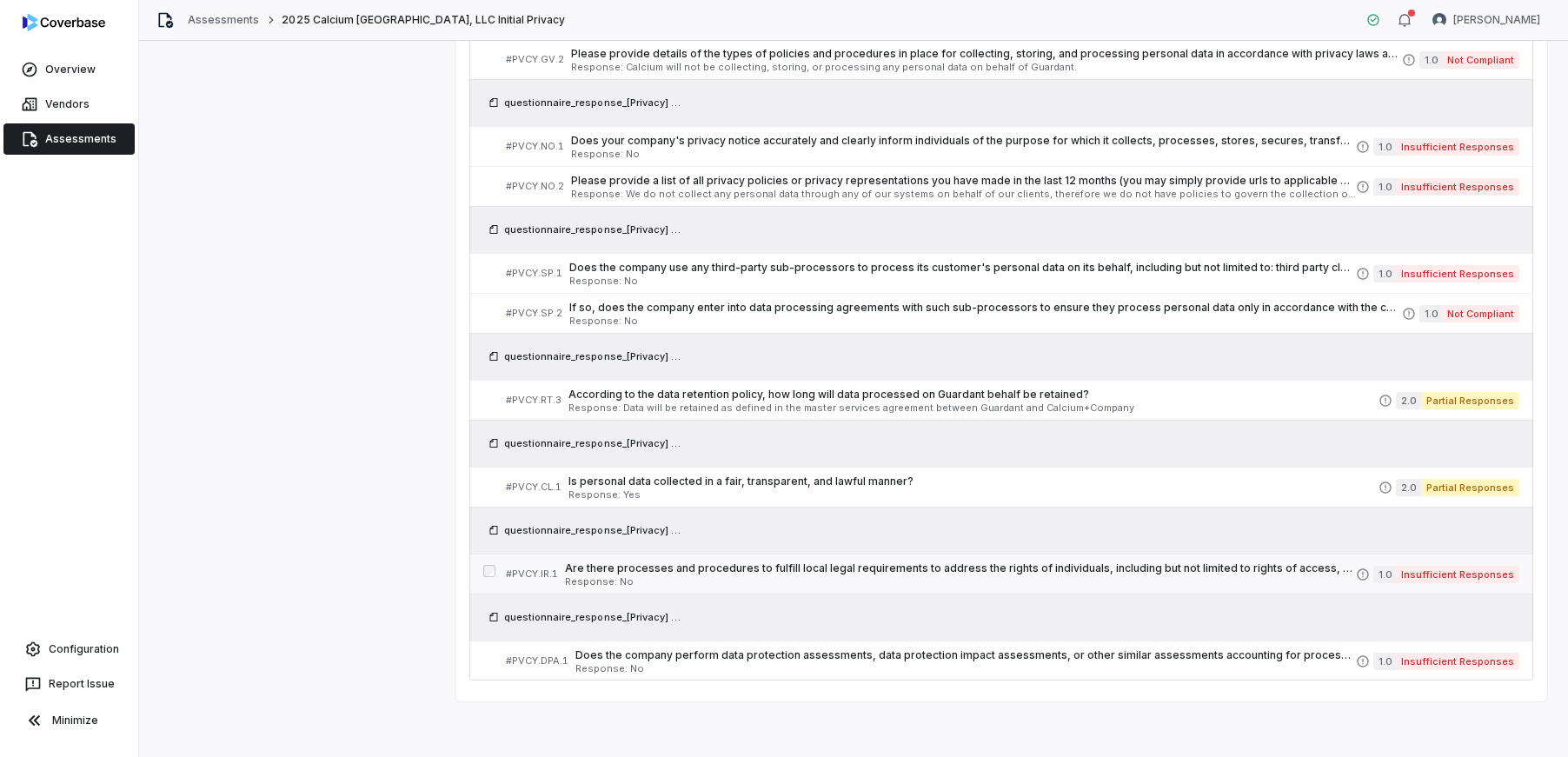
click at [967, 575] on span "Are there processes and procedures to fulfill local legal requirements to addre…" at bounding box center [960, 568] width 791 height 14
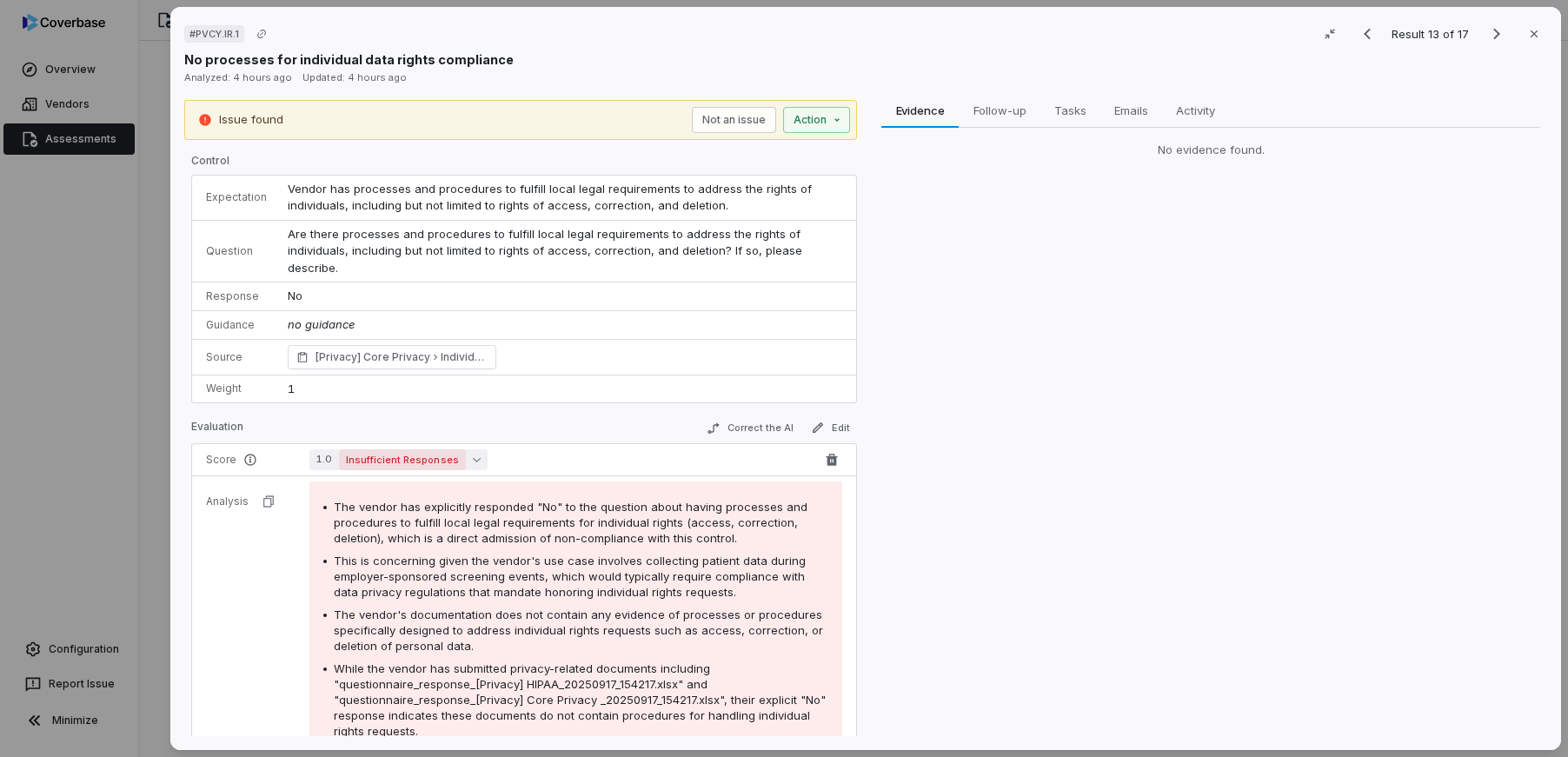
click at [463, 450] on button "1.0 Insufficient Responses" at bounding box center [398, 460] width 178 height 21
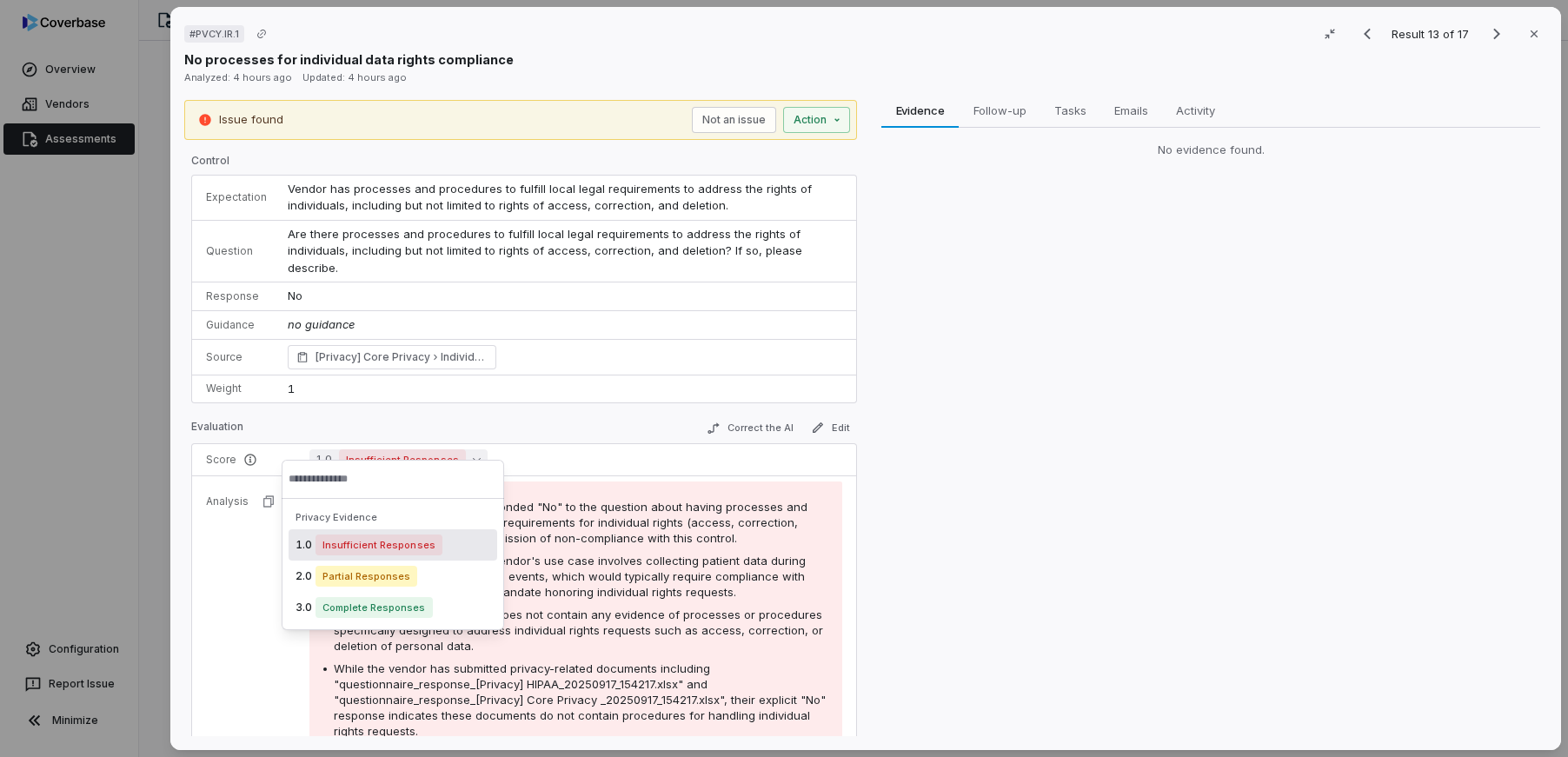
click at [119, 372] on div "# PVCY.IR.1 Result 13 of 17 Close No processes for individual data rights compl…" at bounding box center [784, 378] width 1568 height 757
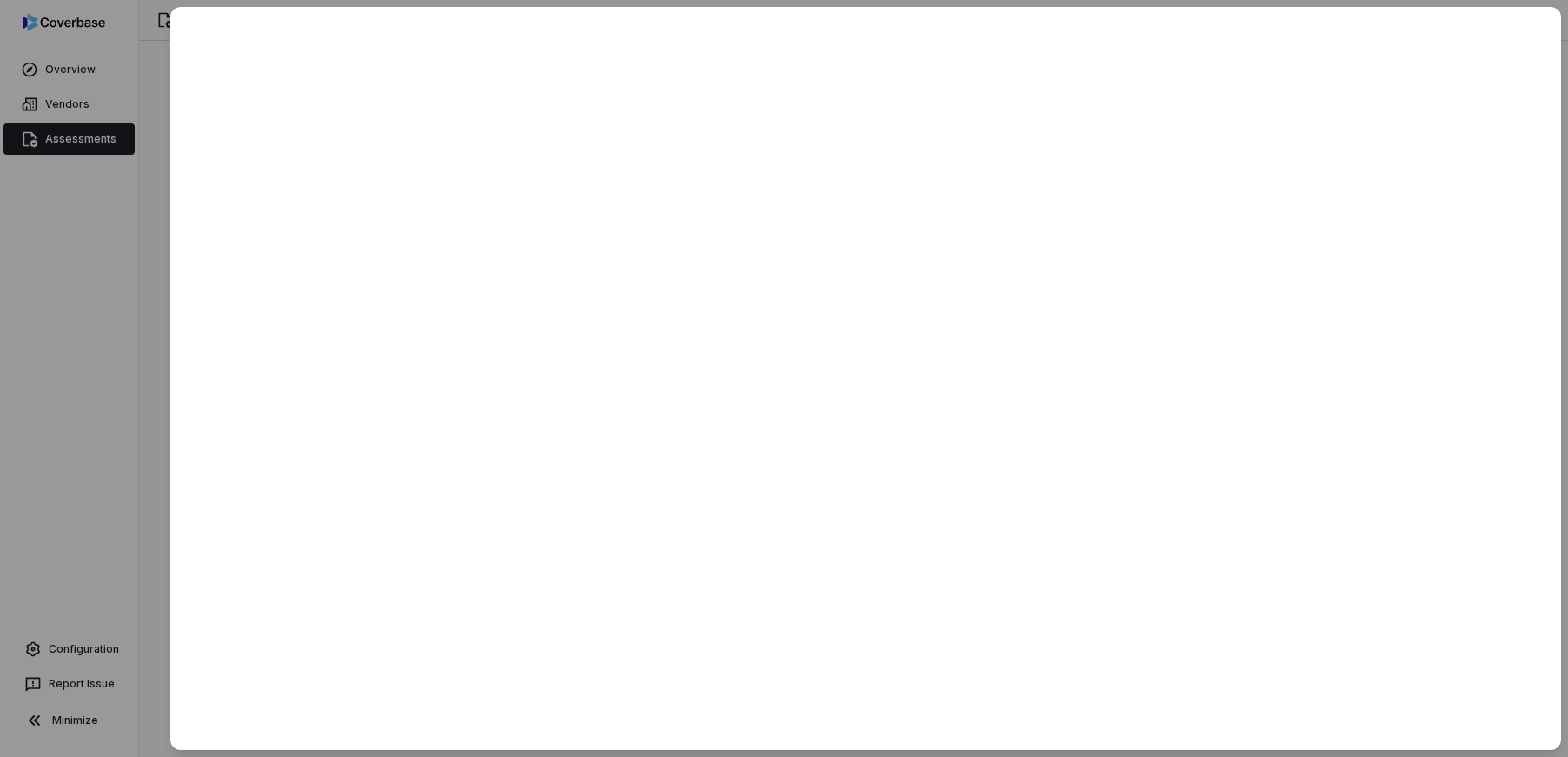
scroll to position [979, 0]
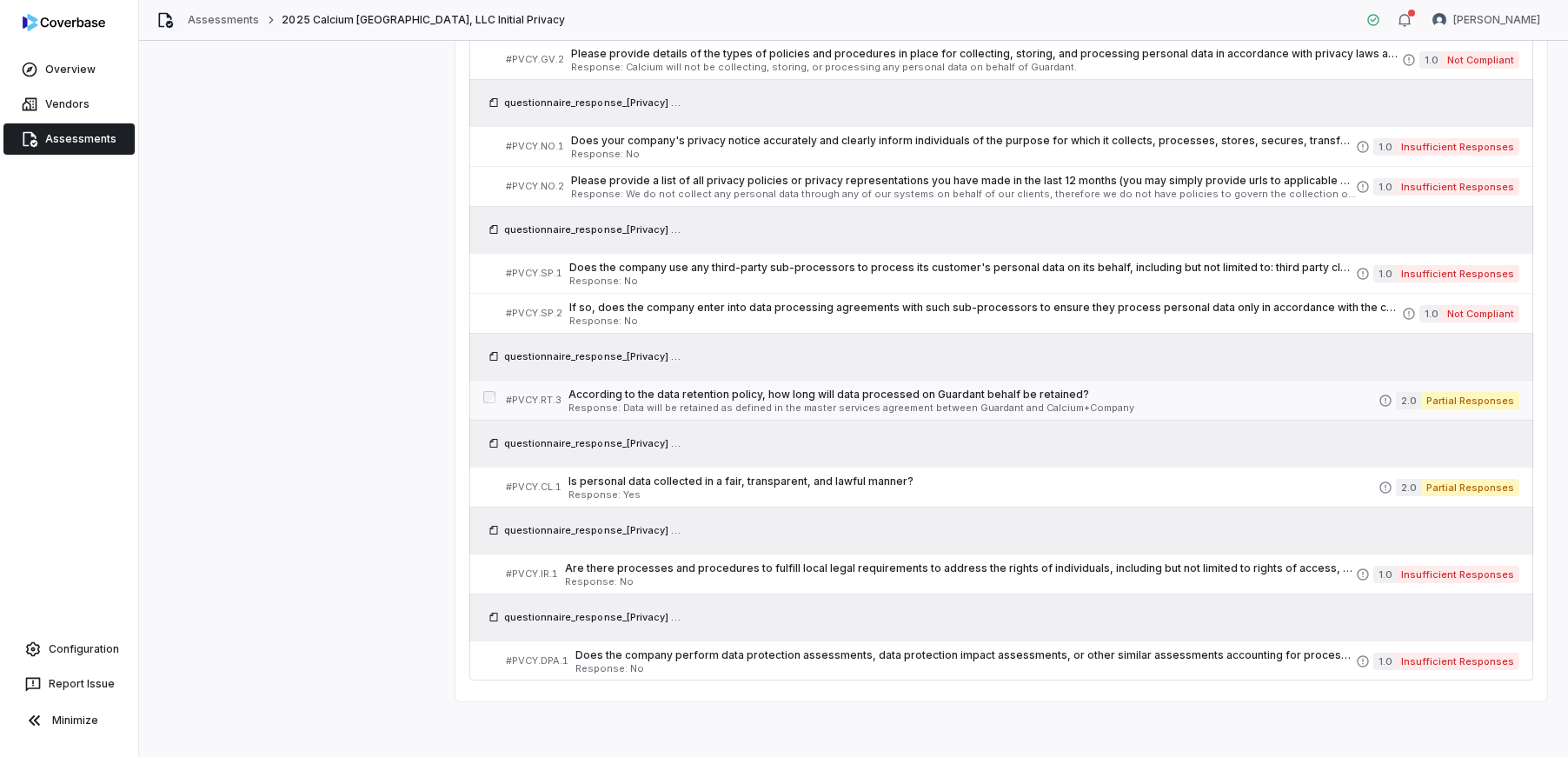
click at [841, 399] on span "According to the data retention policy, how long will data processed on Guardan…" at bounding box center [973, 395] width 810 height 14
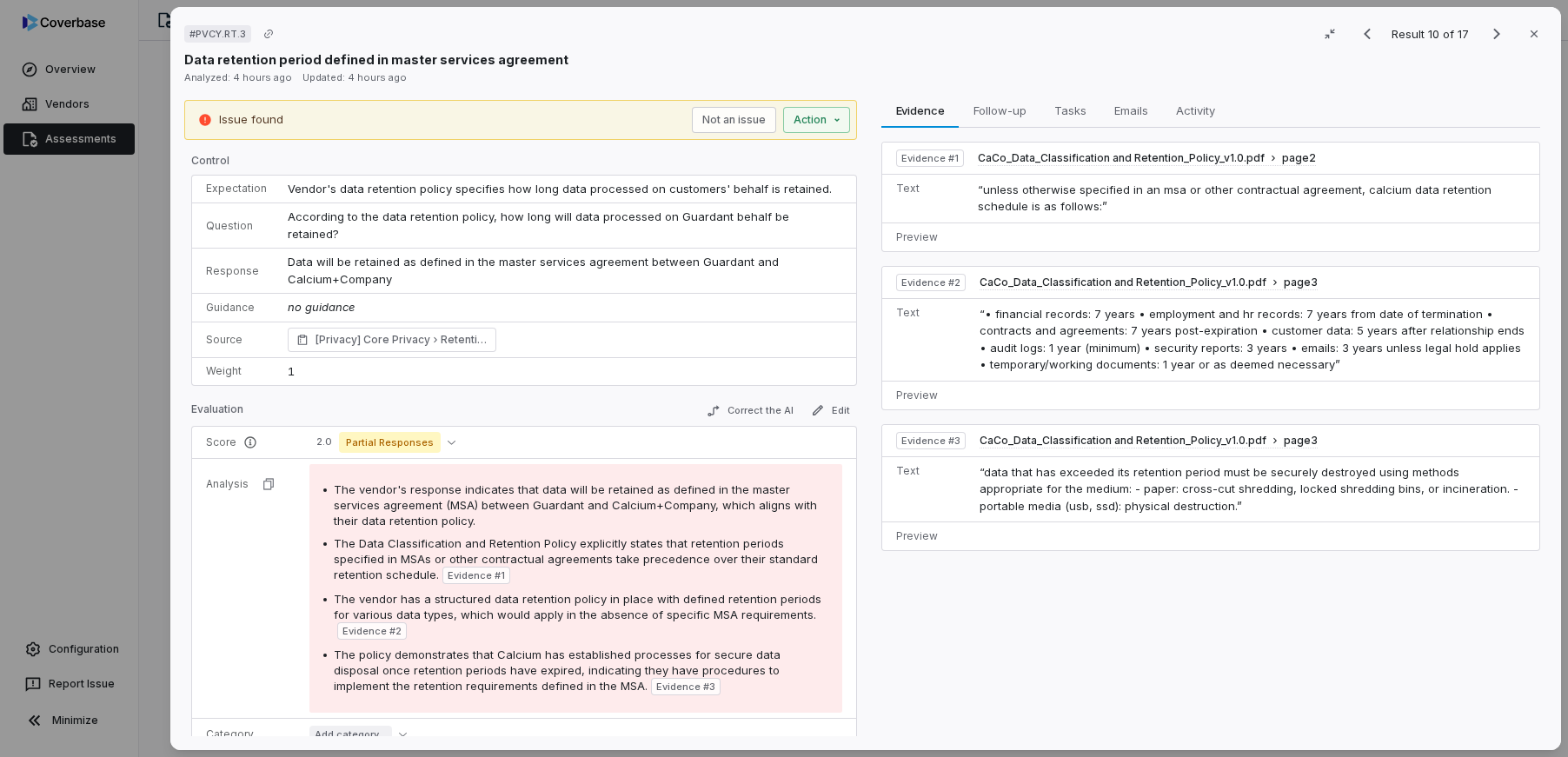
click at [113, 379] on div "# PVCY.RT.3 Result 10 of 17 Close Data retention period defined in master servi…" at bounding box center [784, 378] width 1568 height 757
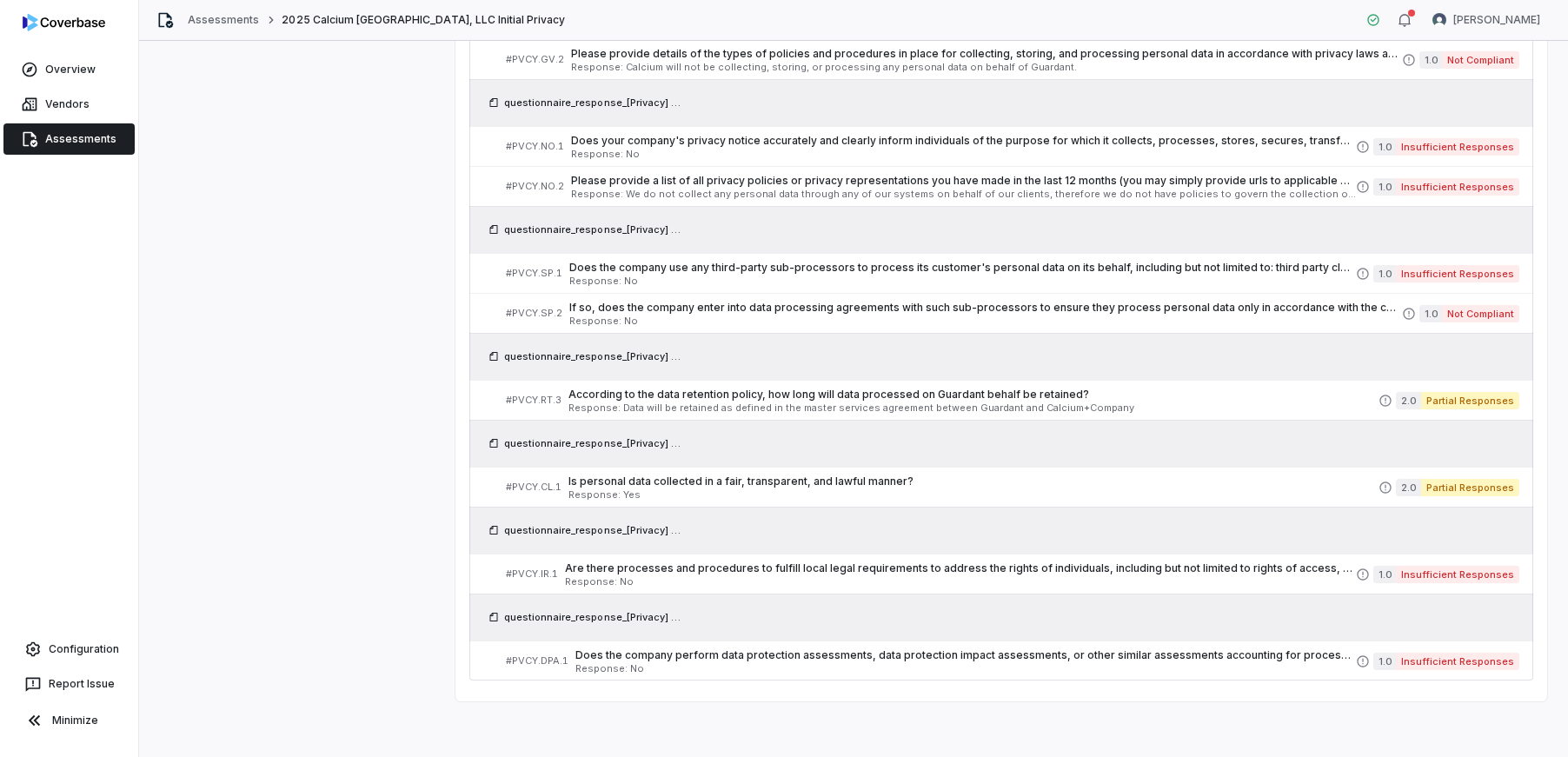
scroll to position [979, 0]
click at [879, 483] on span "Is personal data collected in a fair, transparent, and lawful manner?" at bounding box center [973, 481] width 810 height 14
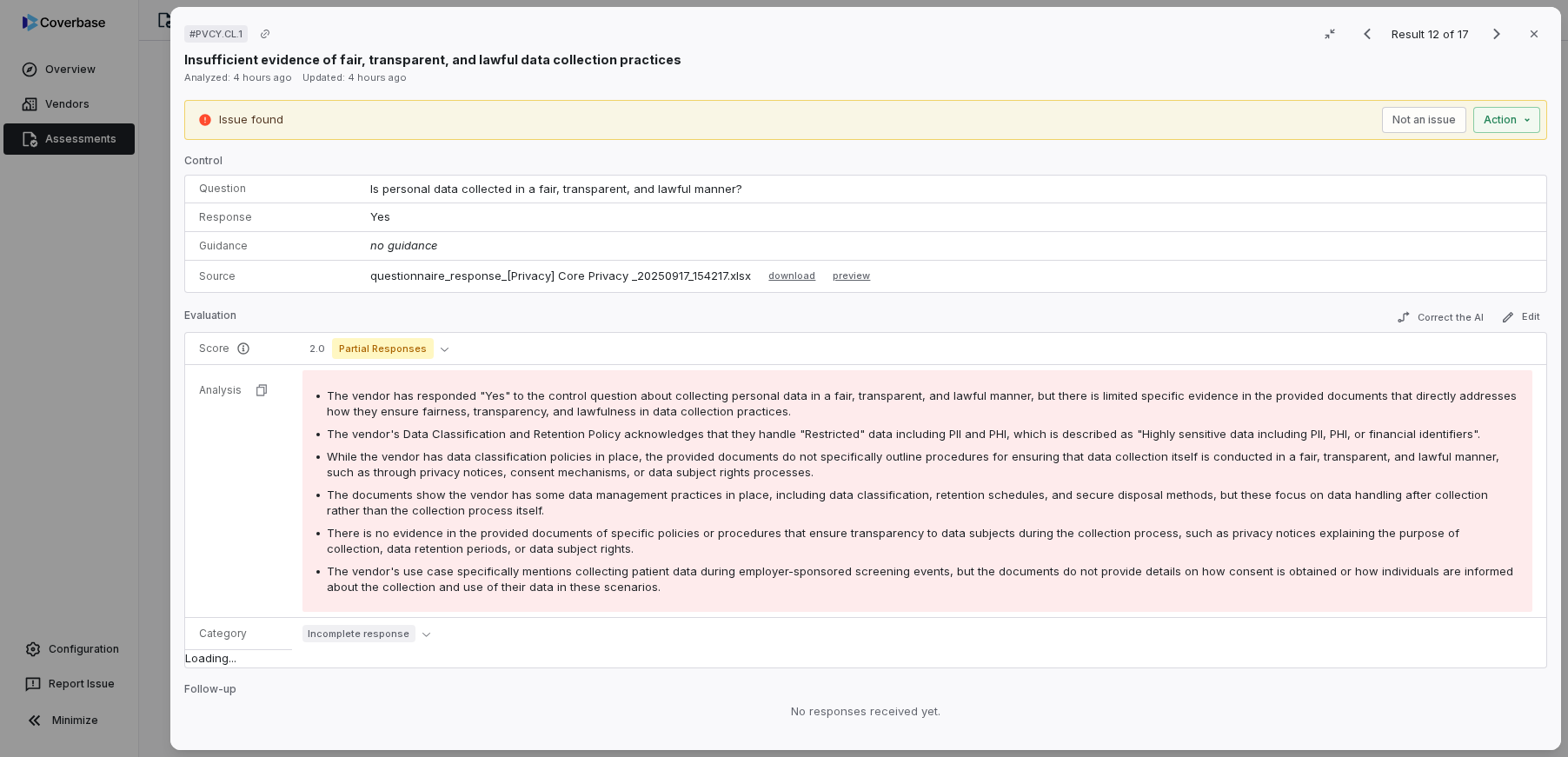
scroll to position [979, 0]
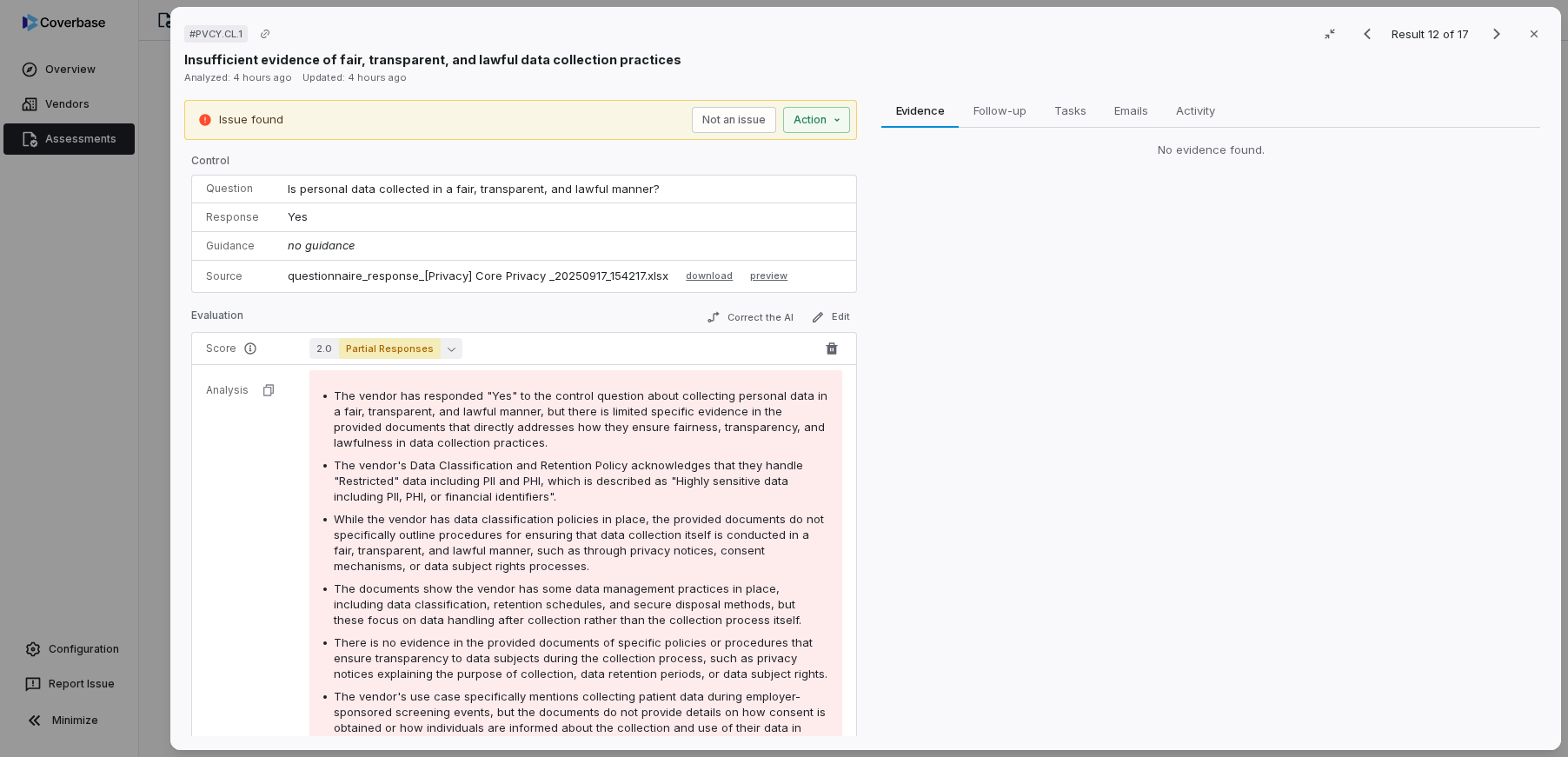
click at [452, 347] on button "2.0 Partial Responses" at bounding box center [385, 349] width 153 height 21
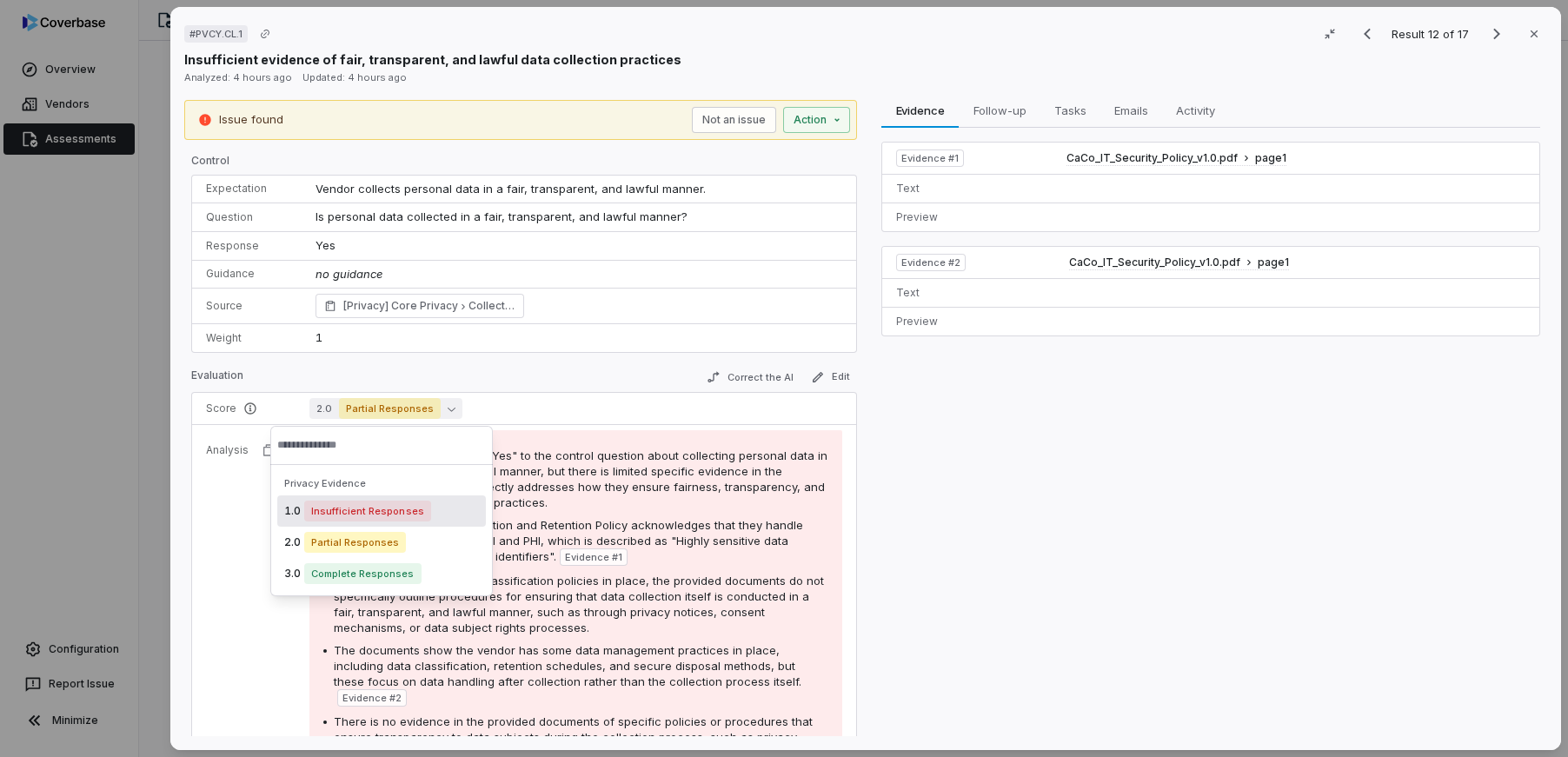
click at [442, 516] on div "1.0 Insufficient Responses" at bounding box center [382, 511] width 209 height 31
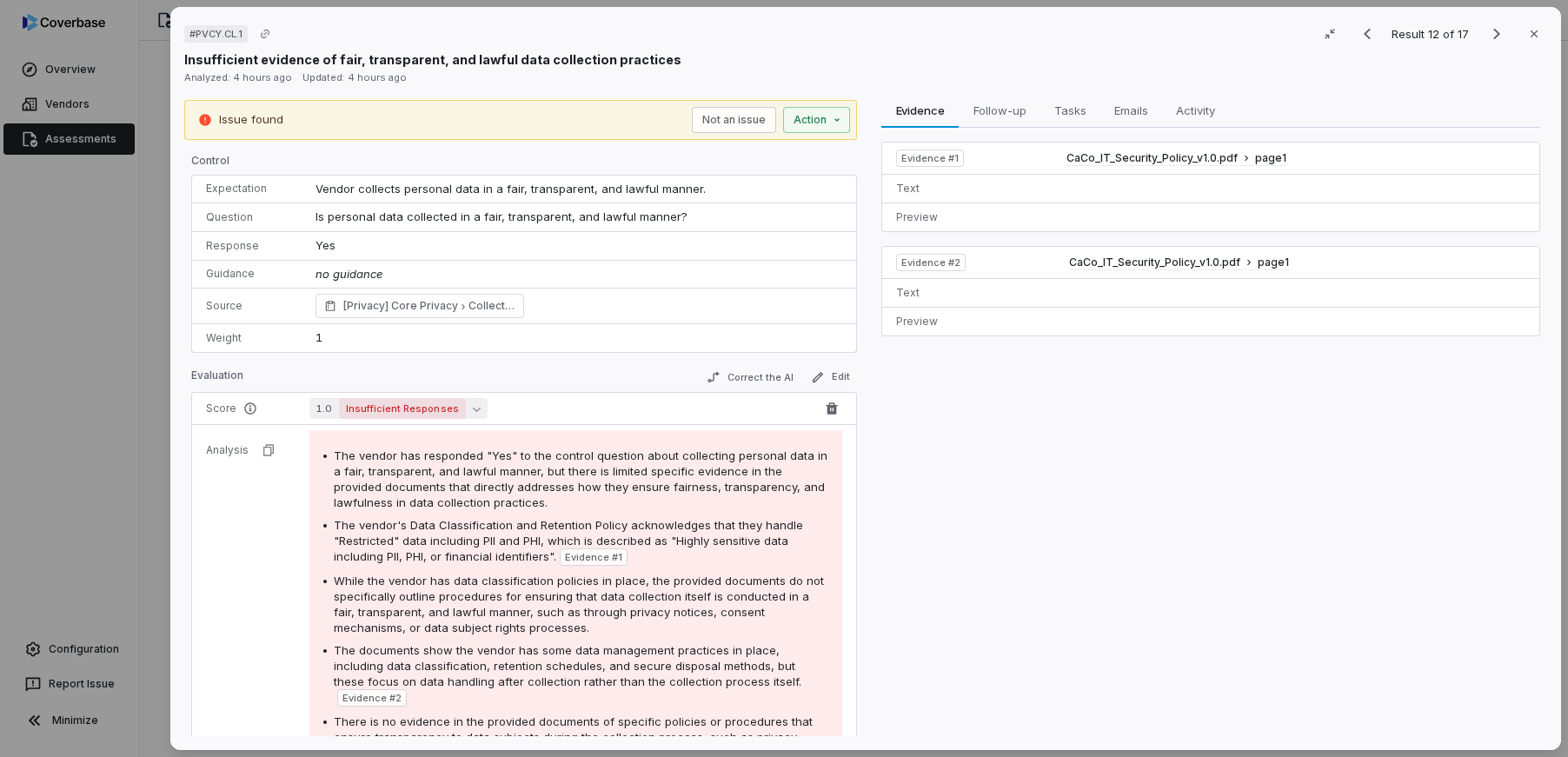
click at [432, 408] on span "Insufficient Responses" at bounding box center [403, 408] width 127 height 21
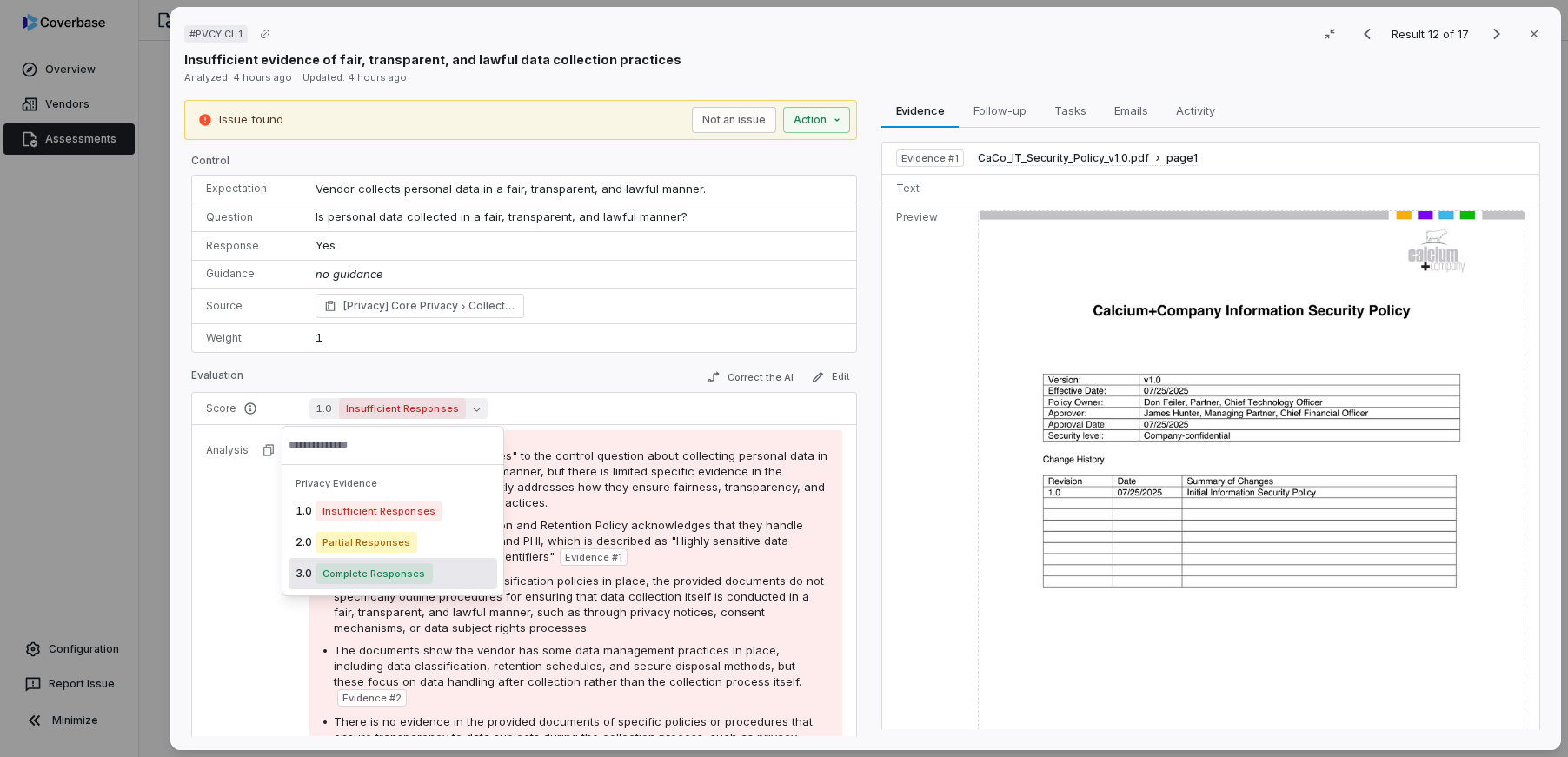
click at [415, 577] on span "Complete Responses" at bounding box center [374, 573] width 118 height 21
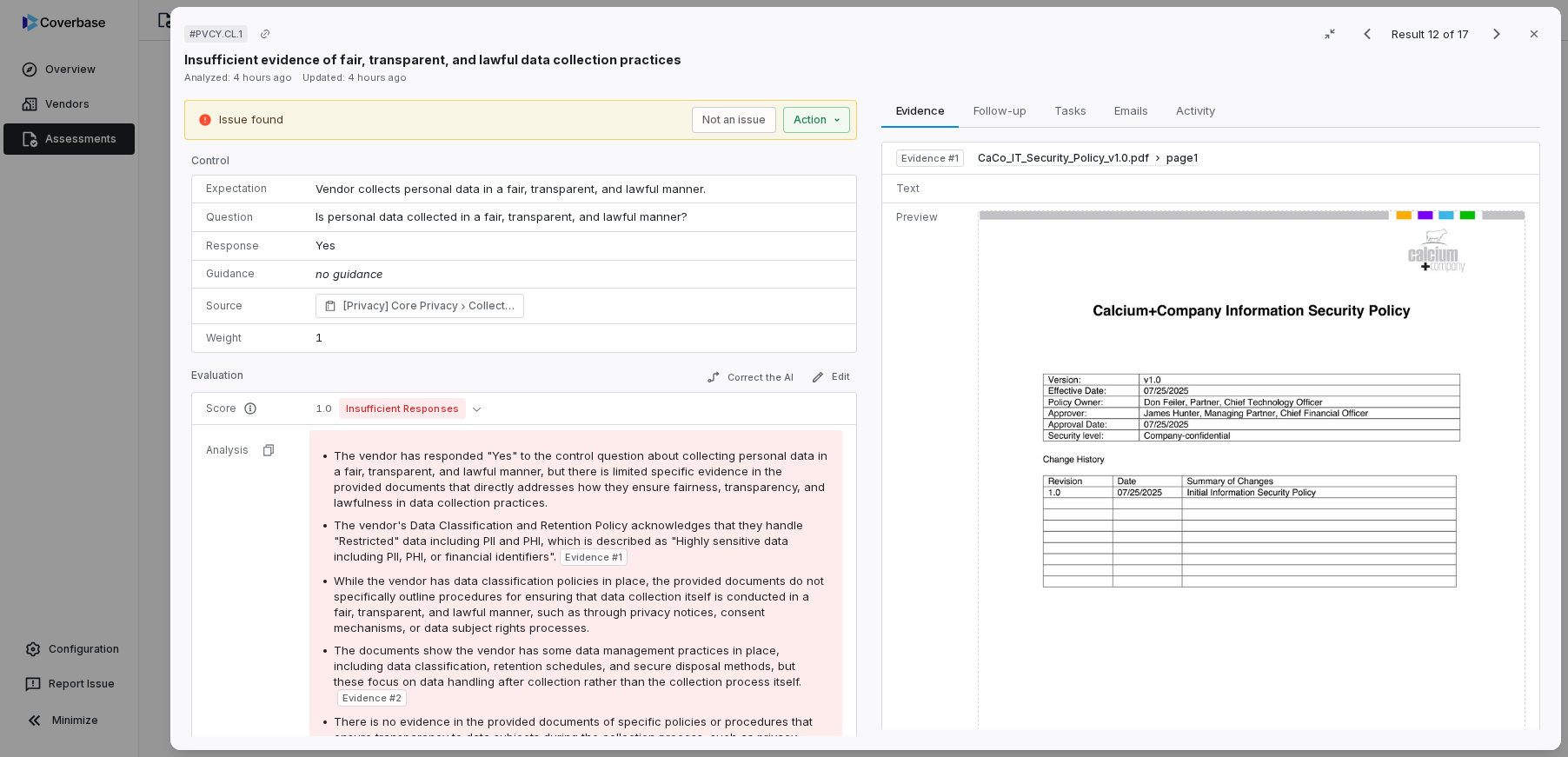
click at [138, 470] on div "# PVCY.CL.1 Result 12 of 17 Close Insufficient evidence of fair, transparent, a…" at bounding box center [784, 378] width 1568 height 757
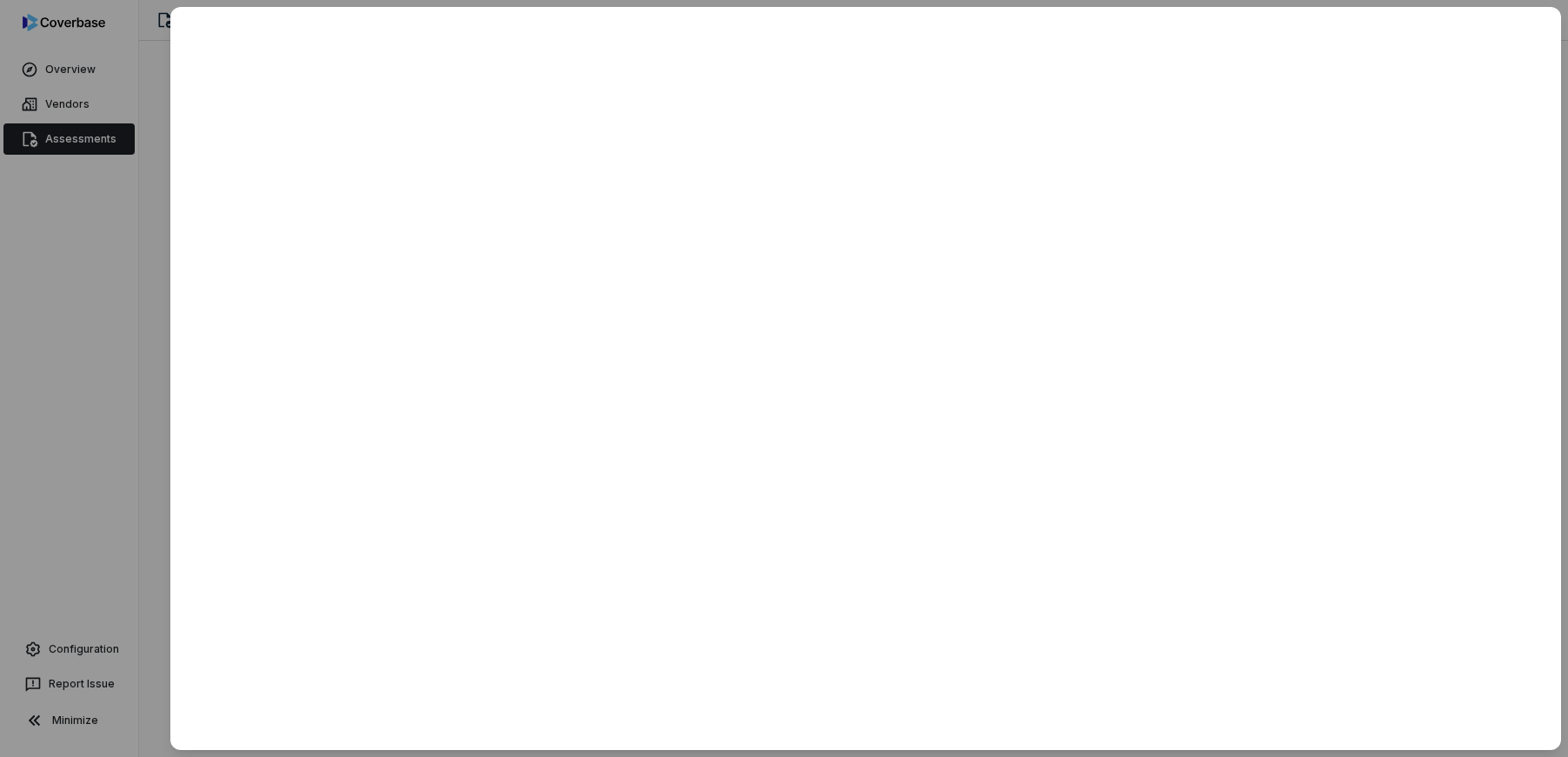
scroll to position [979, 0]
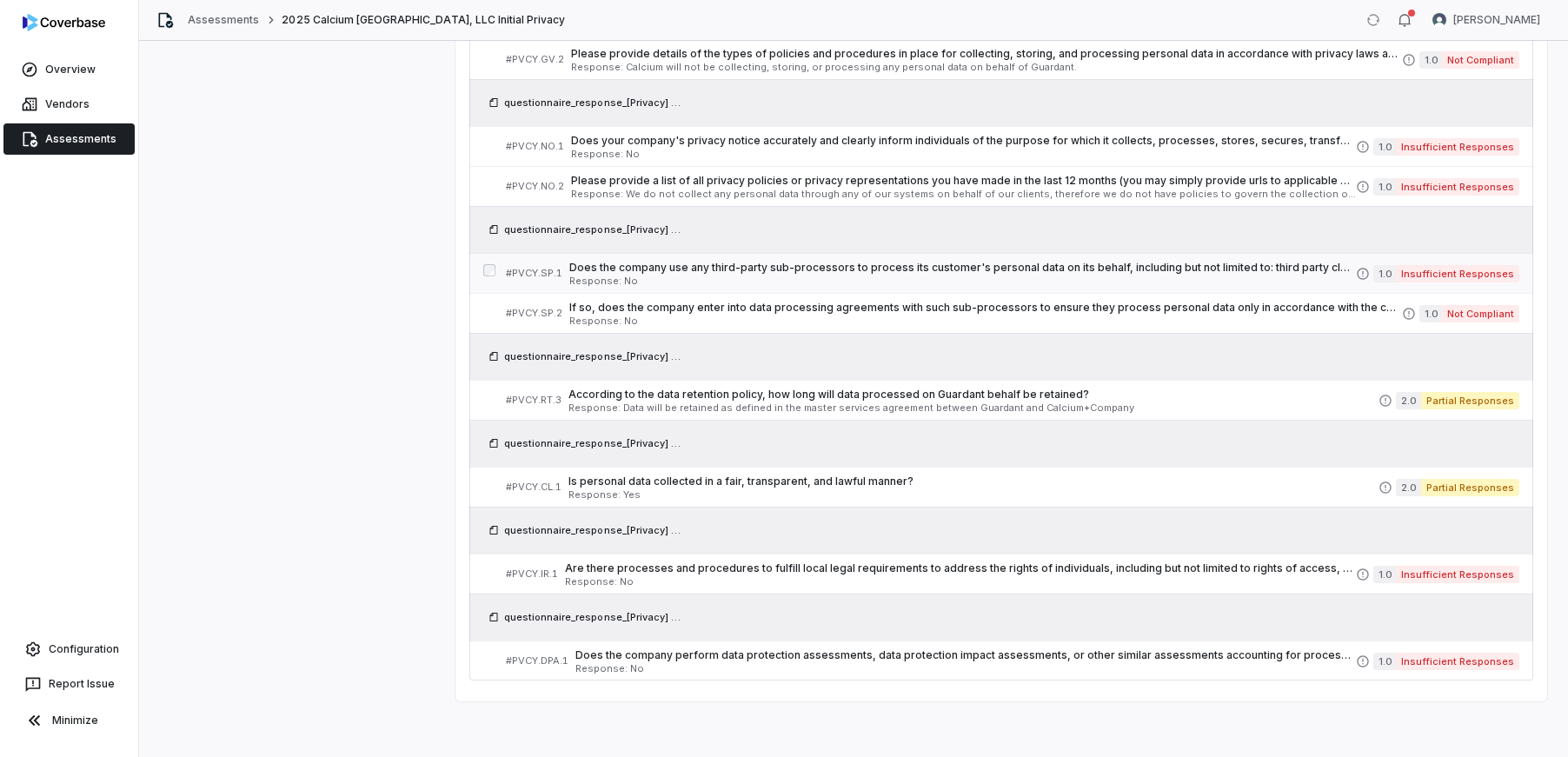
click at [736, 285] on span "Response: No" at bounding box center [962, 281] width 786 height 9
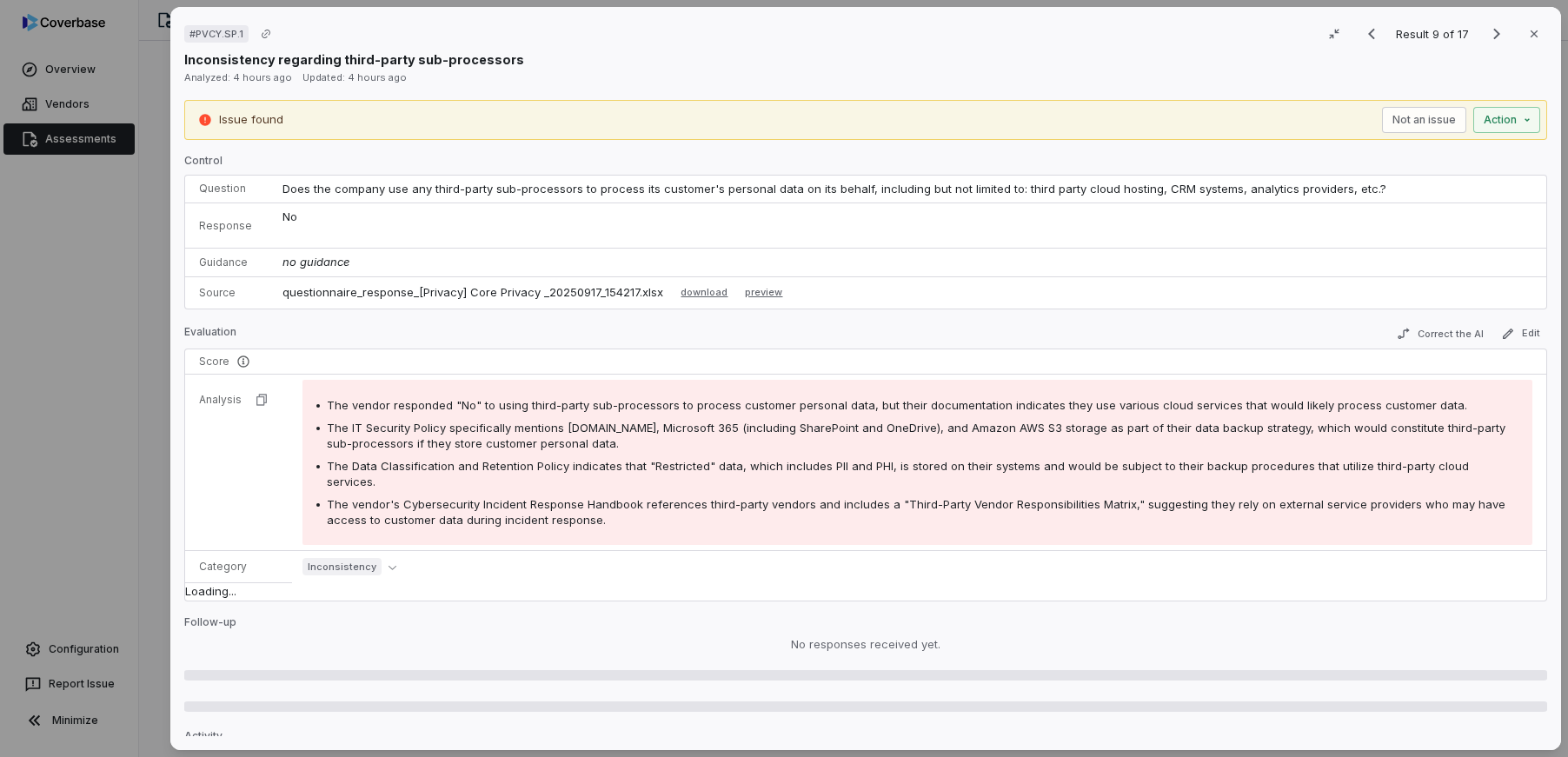
scroll to position [979, 0]
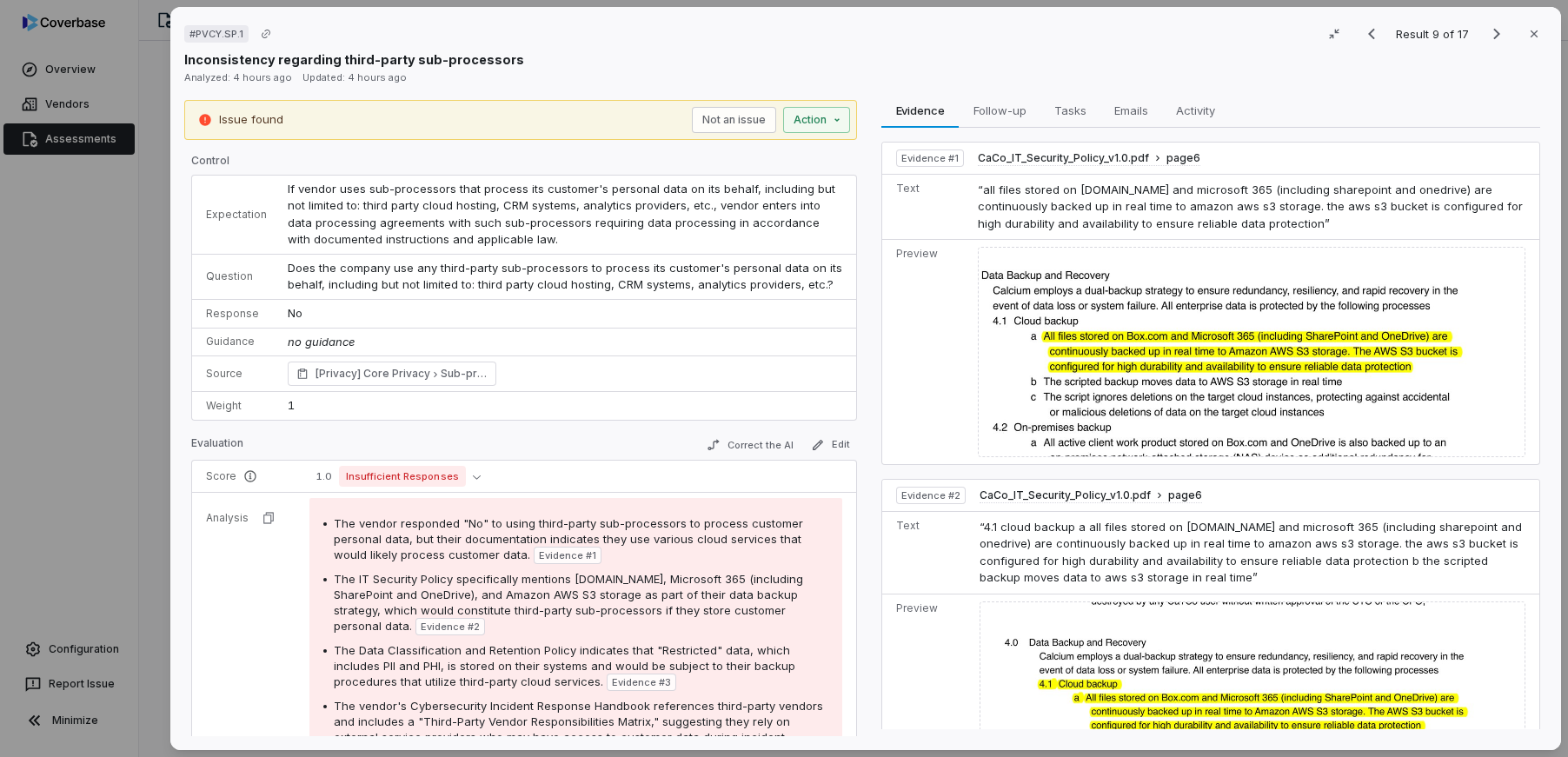
click at [101, 379] on div "# PVCY.SP.1 Result 9 of 17 Close Inconsistency regarding third-party sub-proces…" at bounding box center [784, 378] width 1568 height 757
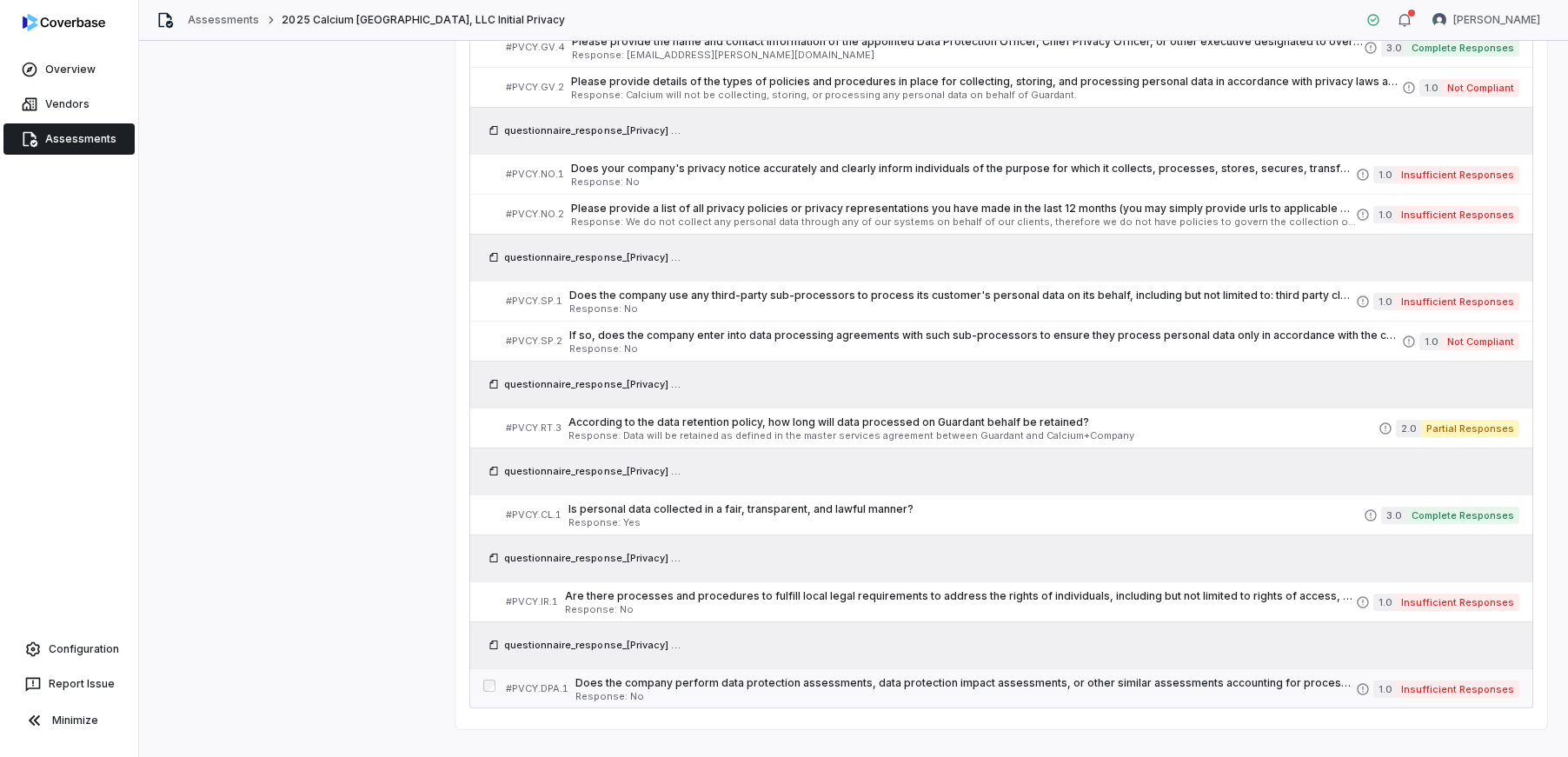
scroll to position [941, 0]
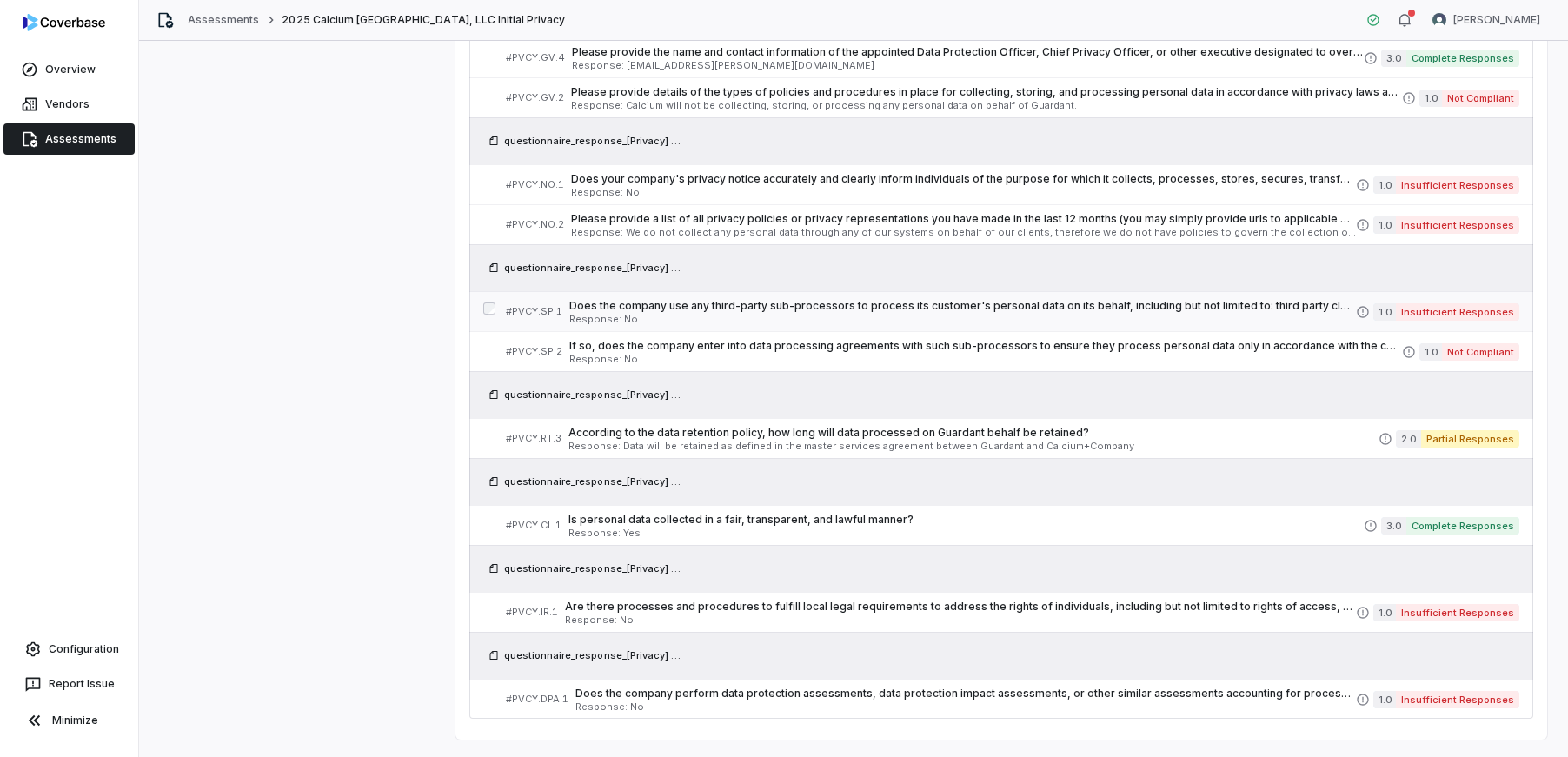
click at [855, 317] on span "Response: No" at bounding box center [962, 319] width 786 height 9
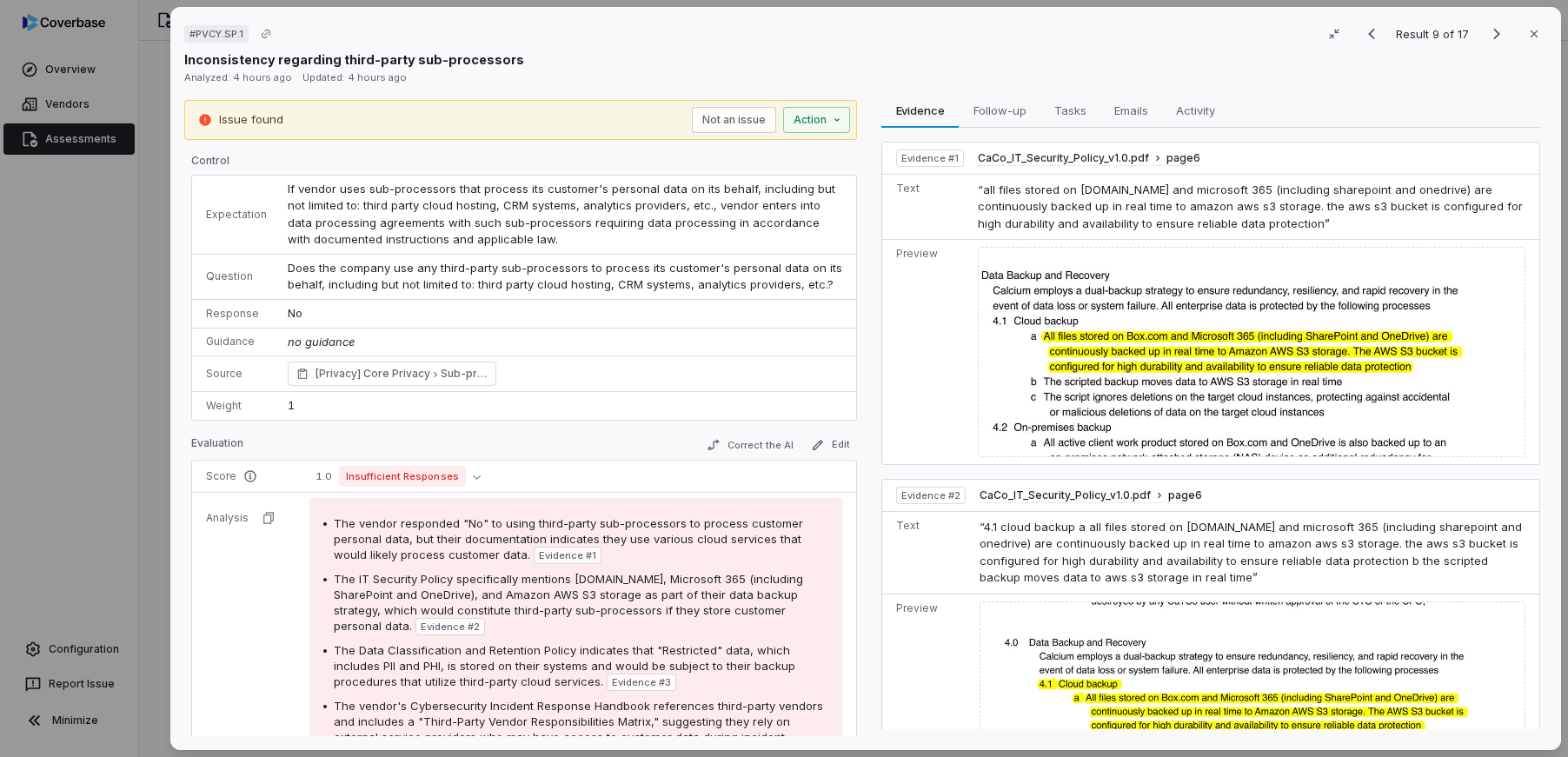
drag, startPoint x: 830, startPoint y: 284, endPoint x: 268, endPoint y: 262, distance: 562.4
click at [268, 262] on tr "Question Does the company use any third-party sub-processors to process its cus…" at bounding box center [524, 276] width 664 height 45
click at [379, 276] on td "Does the company use any third-party sub-processors to process its customer's p…" at bounding box center [567, 276] width 578 height 45
drag, startPoint x: 818, startPoint y: 285, endPoint x: 278, endPoint y: 265, distance: 540.4
click at [278, 265] on td "Does the company use any third-party sub-processors to process its customer's p…" at bounding box center [567, 276] width 578 height 45
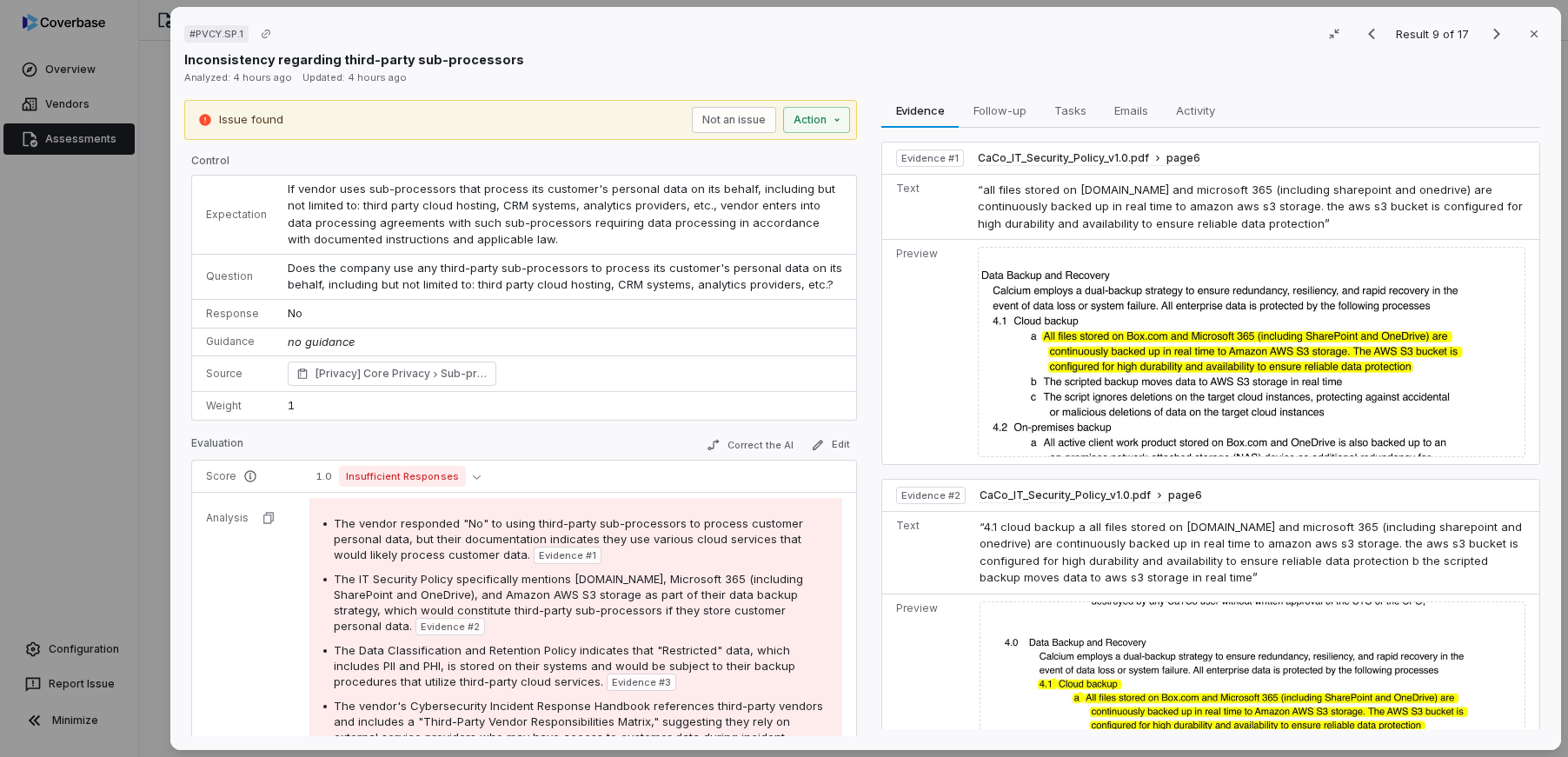
copy span "Does the company use any third-party sub-processors to process its customer's p…"
click at [1531, 34] on icon "button" at bounding box center [1534, 33] width 14 height 14
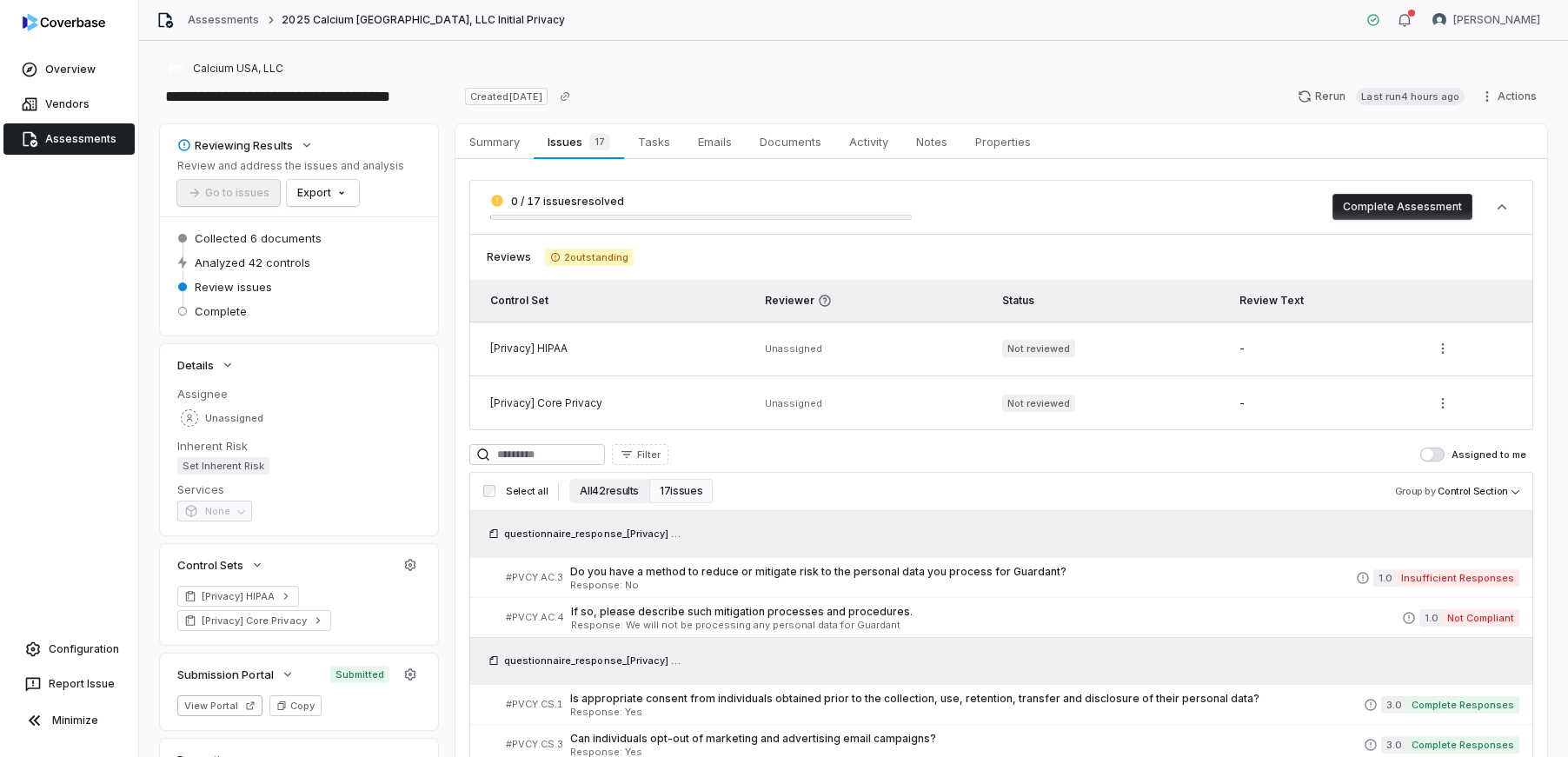
click at [606, 493] on button "All 42 results" at bounding box center [609, 491] width 80 height 24
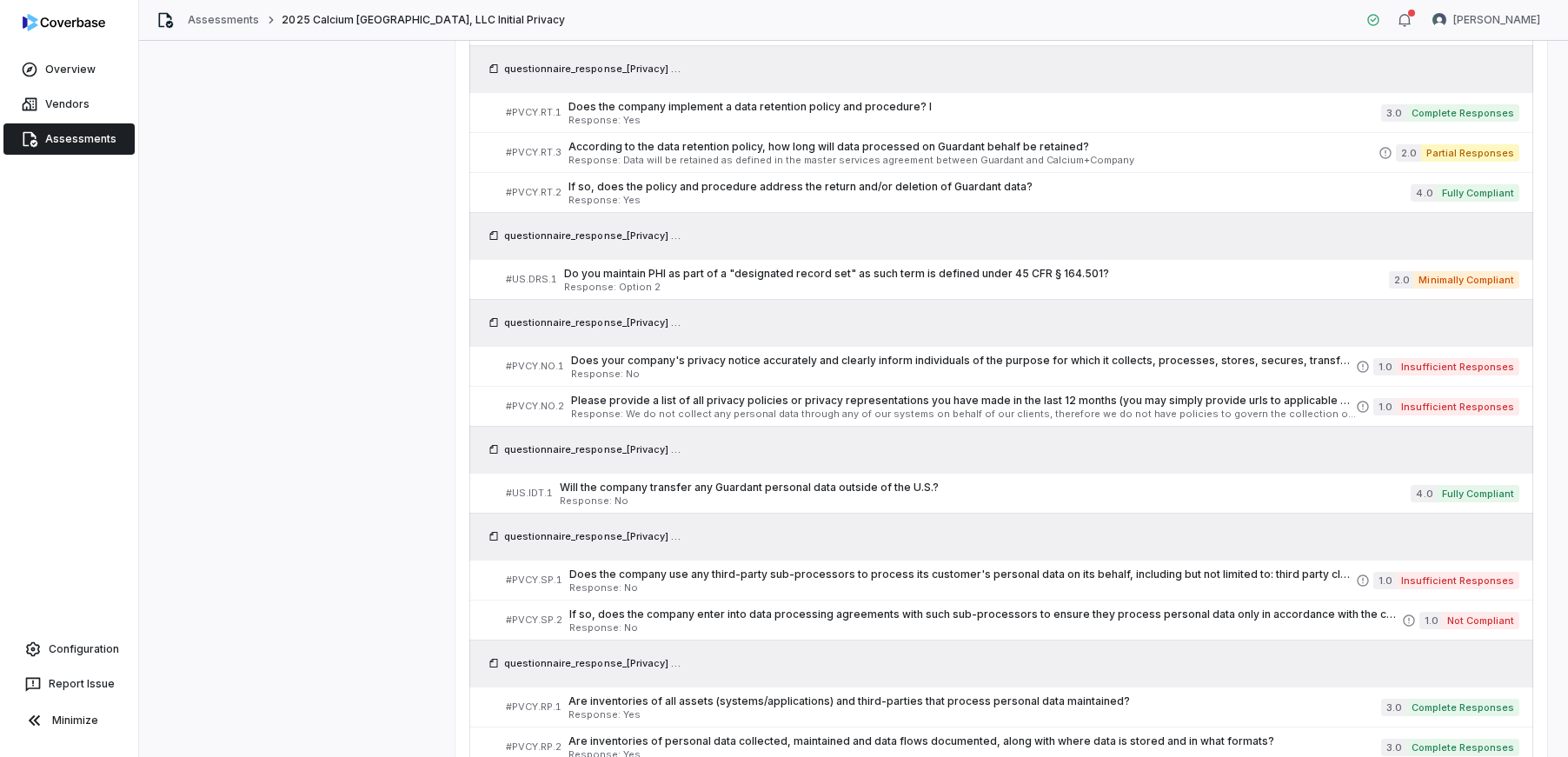
scroll to position [1716, 0]
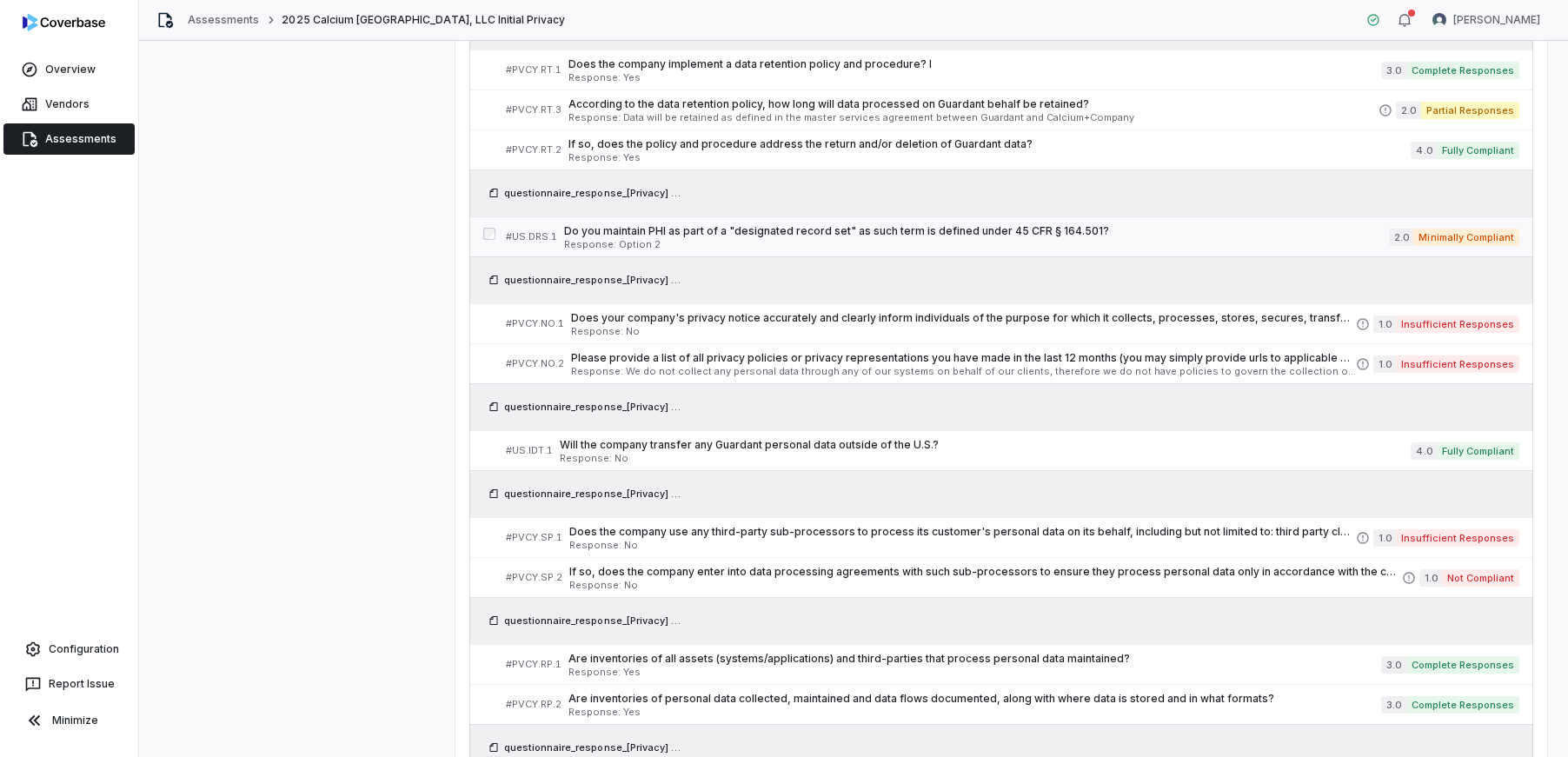
click at [890, 244] on span "Response: Option 2" at bounding box center [976, 245] width 825 height 9
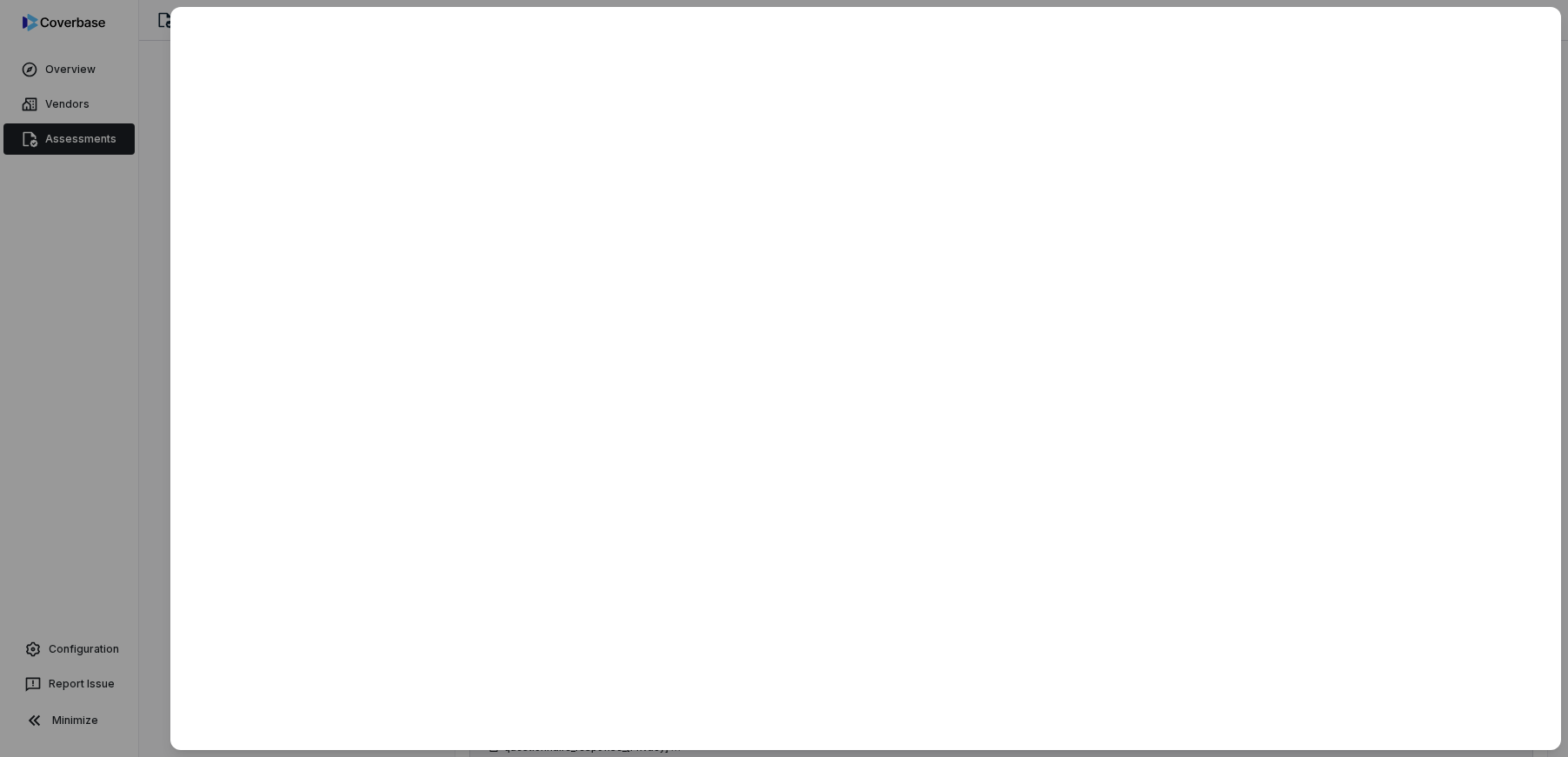
click at [103, 324] on div at bounding box center [784, 378] width 1568 height 757
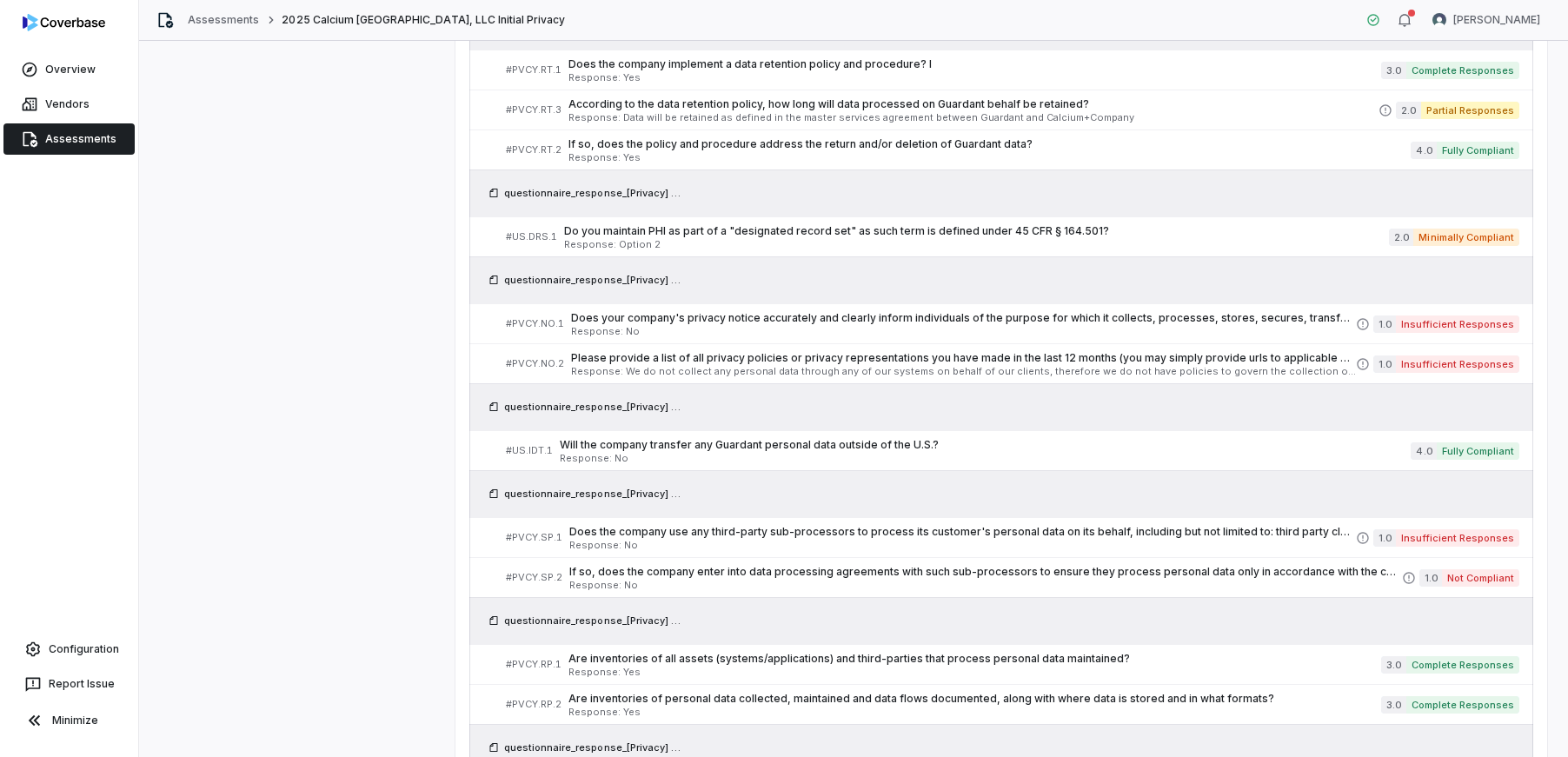
scroll to position [1716, 0]
click at [811, 325] on span "Does your company's privacy notice accurately and clearly inform individuals of…" at bounding box center [963, 317] width 784 height 14
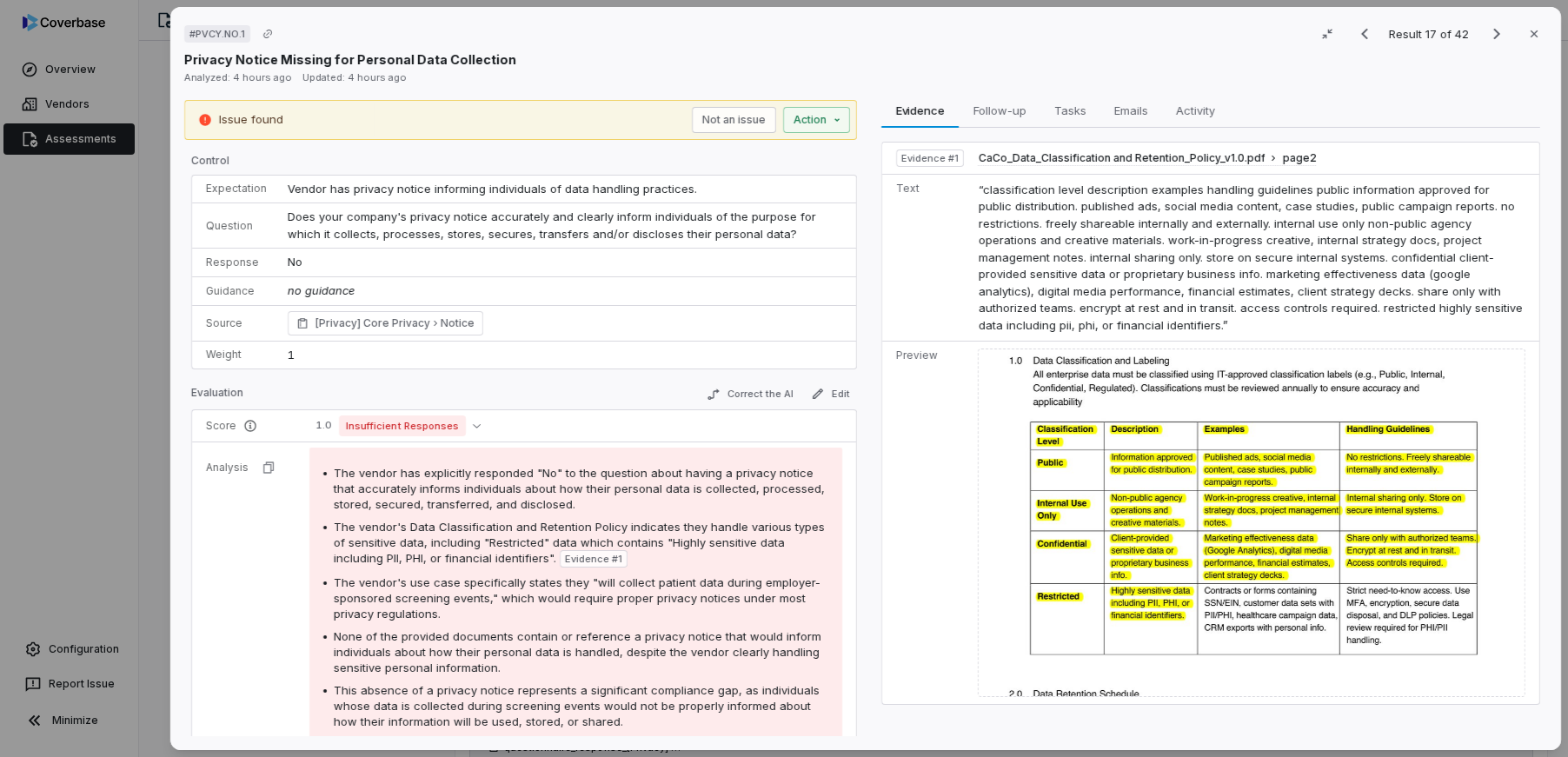
click at [132, 380] on div "# PVCY.NO.1 Result 17 of 42 Close Privacy Notice Missing for Personal Data Coll…" at bounding box center [784, 378] width 1568 height 757
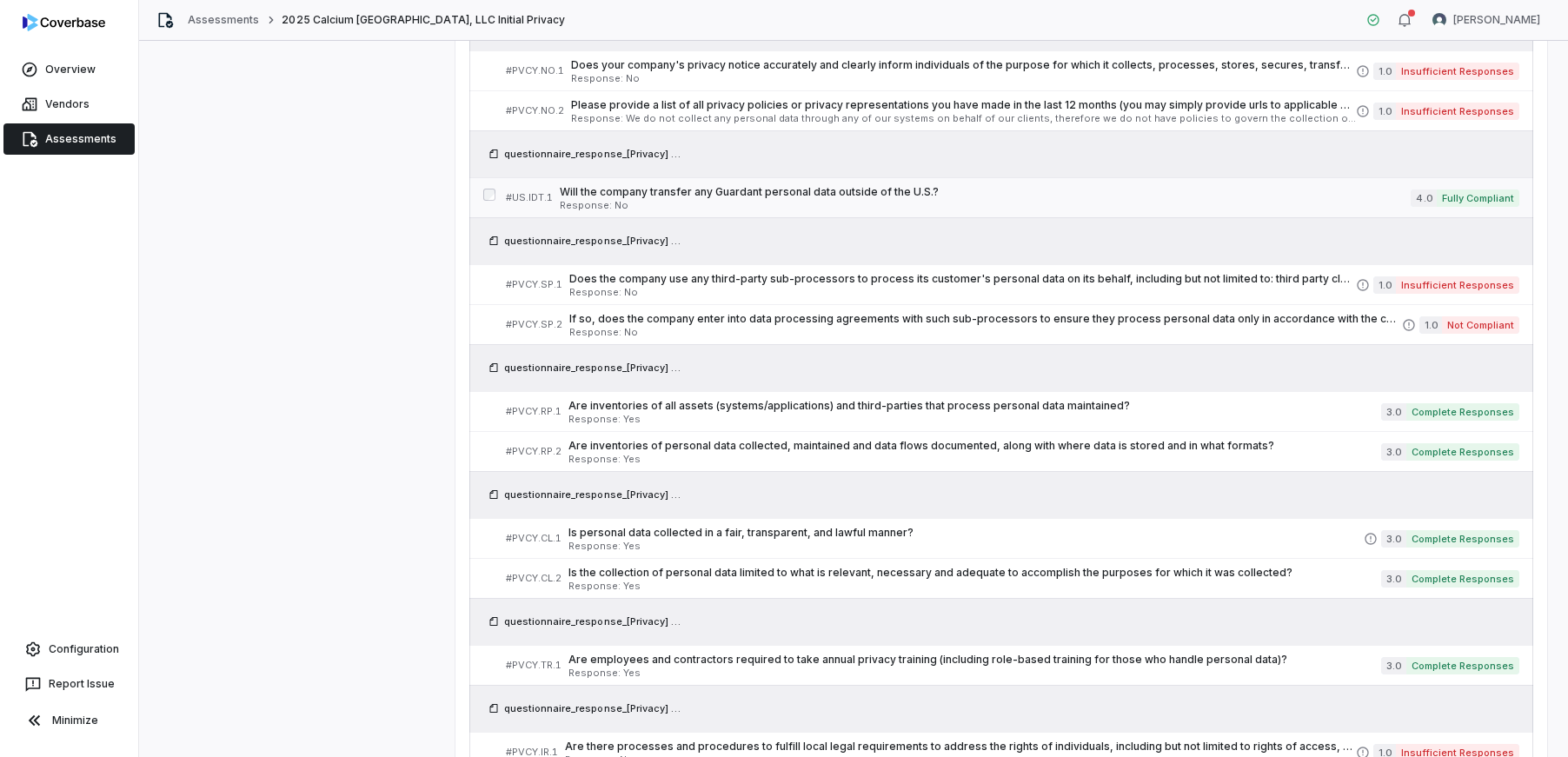
scroll to position [1976, 0]
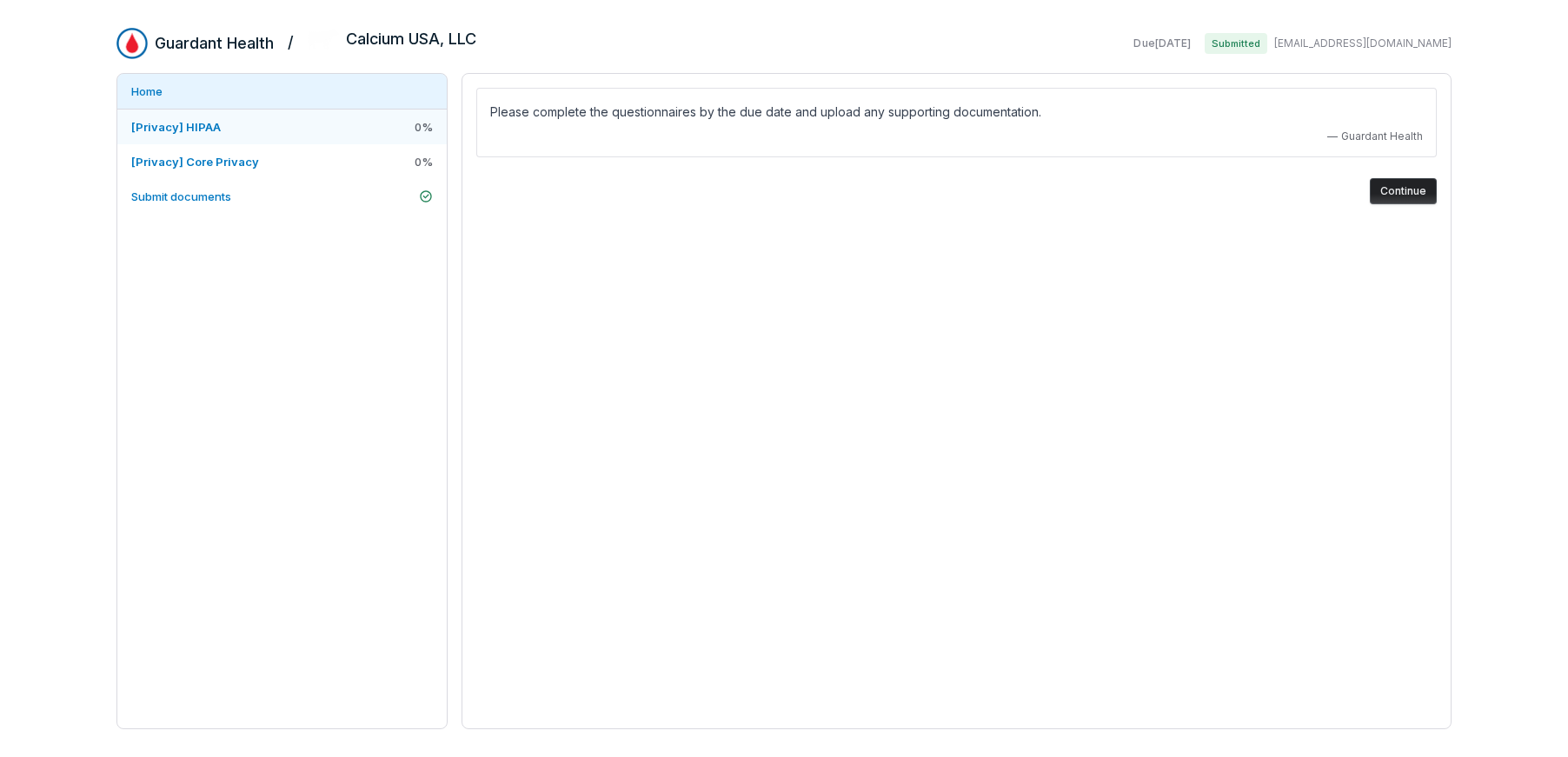
click at [278, 131] on link "[Privacy] HIPAA 0 %" at bounding box center [282, 127] width 329 height 35
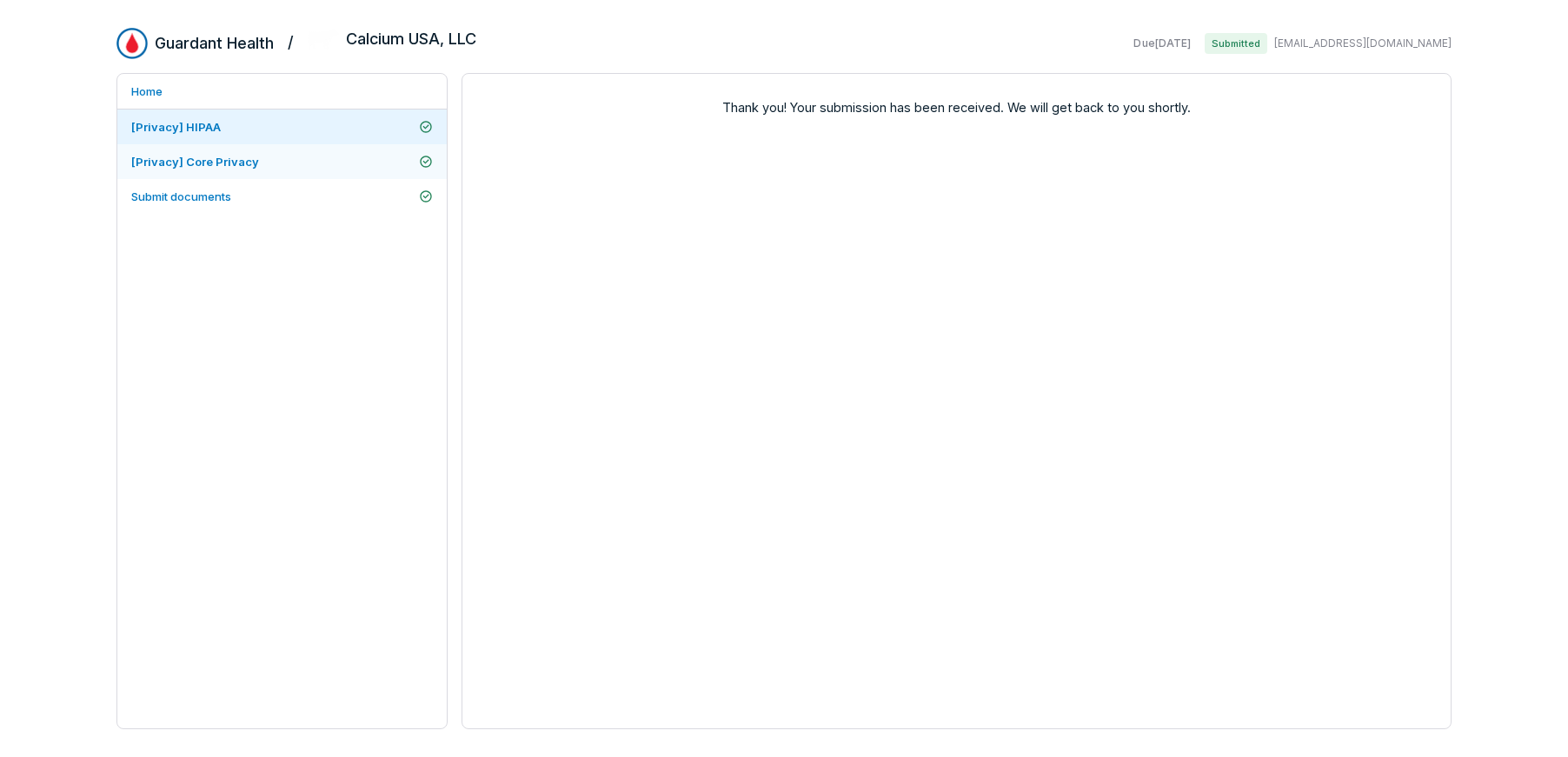
click at [281, 162] on link "[Privacy] Core Privacy" at bounding box center [282, 162] width 329 height 35
click at [290, 129] on link "[Privacy] HIPAA" at bounding box center [282, 127] width 329 height 35
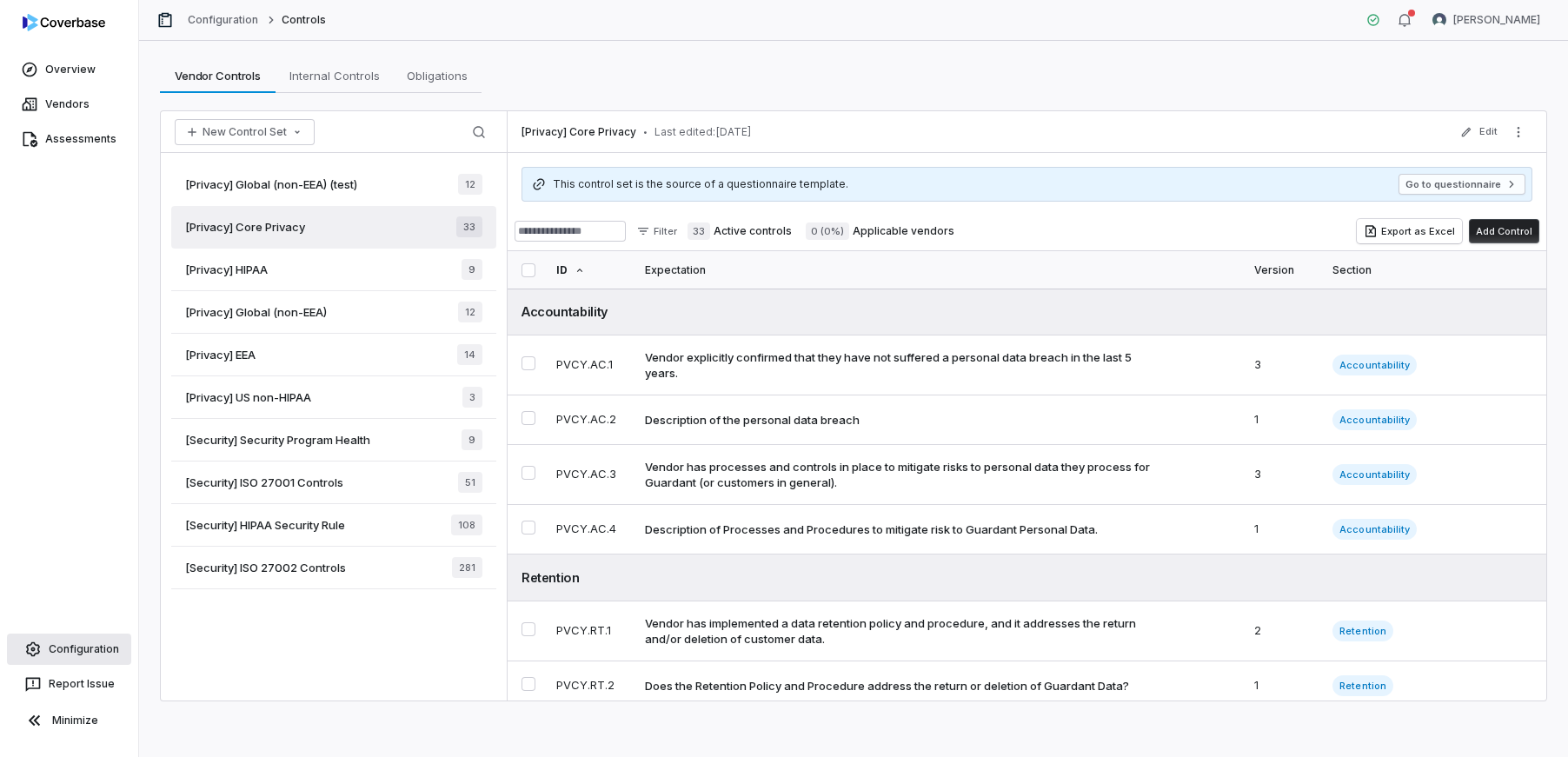
click at [84, 653] on span "Configuration" at bounding box center [84, 648] width 71 height 14
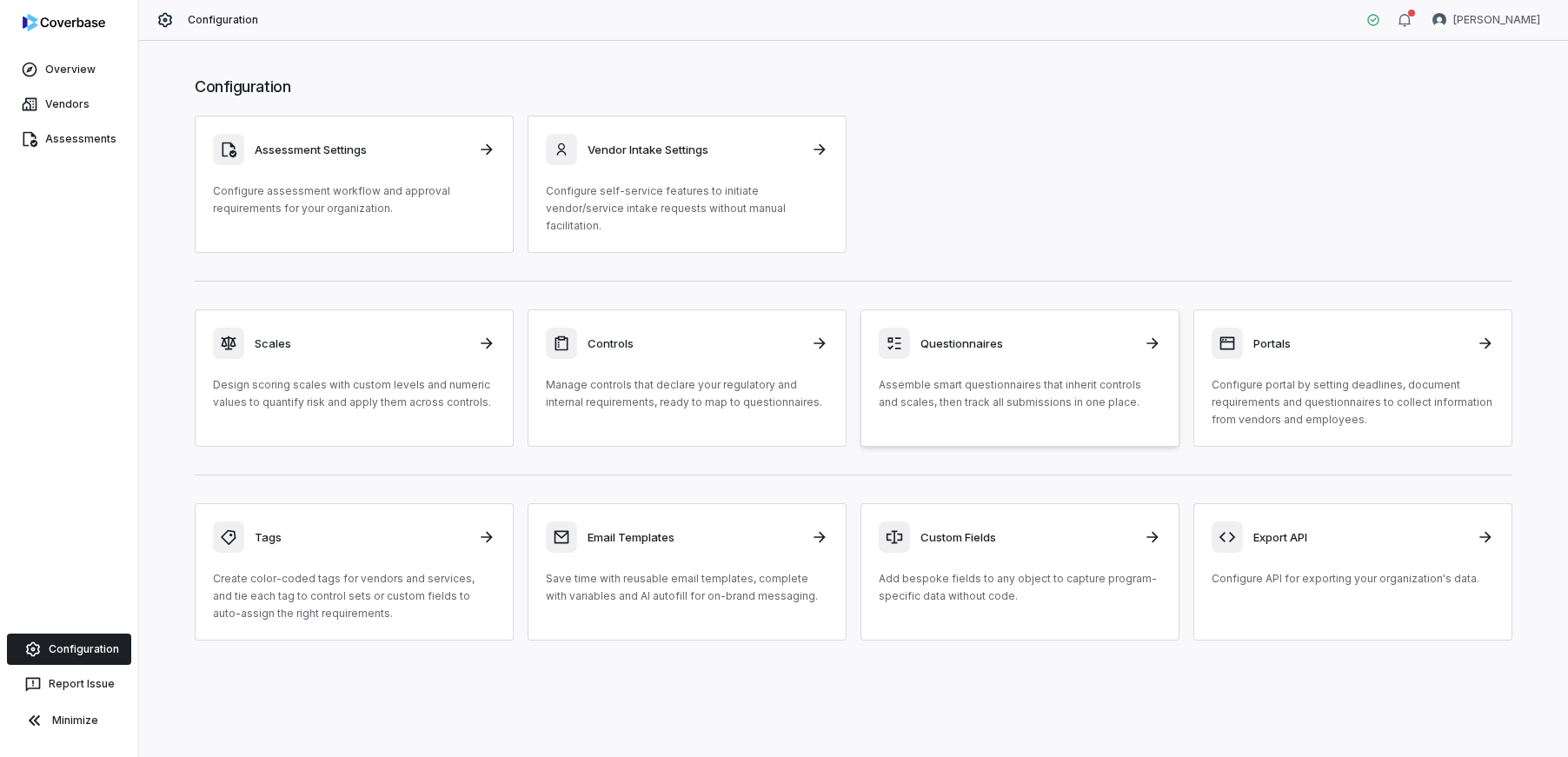
click at [958, 336] on h3 "Questionnaires" at bounding box center [1027, 343] width 213 height 16
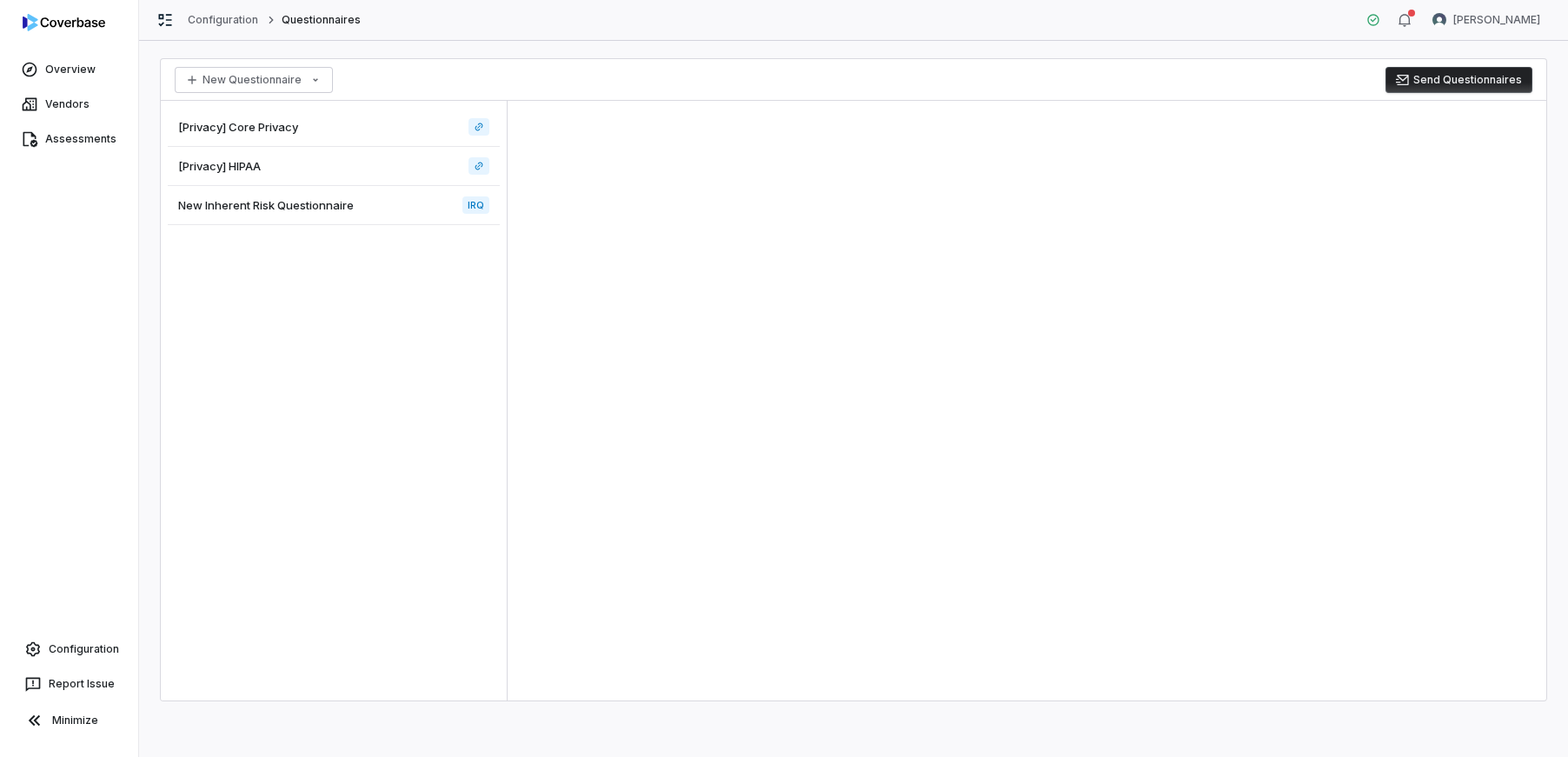
click at [404, 119] on div "[Privacy] Core Privacy" at bounding box center [333, 127] width 332 height 40
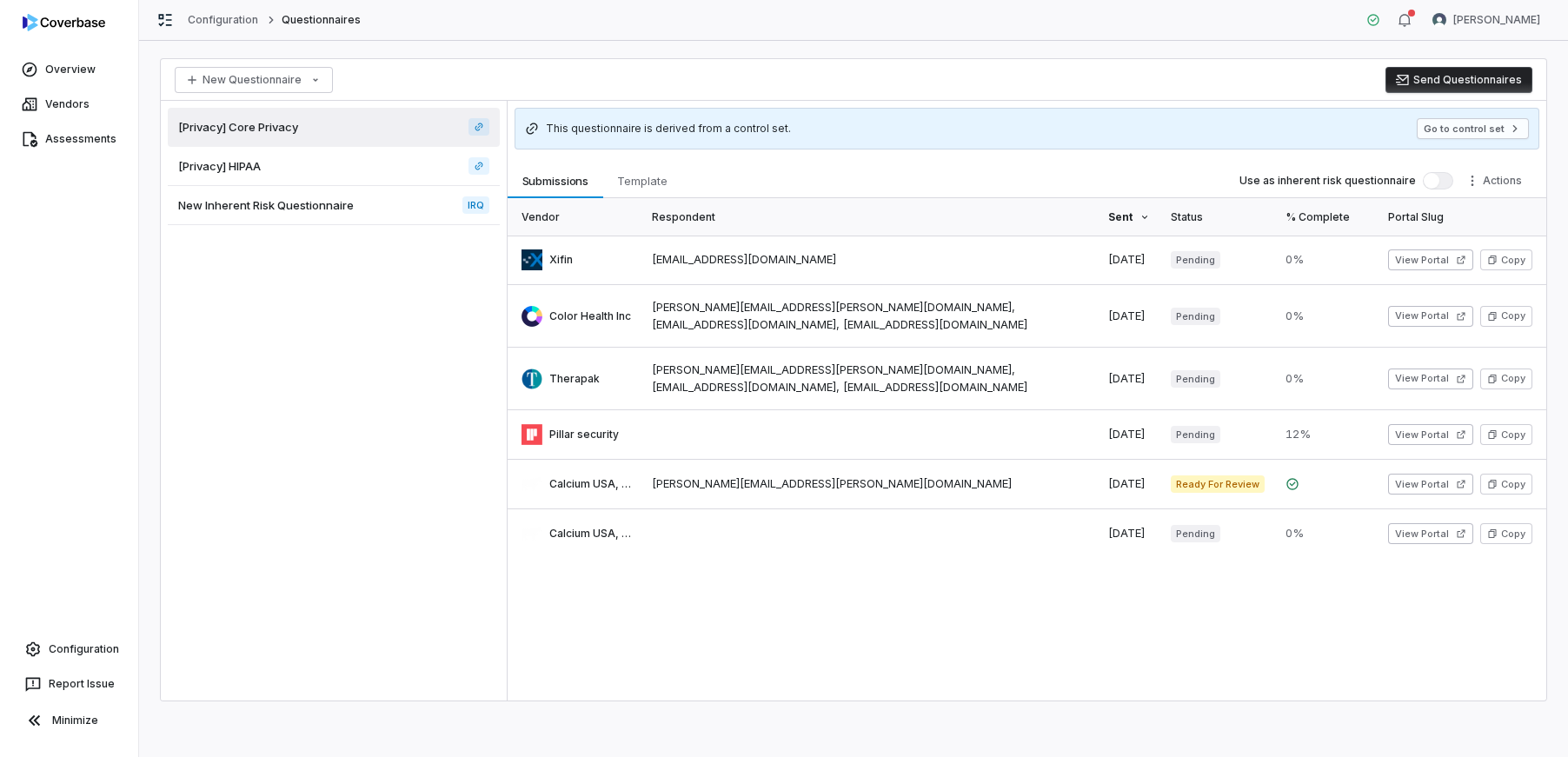
click at [1446, 77] on button "Send Questionnaires" at bounding box center [1459, 80] width 147 height 26
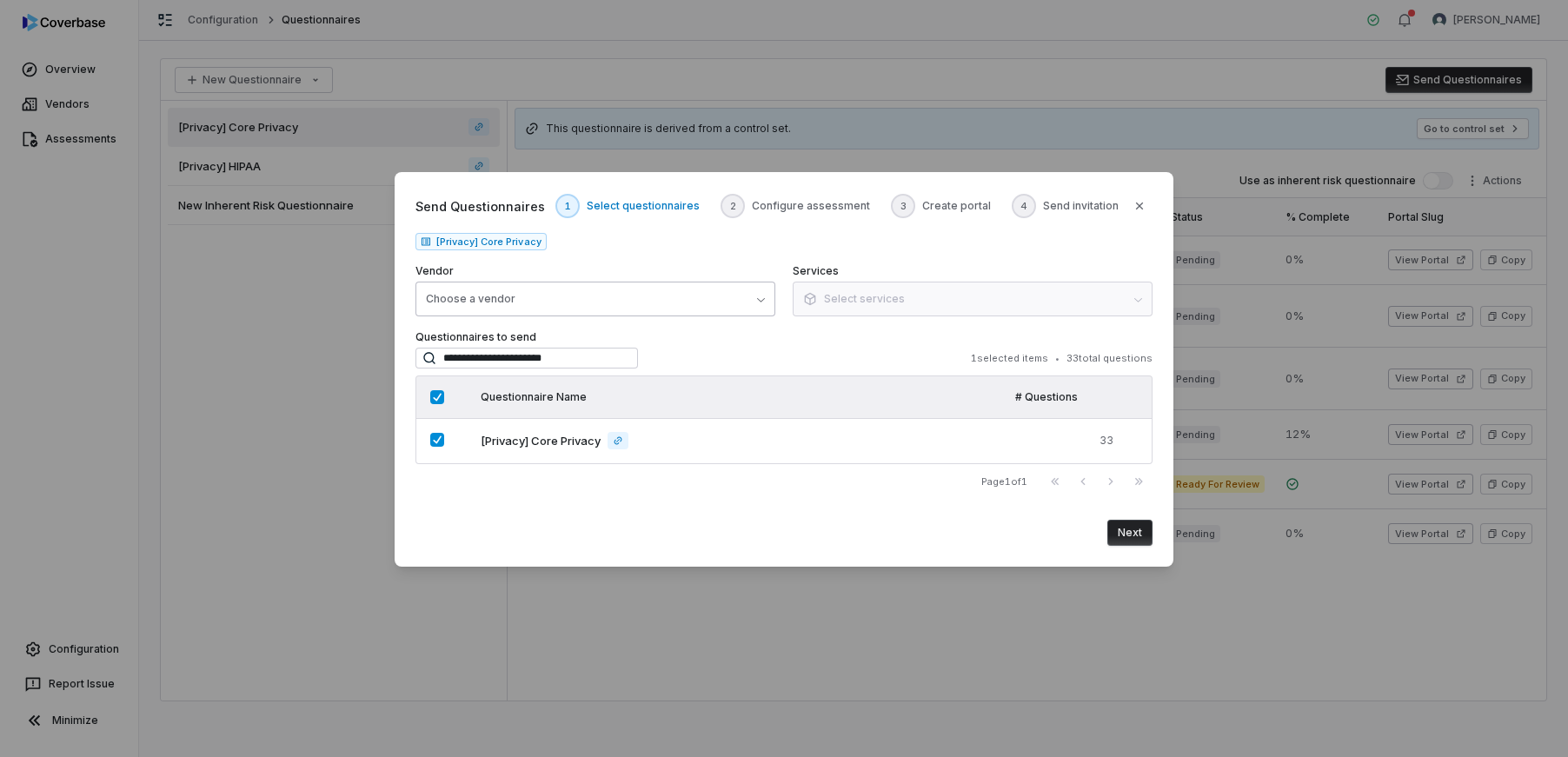
click at [620, 304] on button "Choose a vendor" at bounding box center [595, 299] width 360 height 35
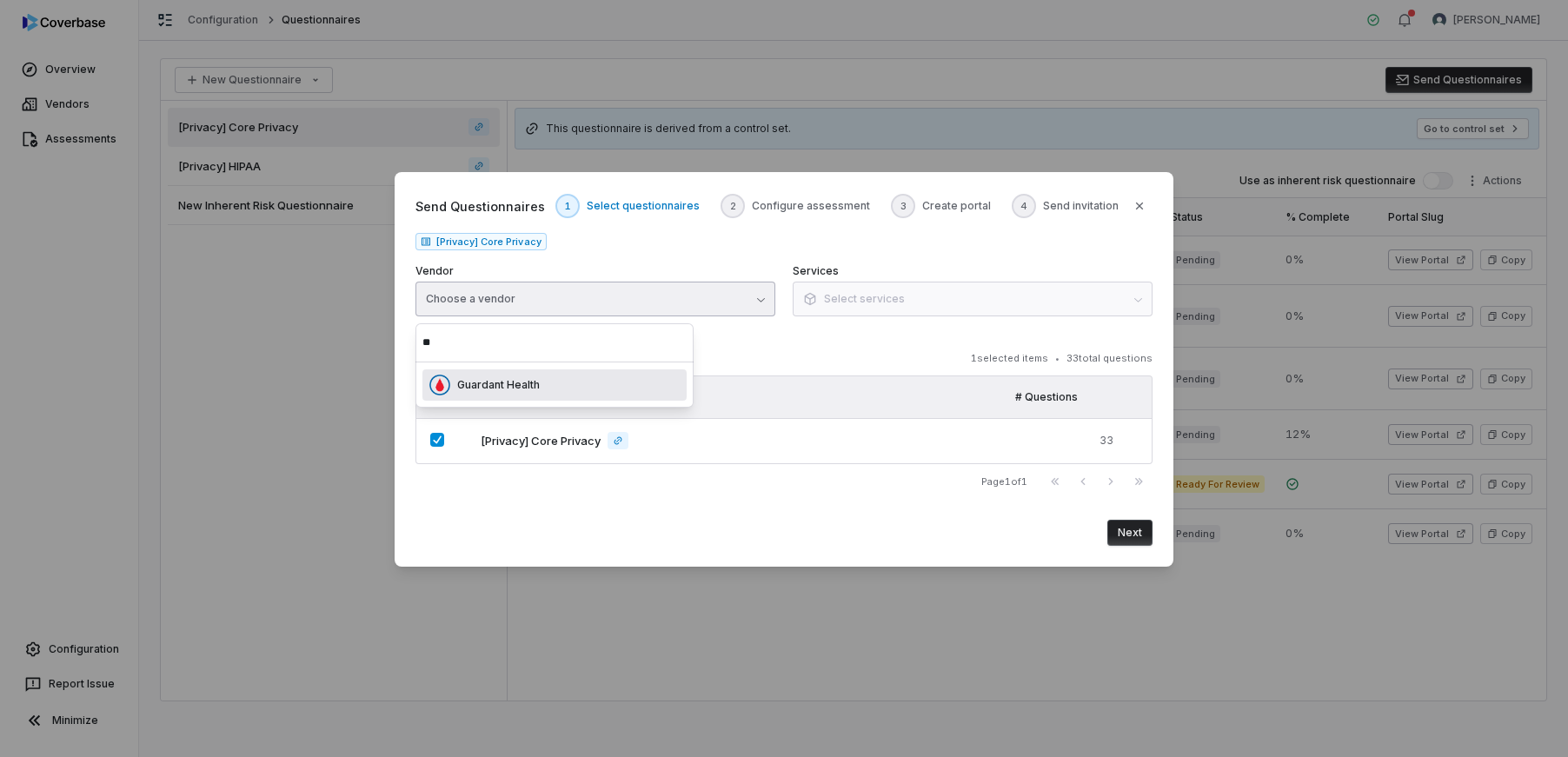
type input "**"
click at [540, 385] on div "Guardant Health" at bounding box center [554, 385] width 264 height 31
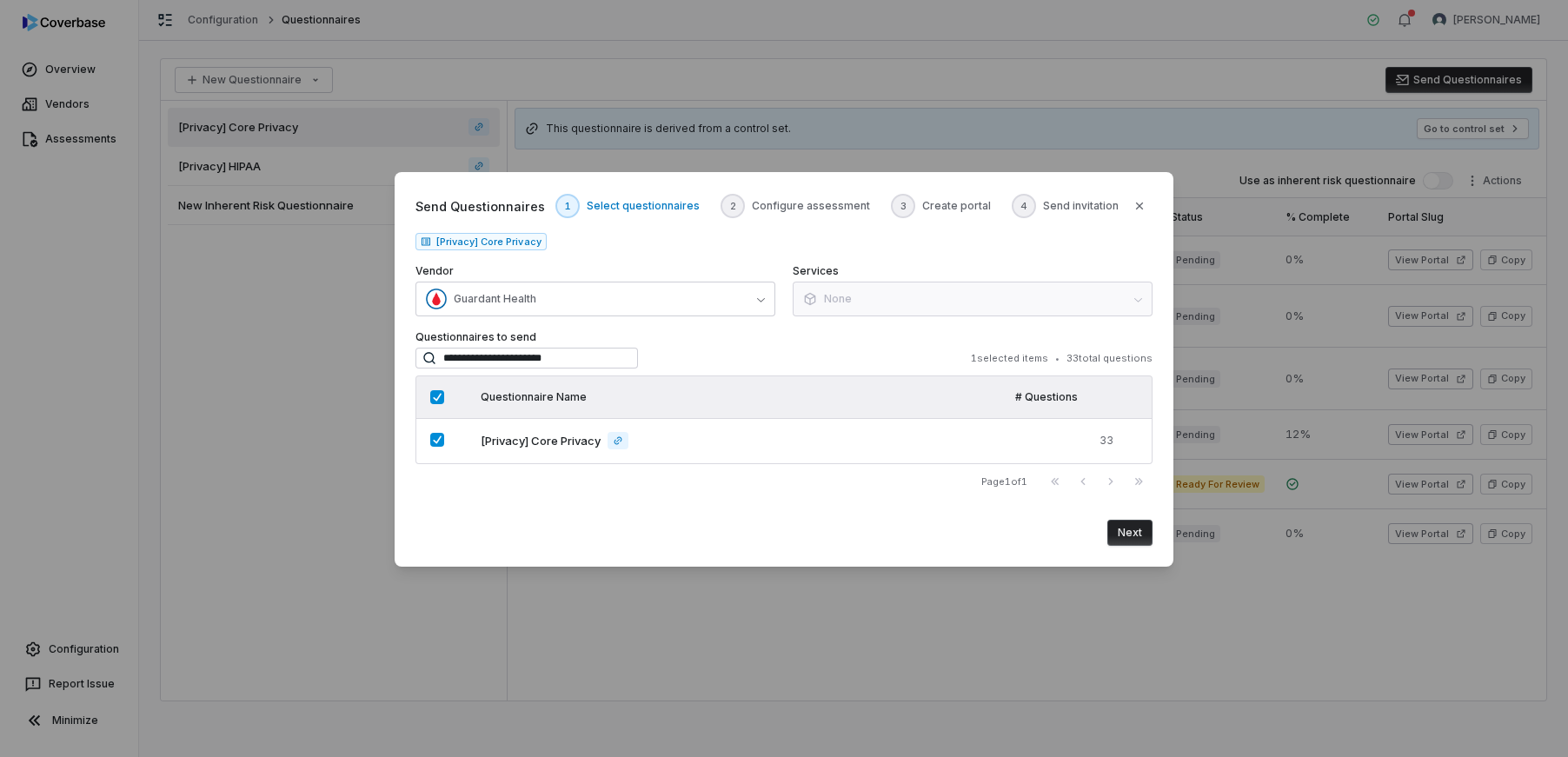
click at [1137, 536] on button "Next" at bounding box center [1129, 533] width 45 height 26
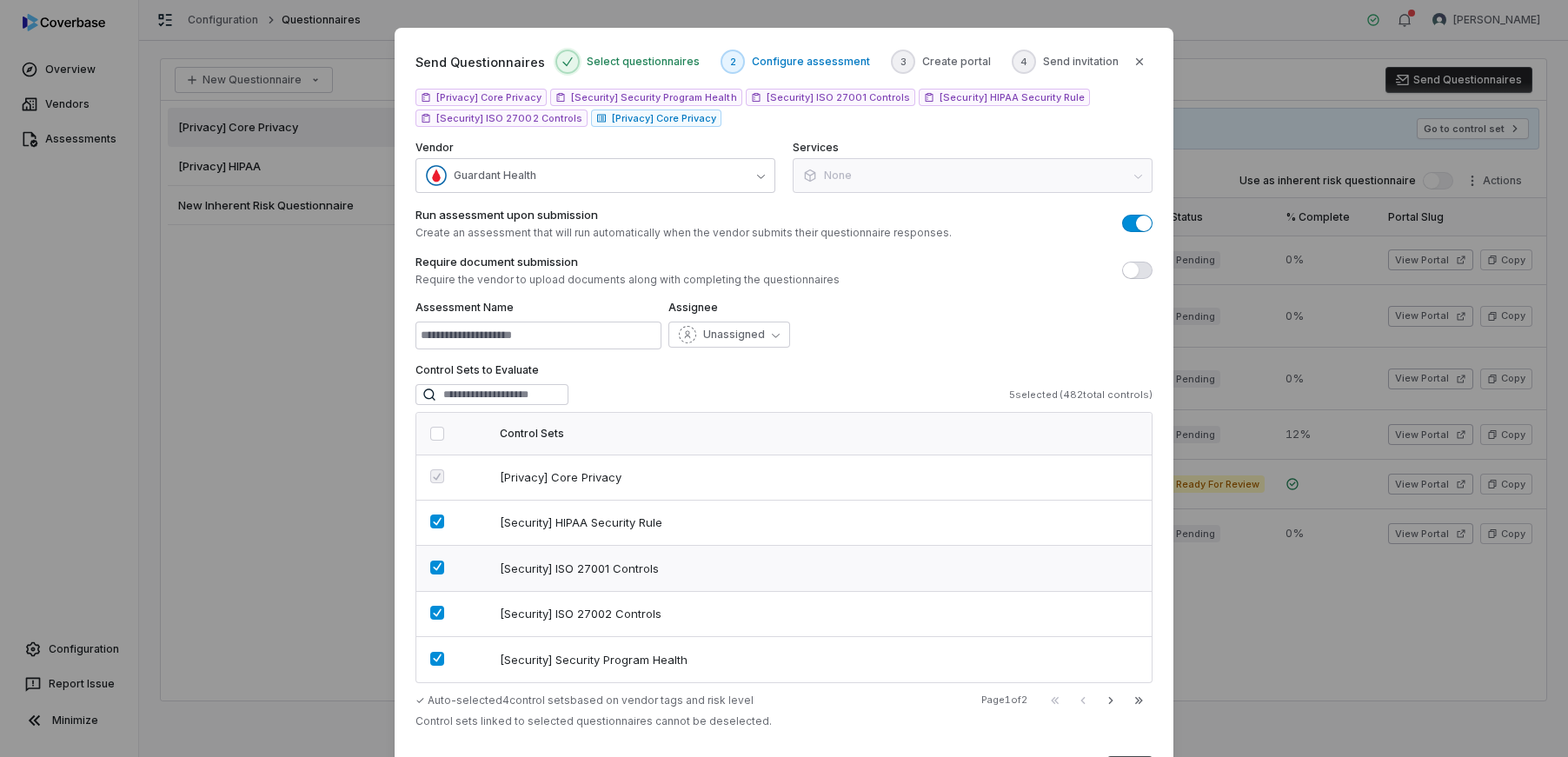
drag, startPoint x: 440, startPoint y: 609, endPoint x: 436, endPoint y: 579, distance: 30.3
click at [438, 603] on td at bounding box center [452, 614] width 73 height 46
click at [437, 574] on button "button" at bounding box center [437, 568] width 14 height 14
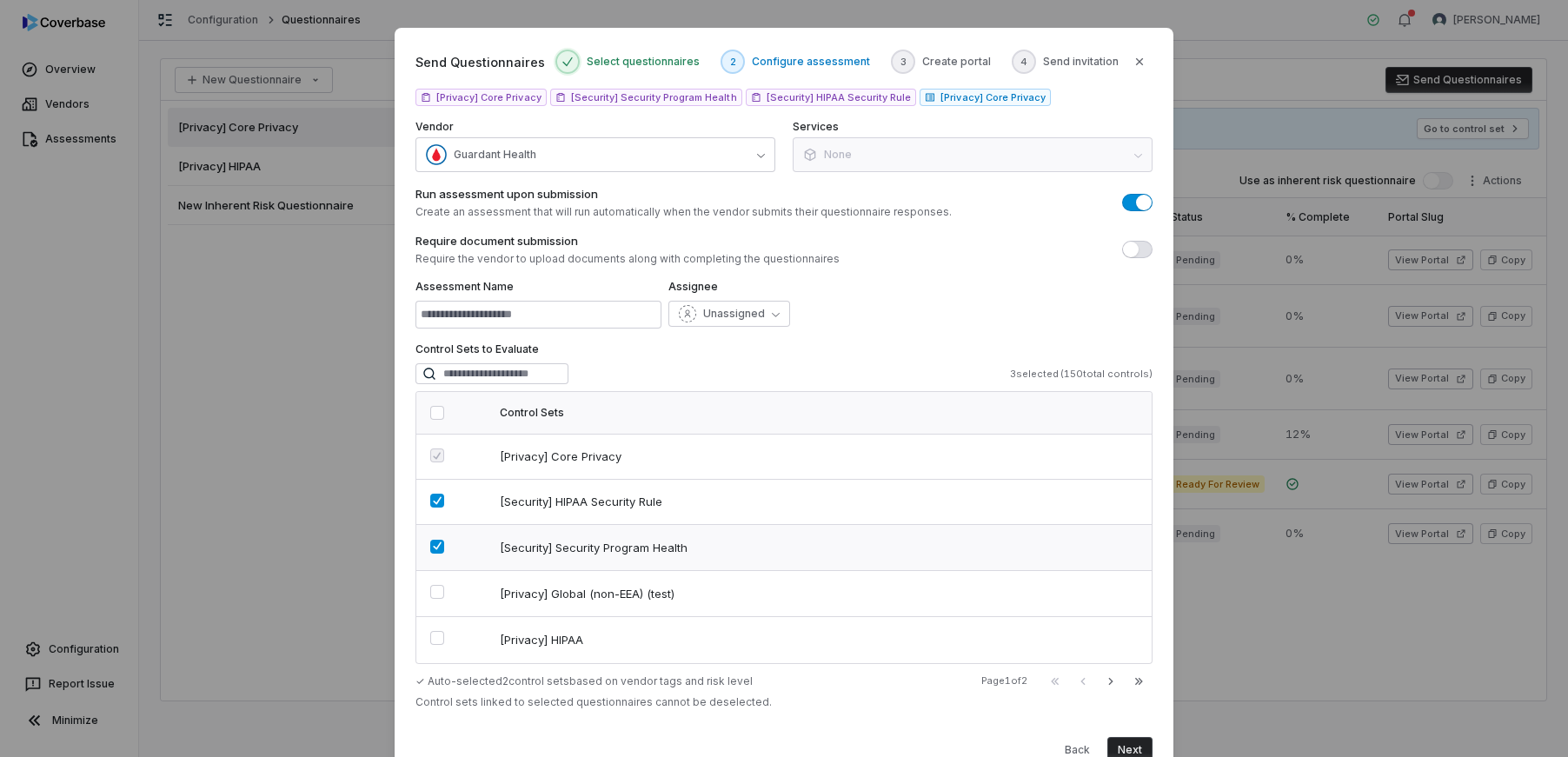
click at [433, 547] on button "button" at bounding box center [437, 546] width 14 height 14
click at [434, 504] on button "button" at bounding box center [437, 500] width 14 height 14
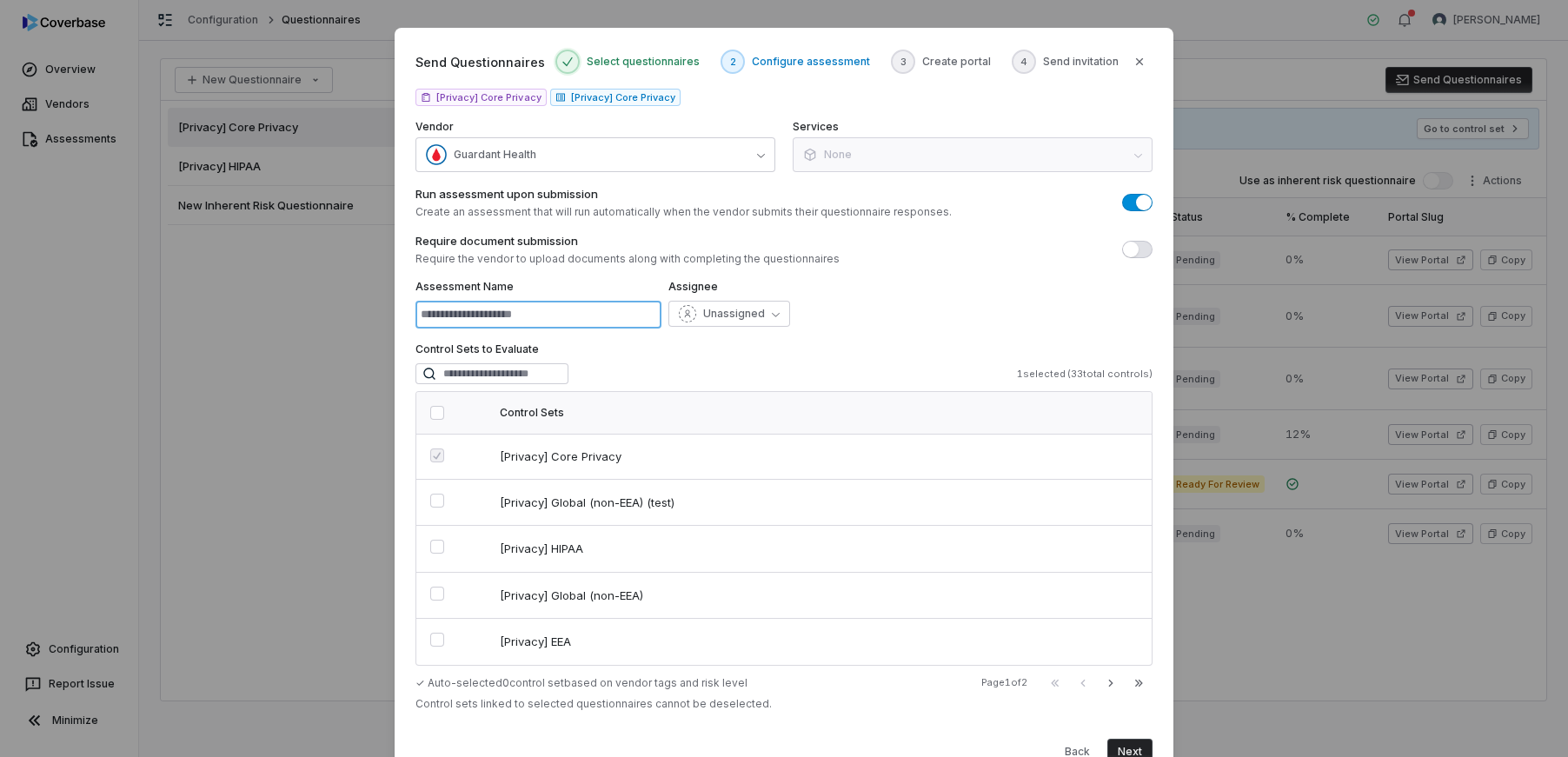
click at [593, 318] on input at bounding box center [538, 315] width 246 height 28
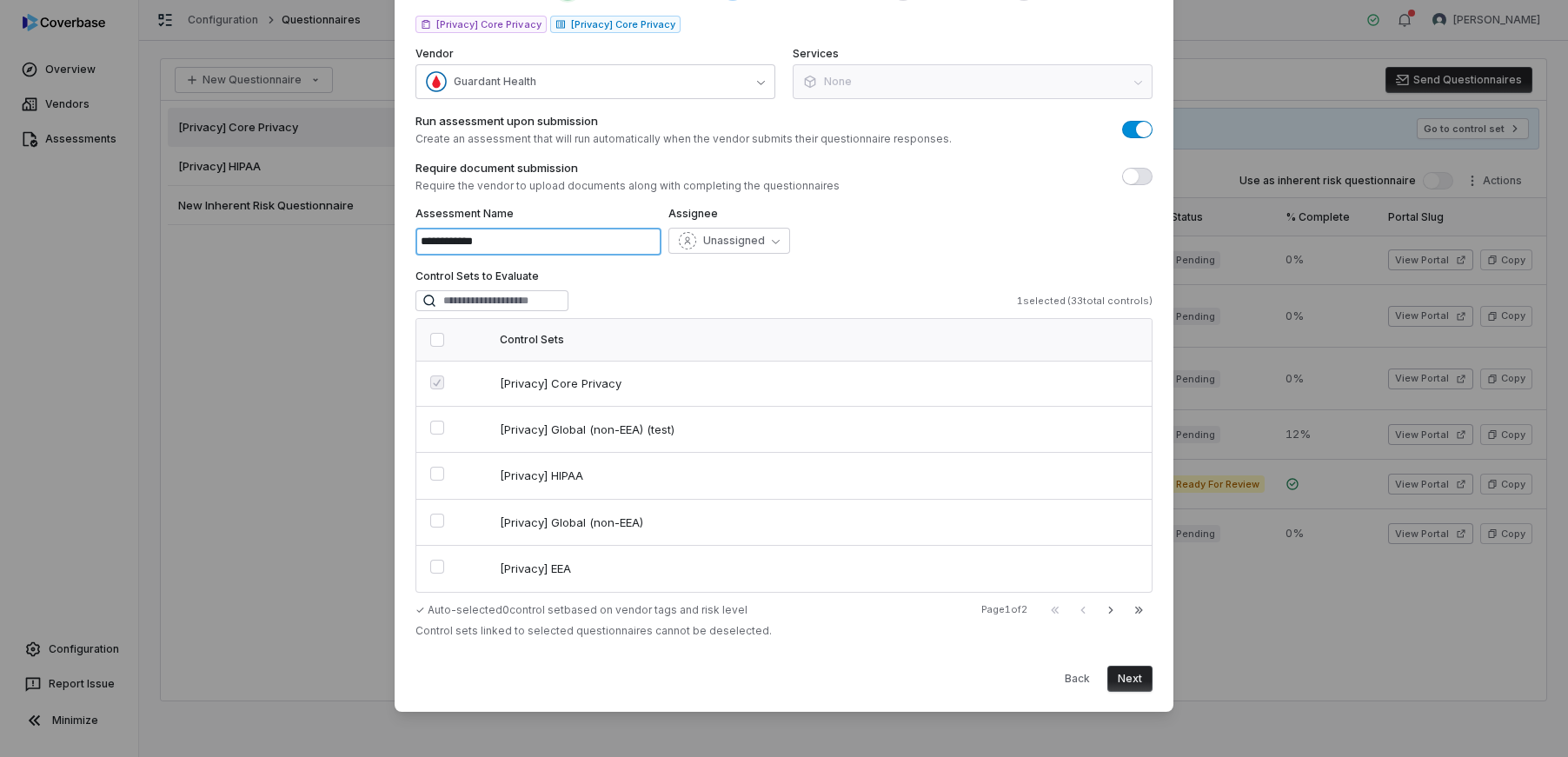
type input "**********"
click at [1134, 677] on button "Next" at bounding box center [1129, 679] width 45 height 26
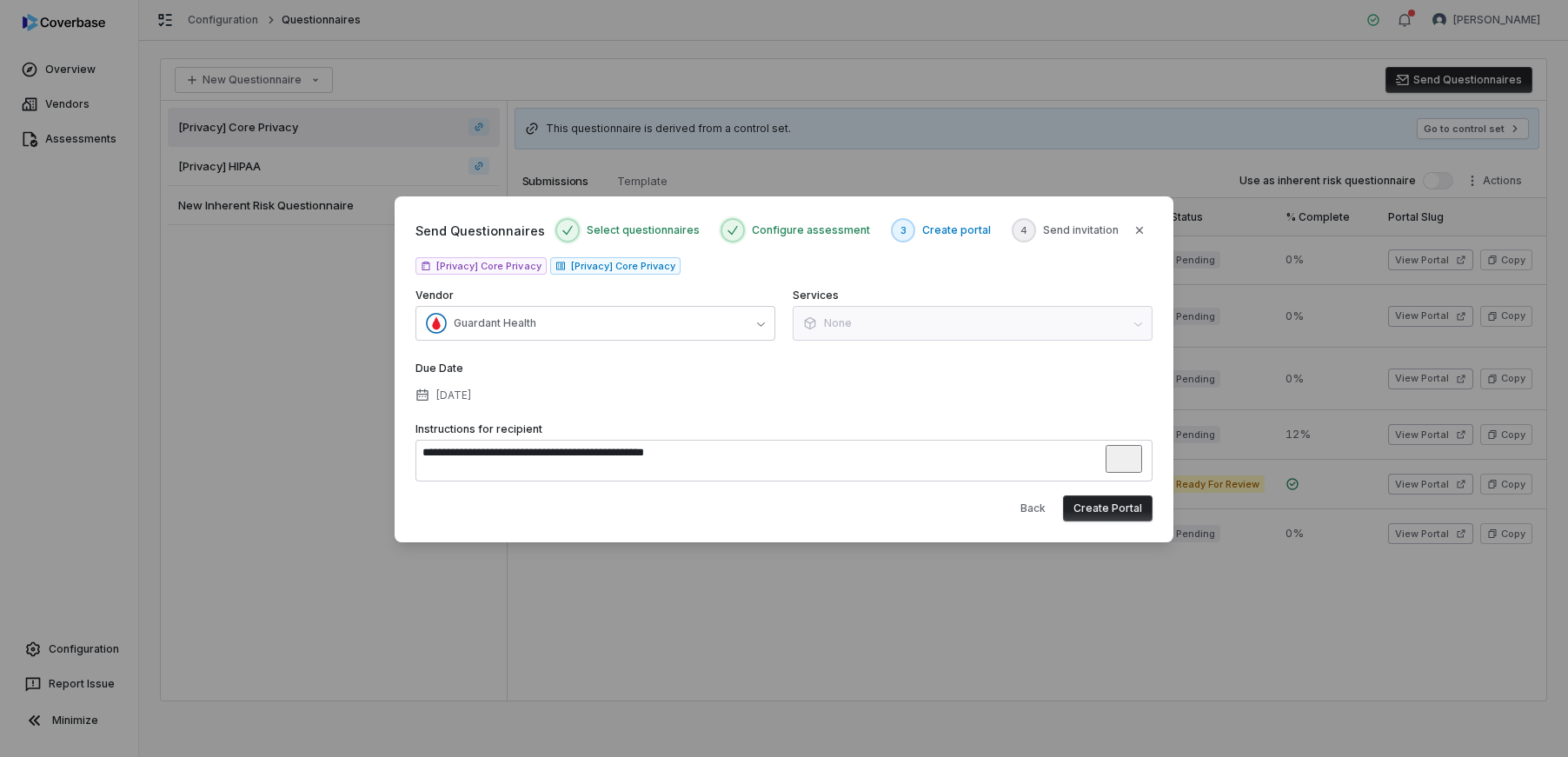
click at [1101, 508] on button "Create Portal" at bounding box center [1107, 509] width 89 height 26
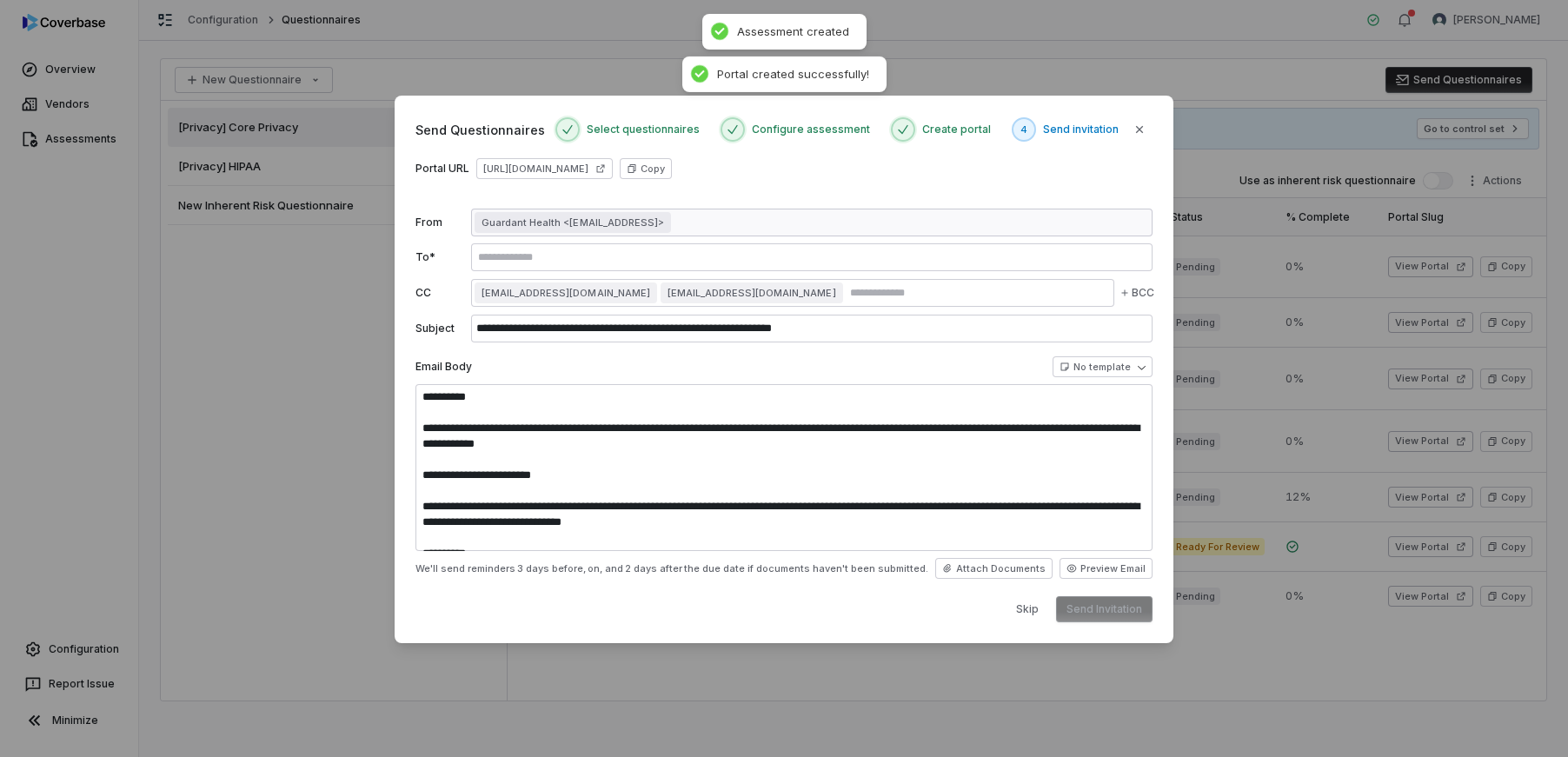
type textarea "**********"
click at [634, 251] on input "text" at bounding box center [811, 257] width 674 height 14
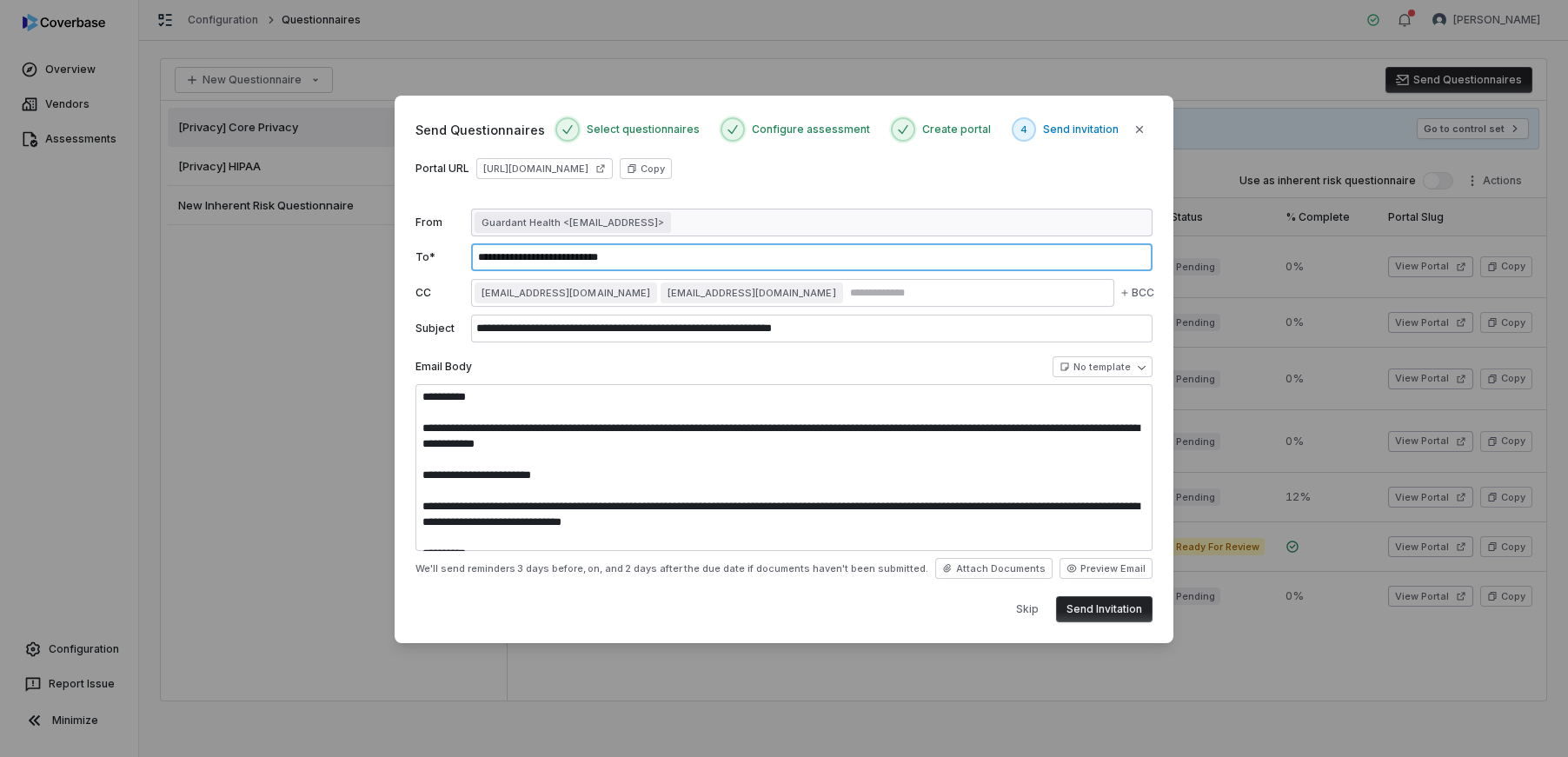
type input "**********"
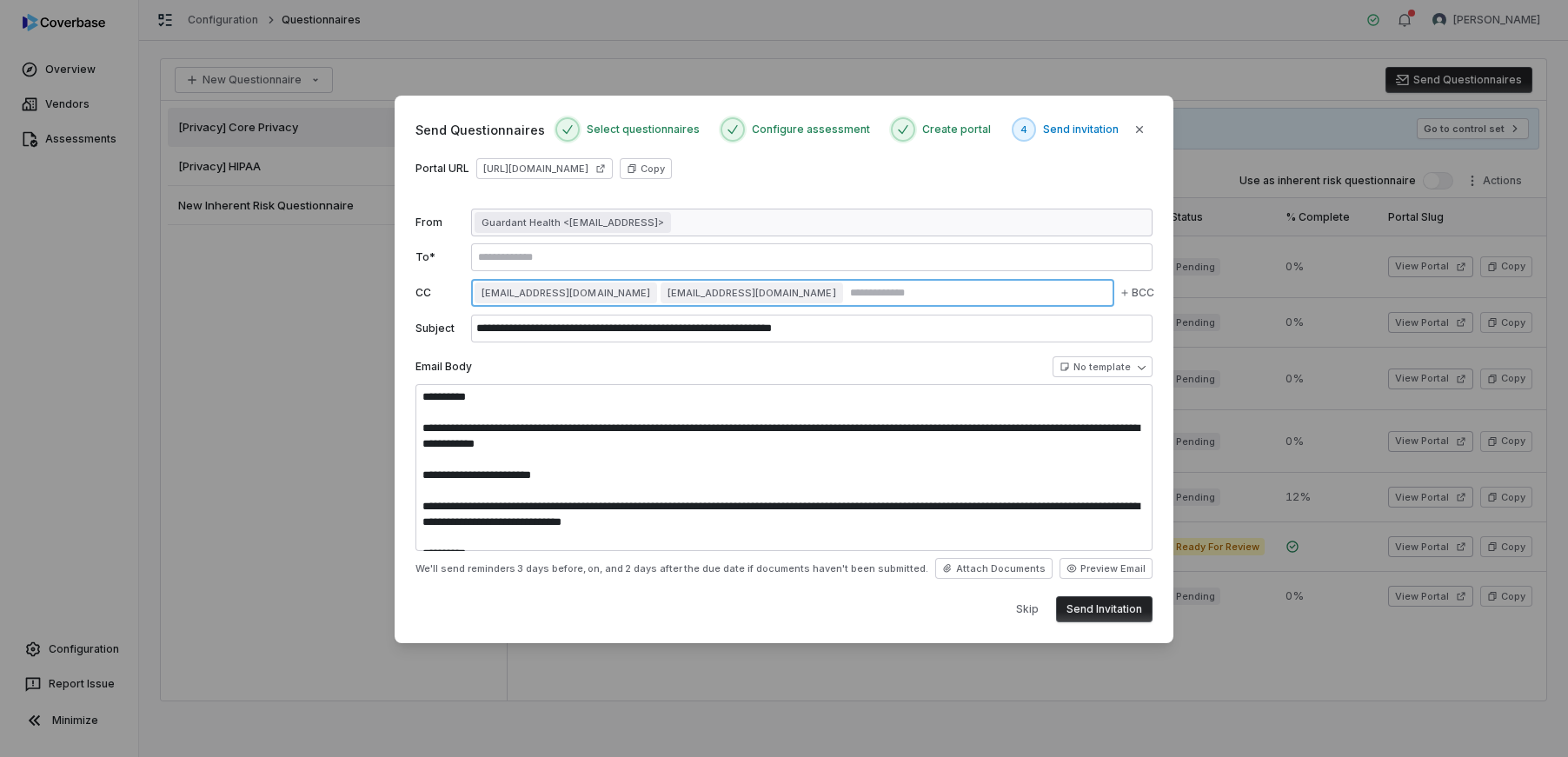
click at [847, 292] on input "text" at bounding box center [979, 292] width 264 height 14
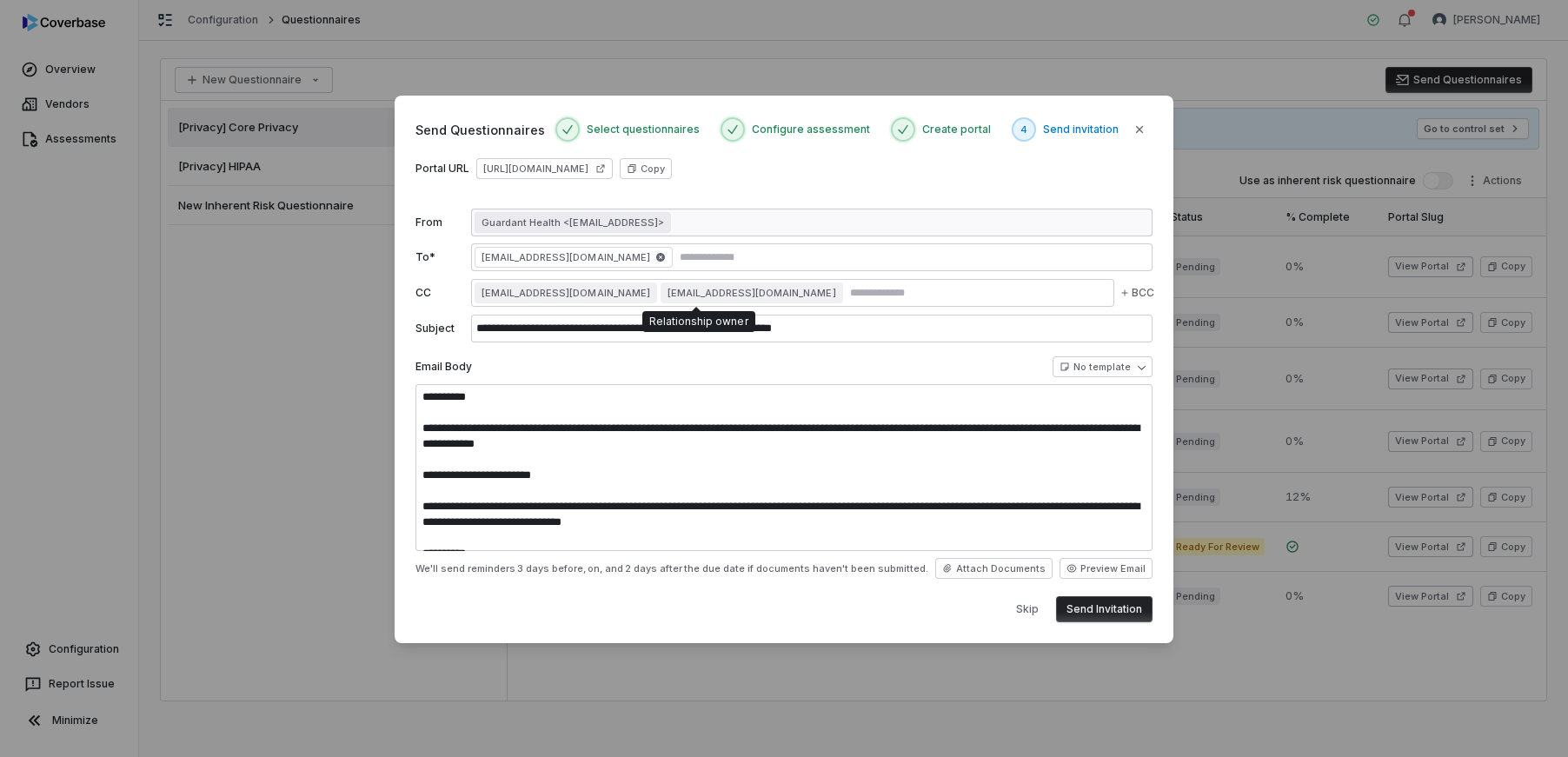
click at [737, 292] on span "smancini@guardanthealth.com" at bounding box center [751, 292] width 168 height 14
click at [765, 296] on span "smancini@guardanthealth.com" at bounding box center [751, 292] width 168 height 14
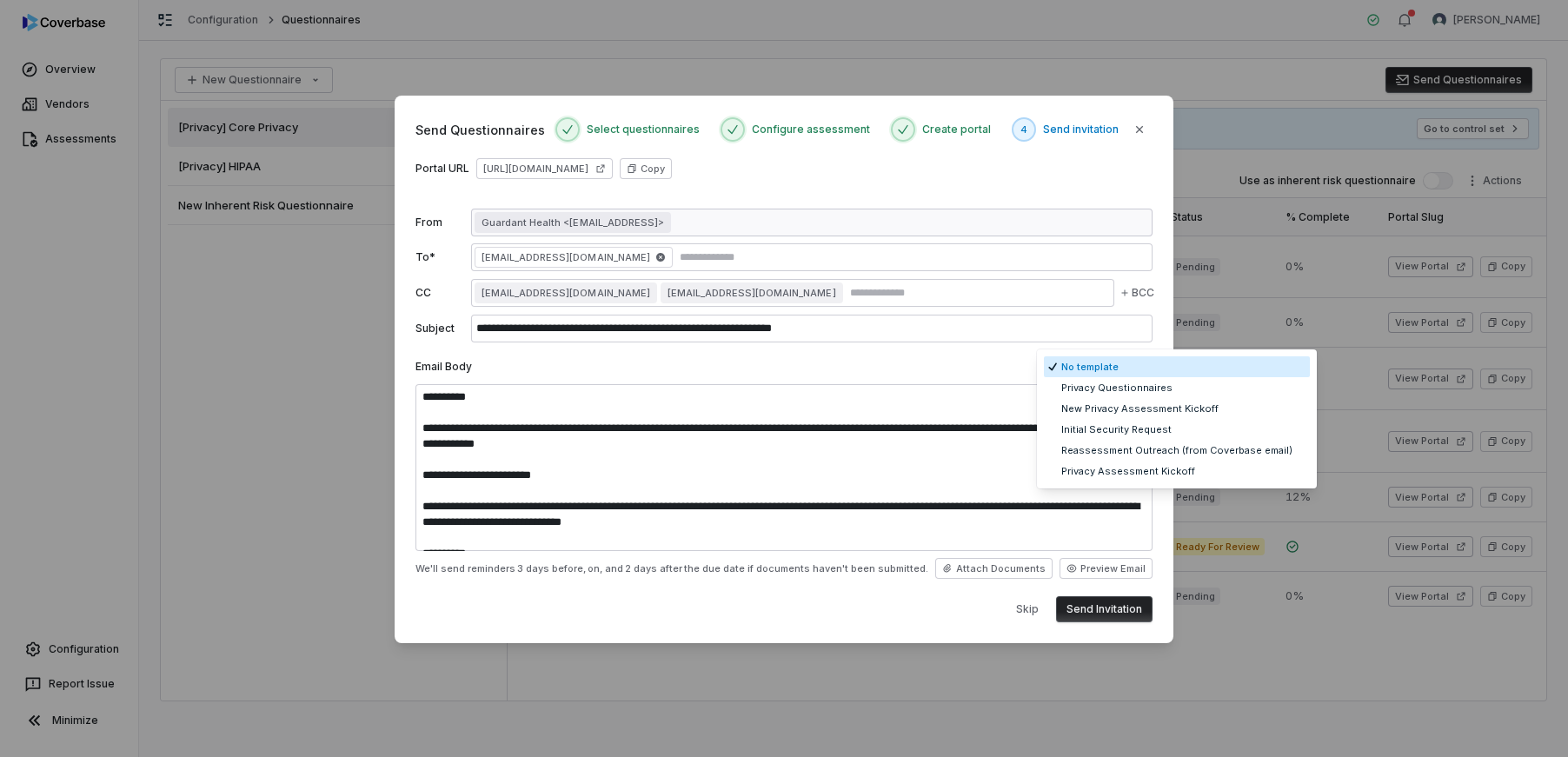
click at [1119, 366] on body "Overview Vendors Assessments Configuration Report Issue Minimize Configuration …" at bounding box center [784, 378] width 1568 height 757
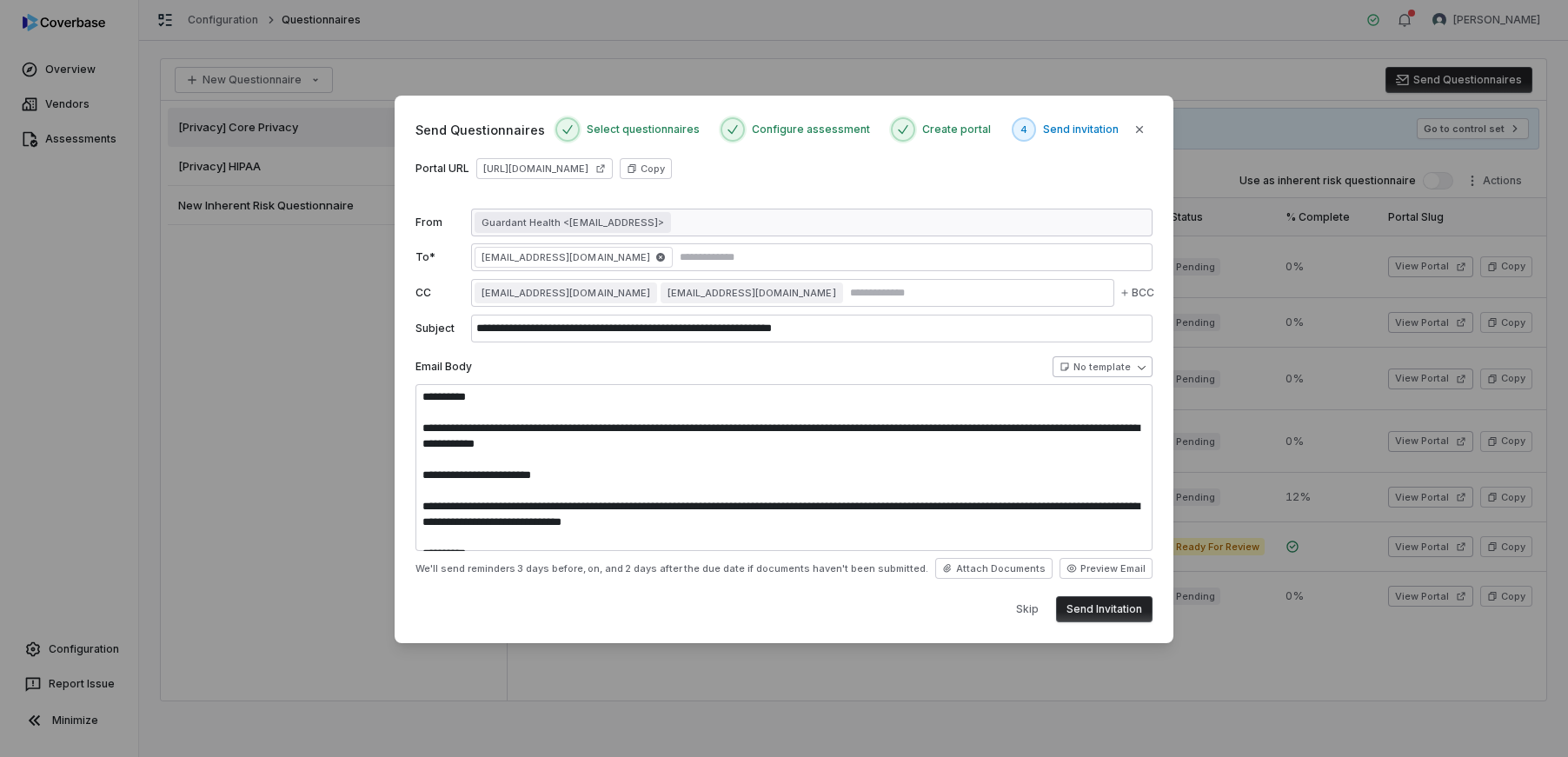
click at [1086, 365] on body "Overview Vendors Assessments Configuration Report Issue Minimize Configuration …" at bounding box center [784, 378] width 1568 height 757
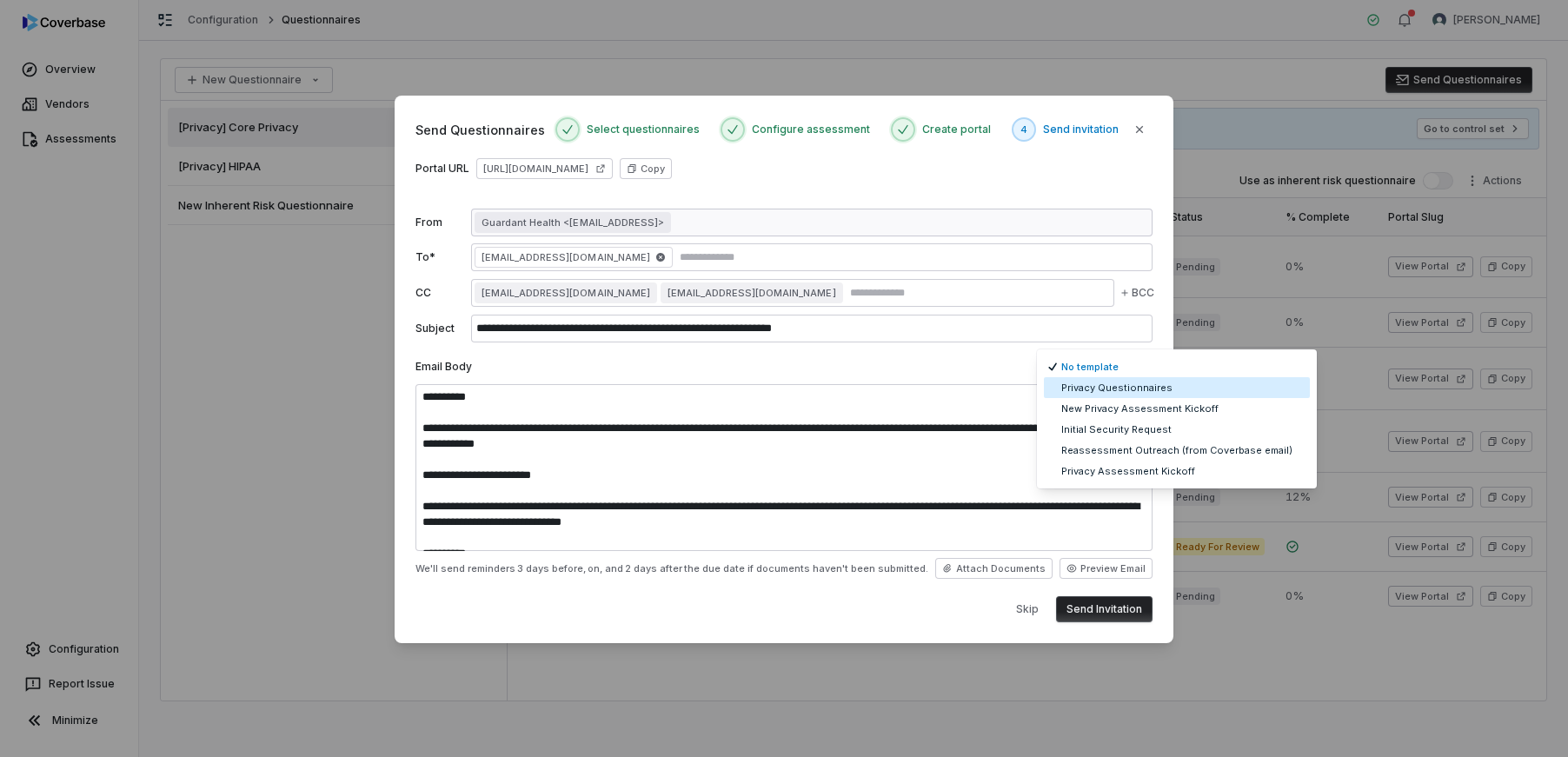
select select "**********"
type input "**********"
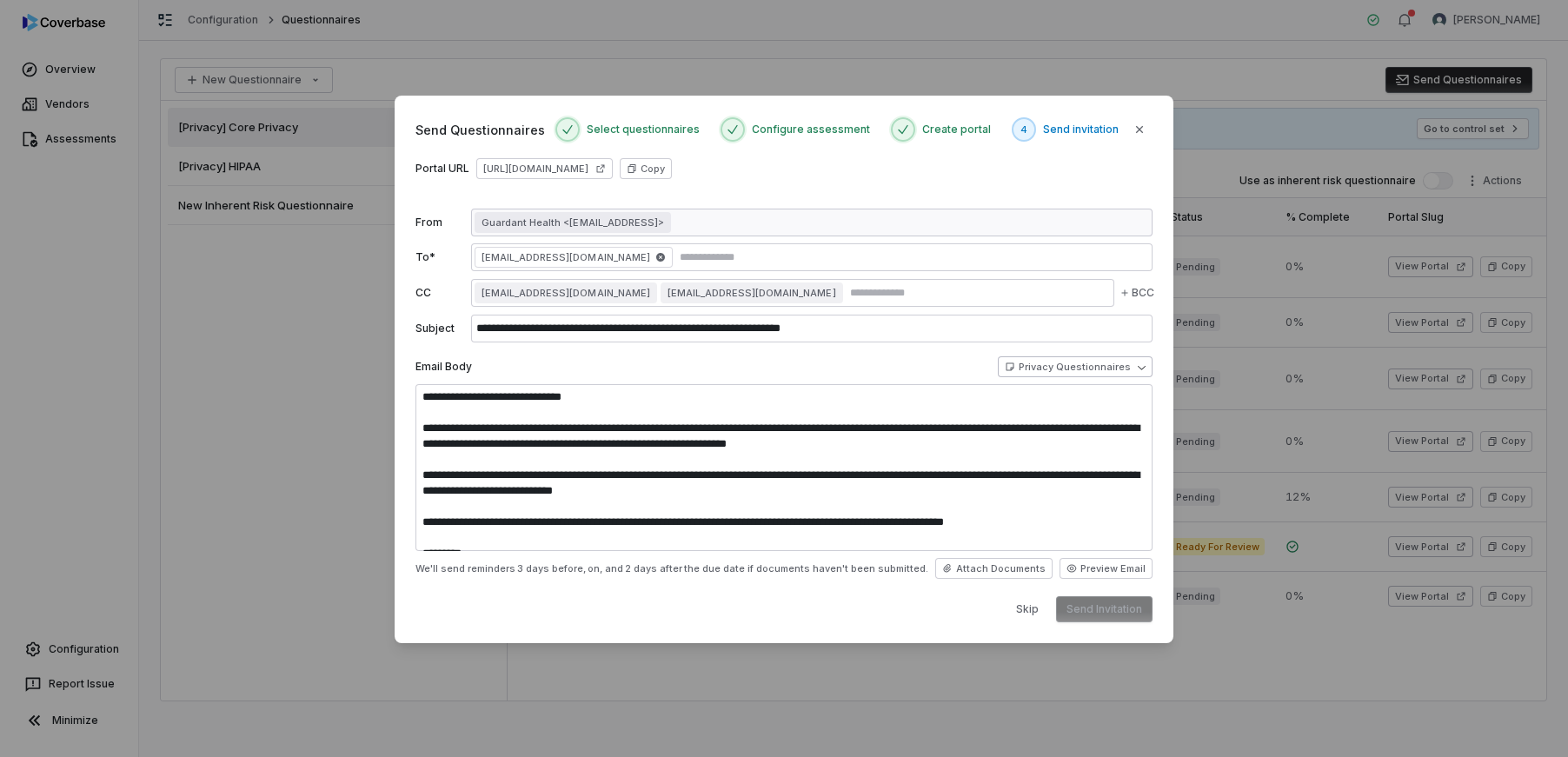
type textarea "**********"
click at [1066, 368] on body "Overview Vendors Assessments Configuration Report Issue Minimize Configuration …" at bounding box center [784, 378] width 1568 height 757
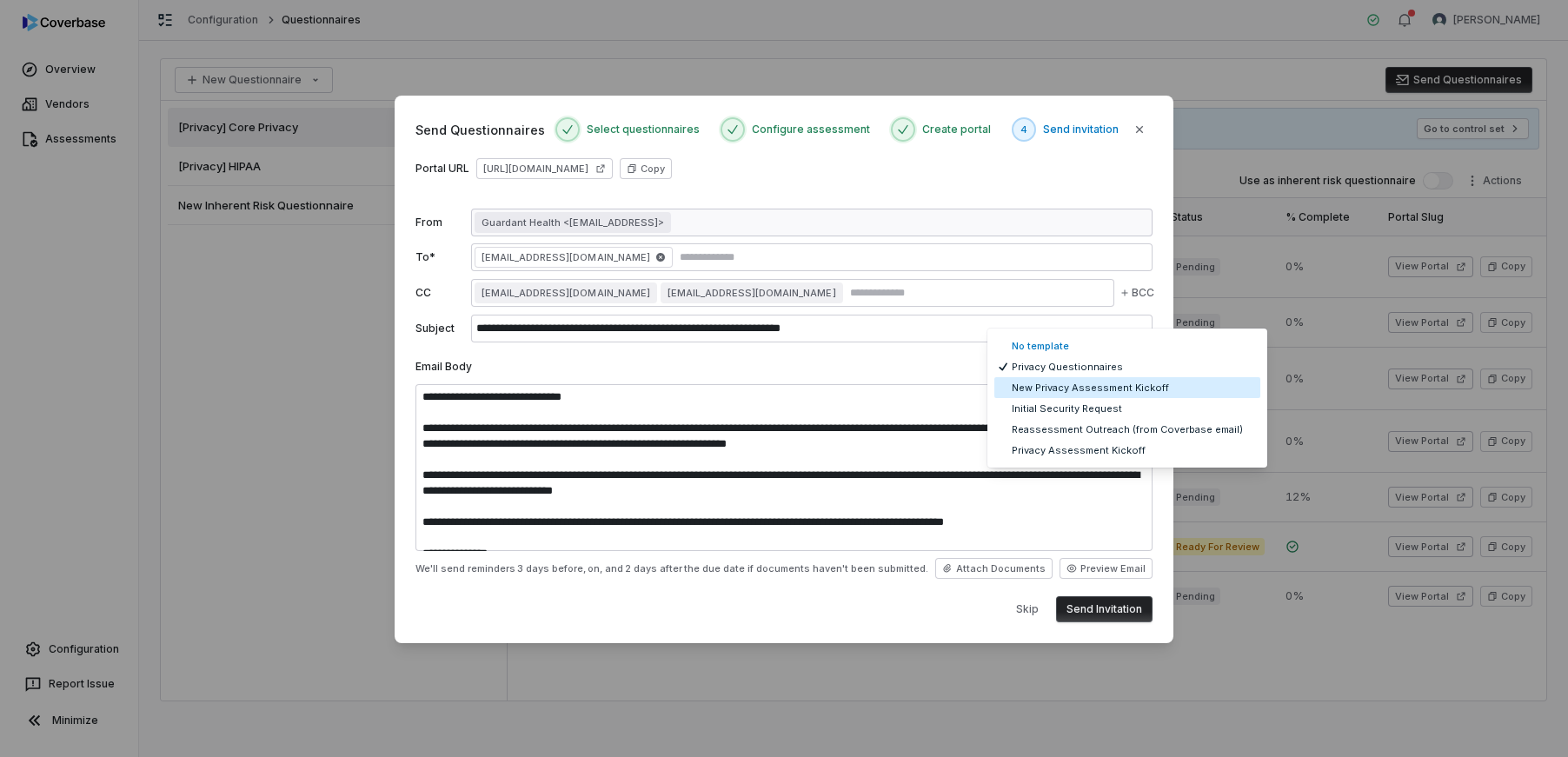
select select "**********"
type input "**********"
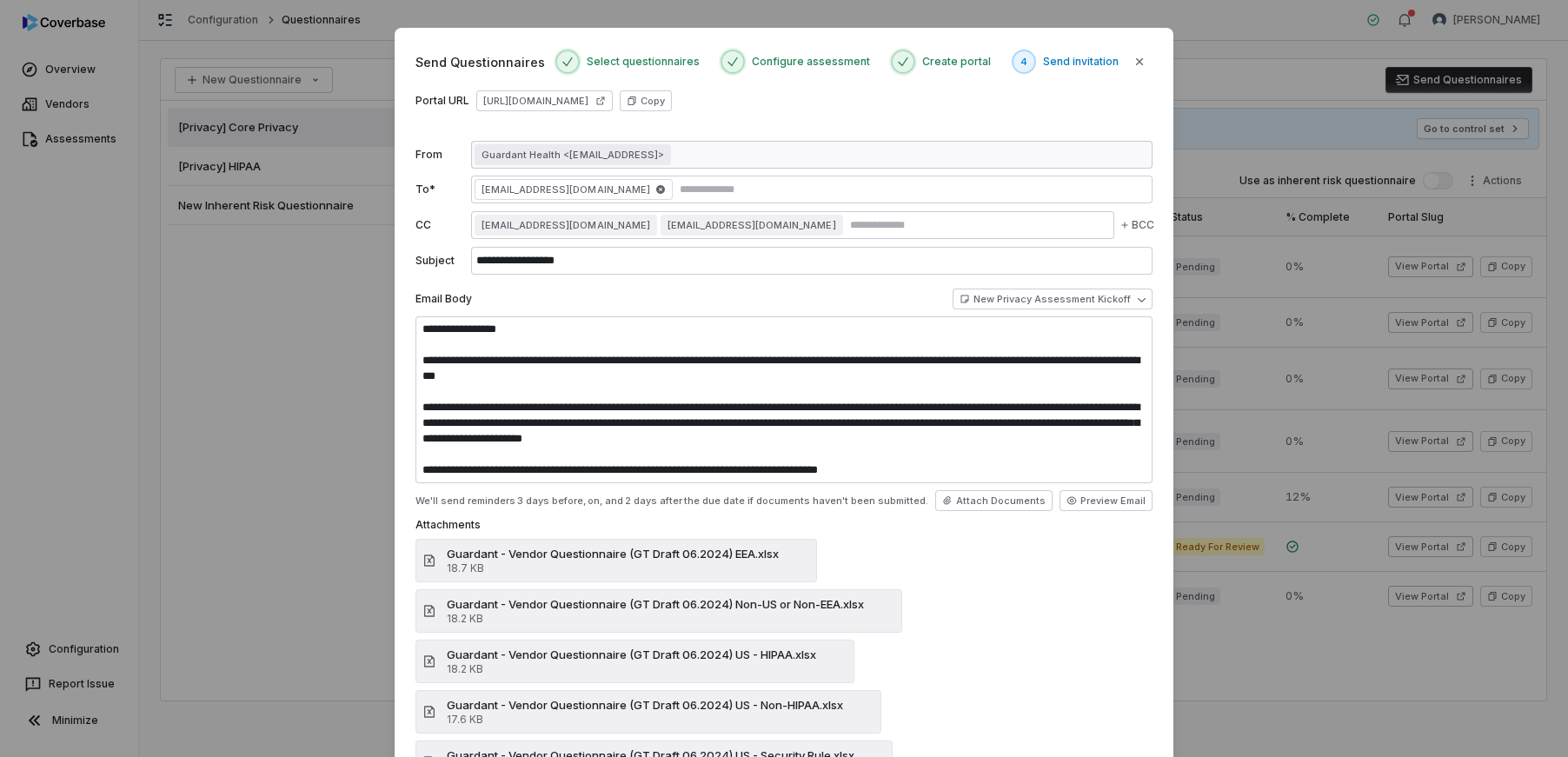
type textarea "**********"
click at [1025, 305] on body "Overview Vendors Assessments Configuration Report Issue Minimize Configuration …" at bounding box center [784, 378] width 1568 height 757
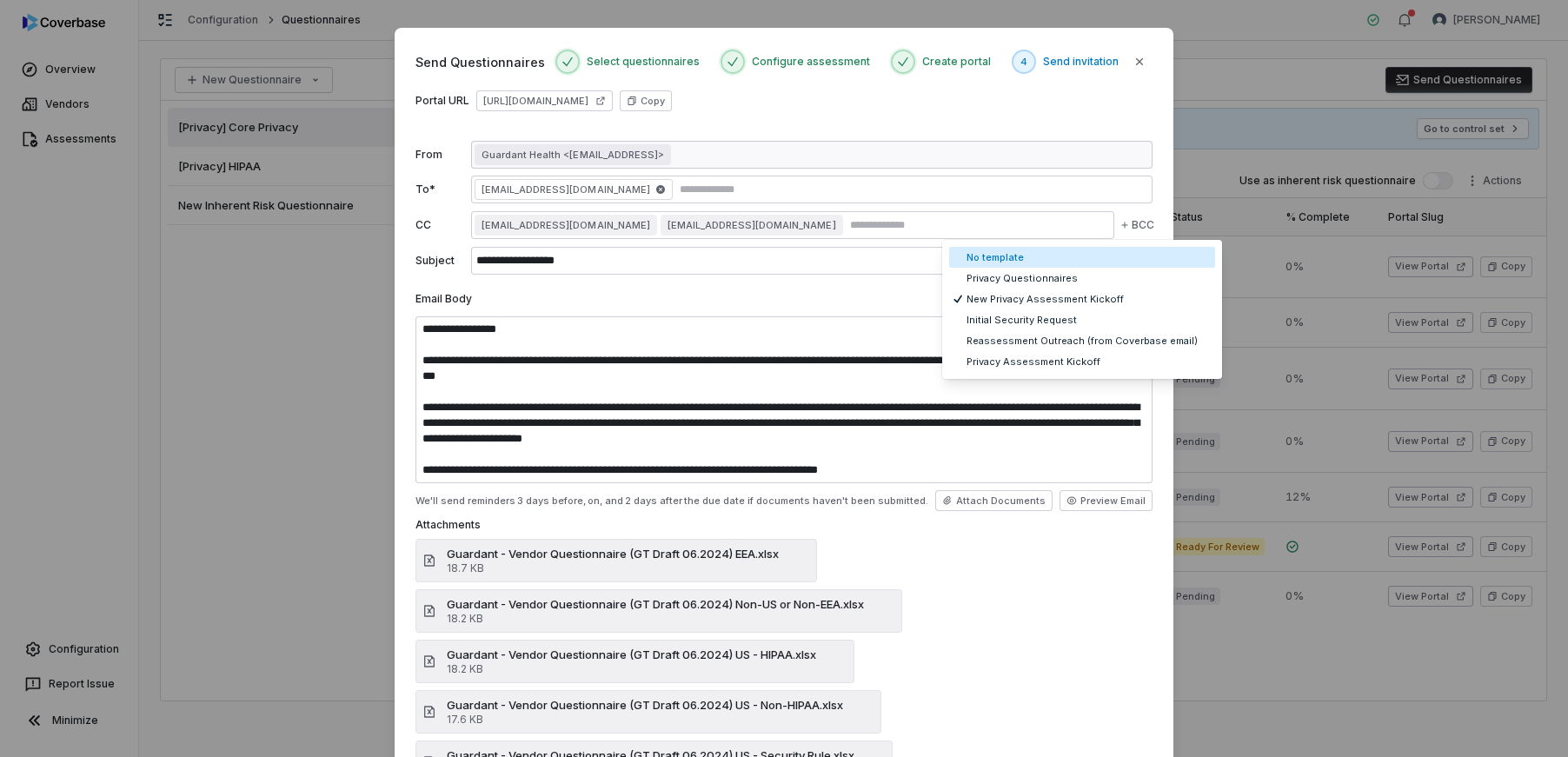
select select "**********"
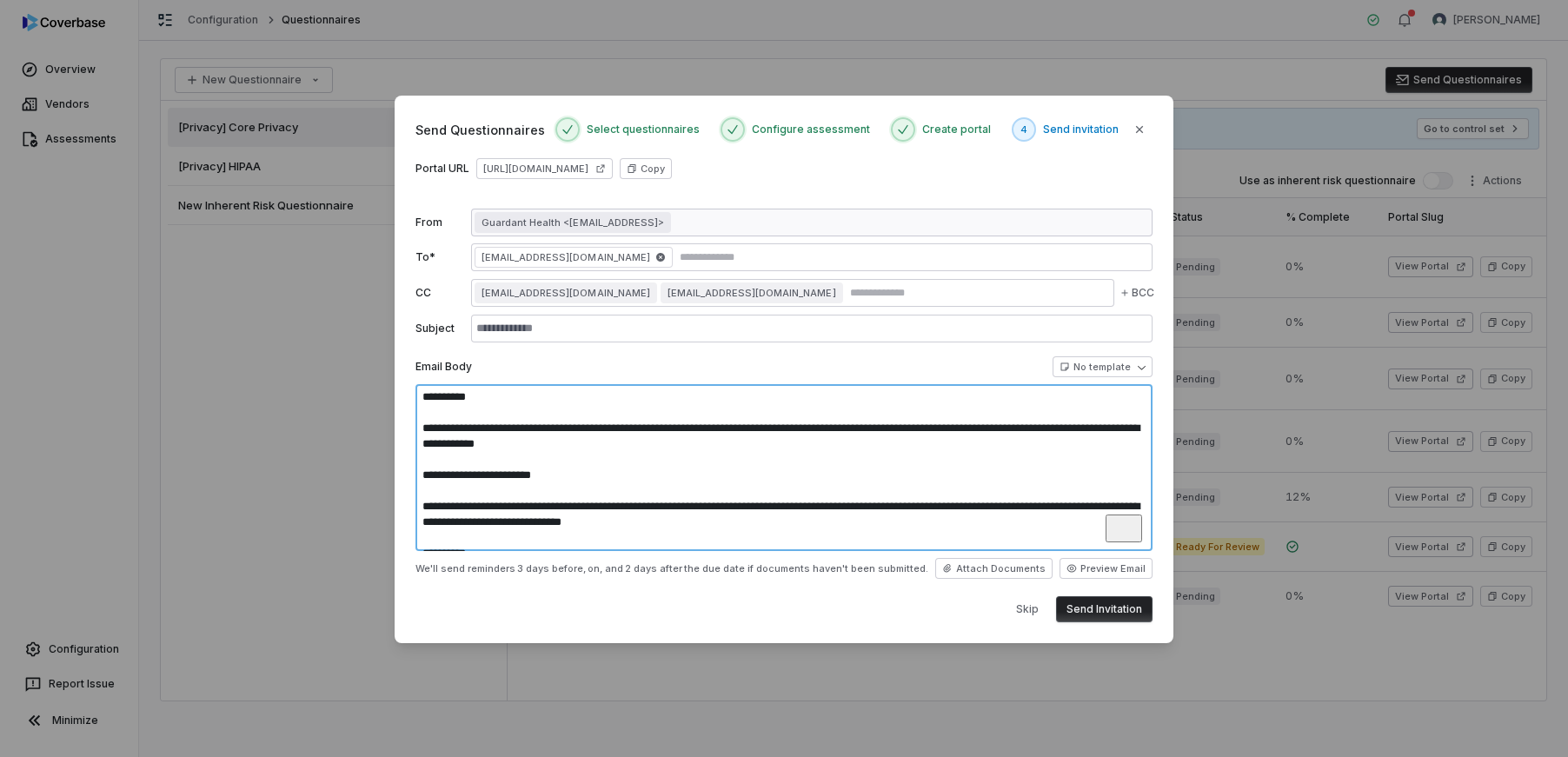
drag, startPoint x: 830, startPoint y: 510, endPoint x: 588, endPoint y: 488, distance: 243.0
click at [491, 442] on textarea "**********" at bounding box center [784, 467] width 737 height 166
click at [682, 517] on textarea "**********" at bounding box center [784, 467] width 737 height 166
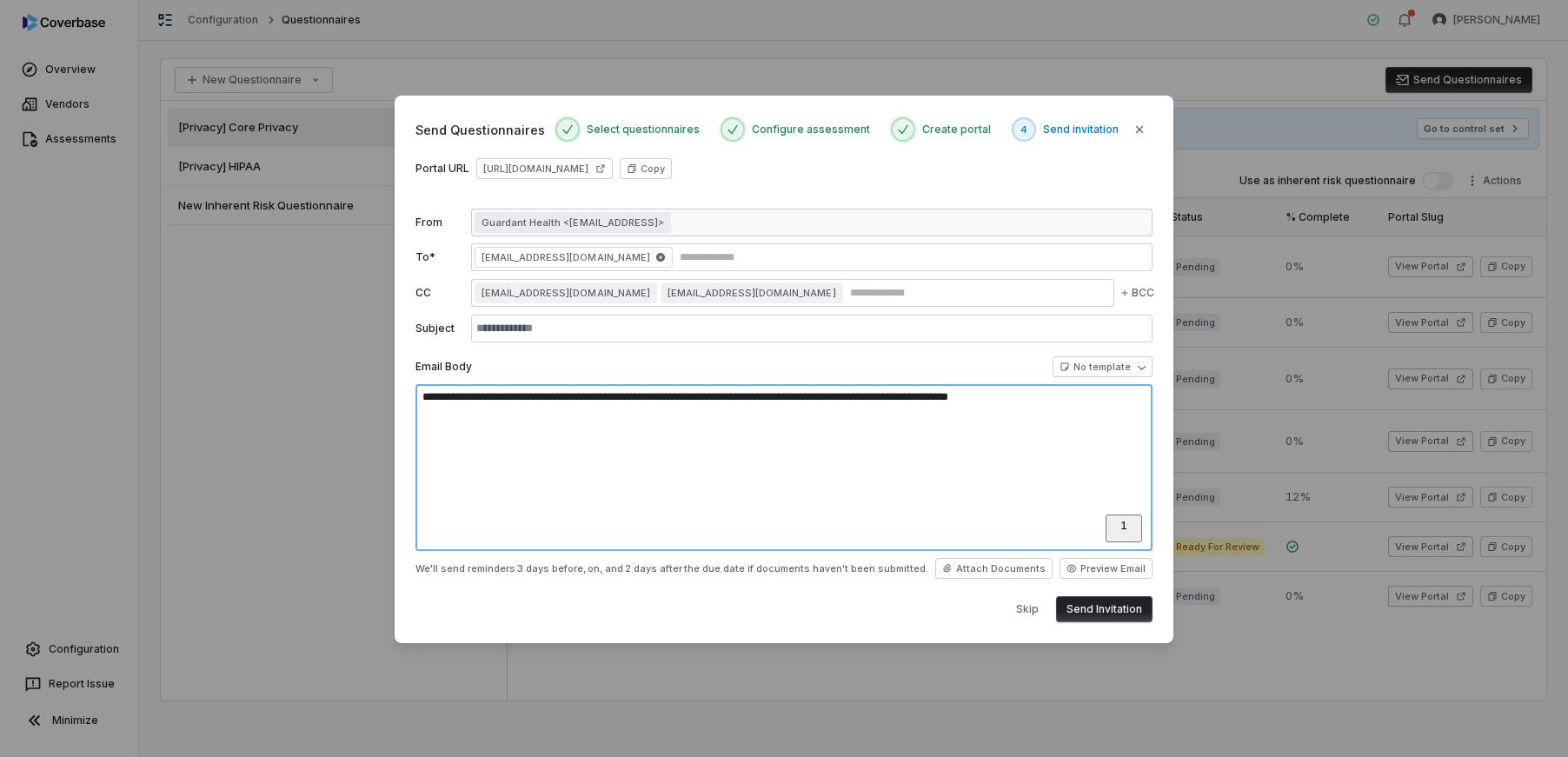
type textarea "**********"
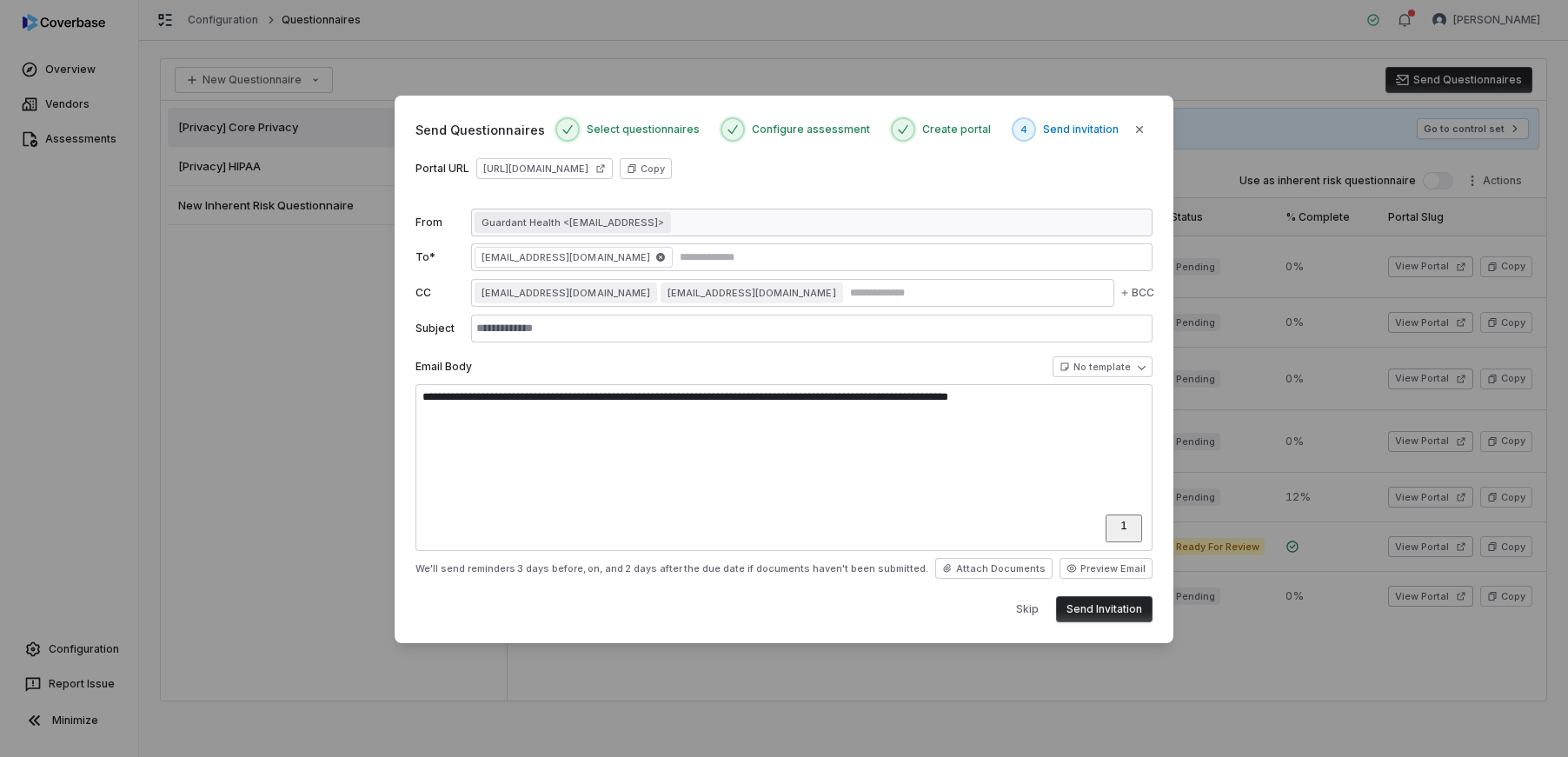
click at [1106, 615] on button "Send Invitation" at bounding box center [1104, 609] width 97 height 26
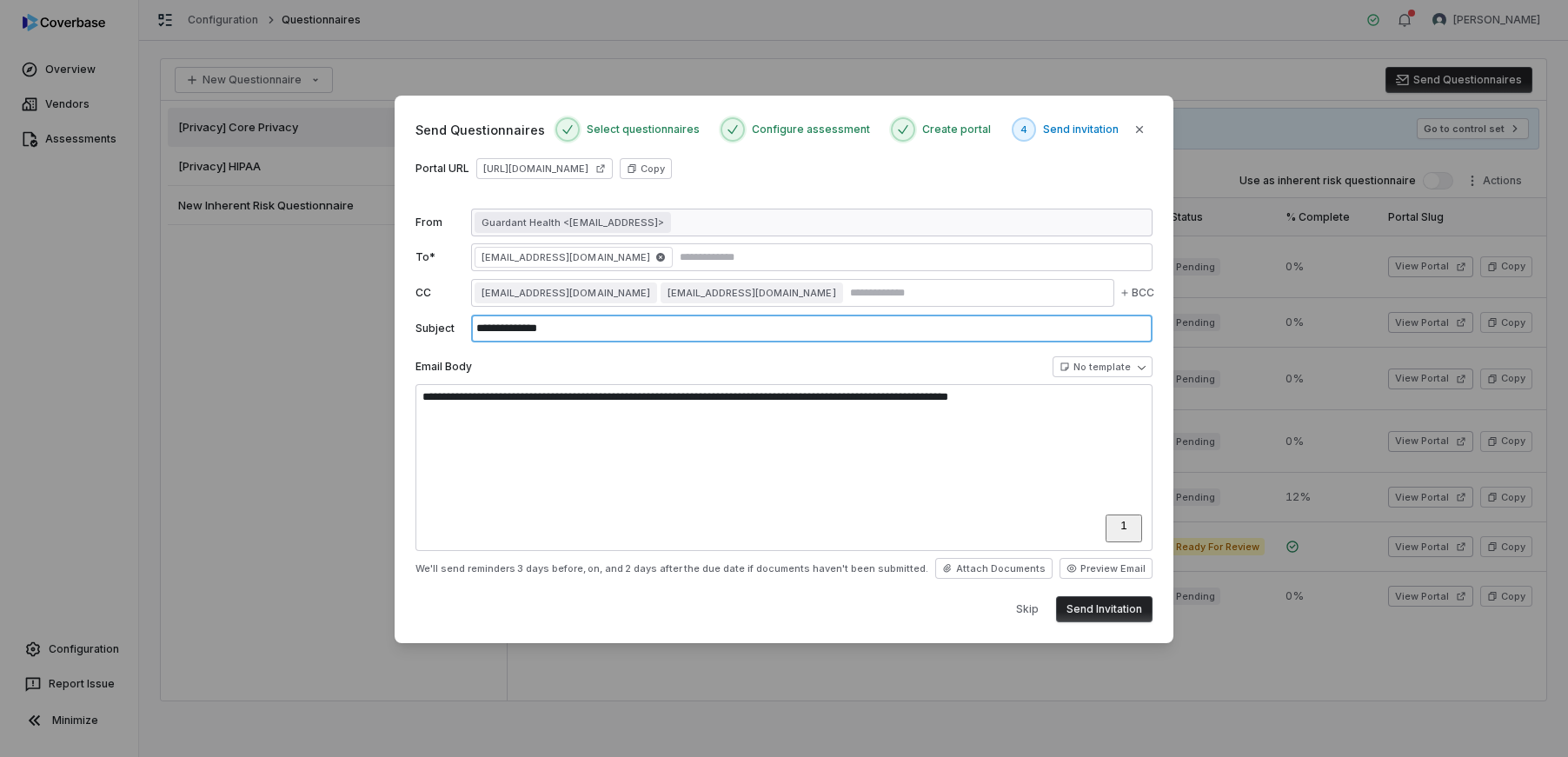
type input "**********"
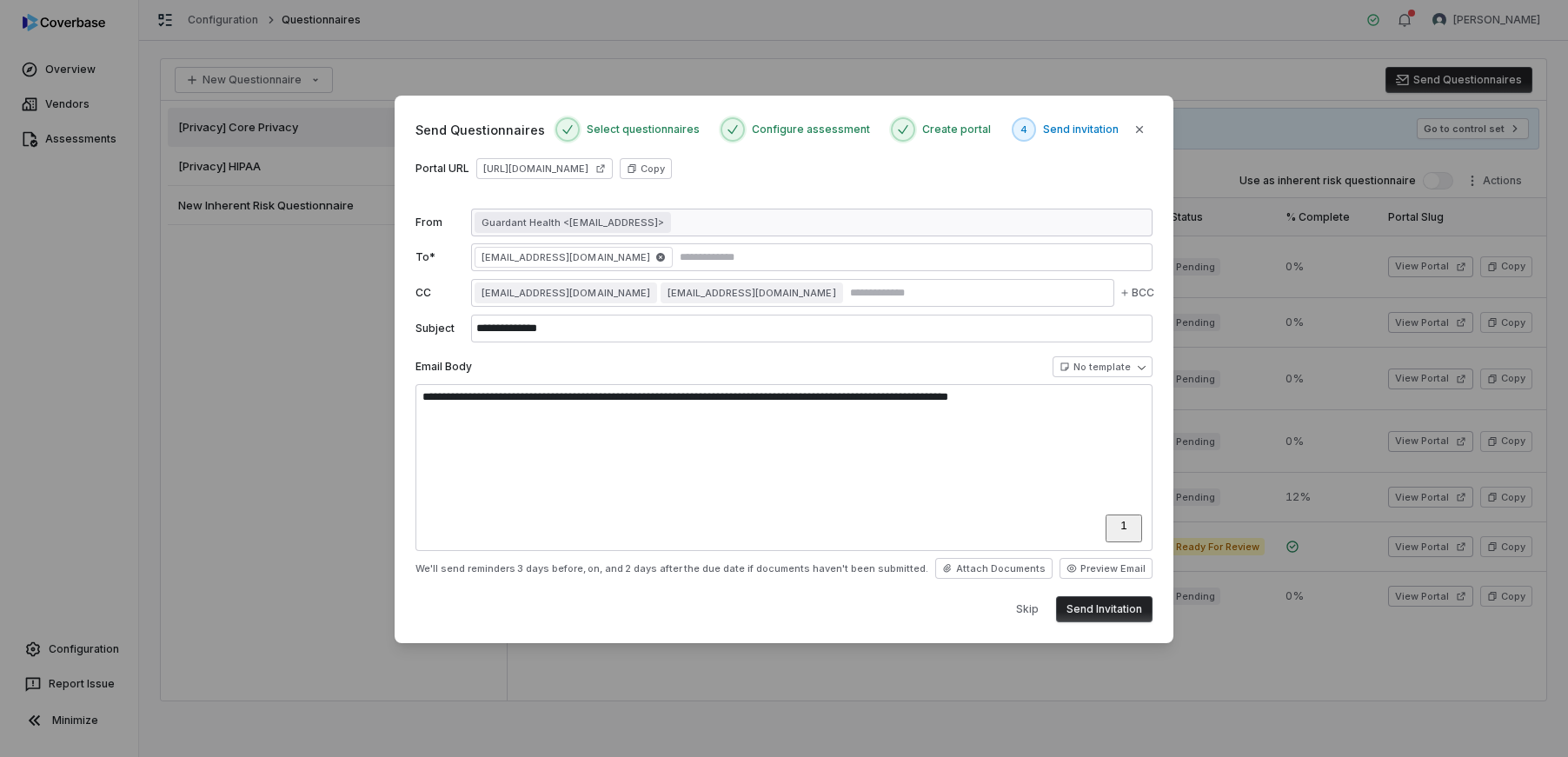
click at [1108, 607] on button "Send Invitation" at bounding box center [1104, 609] width 97 height 26
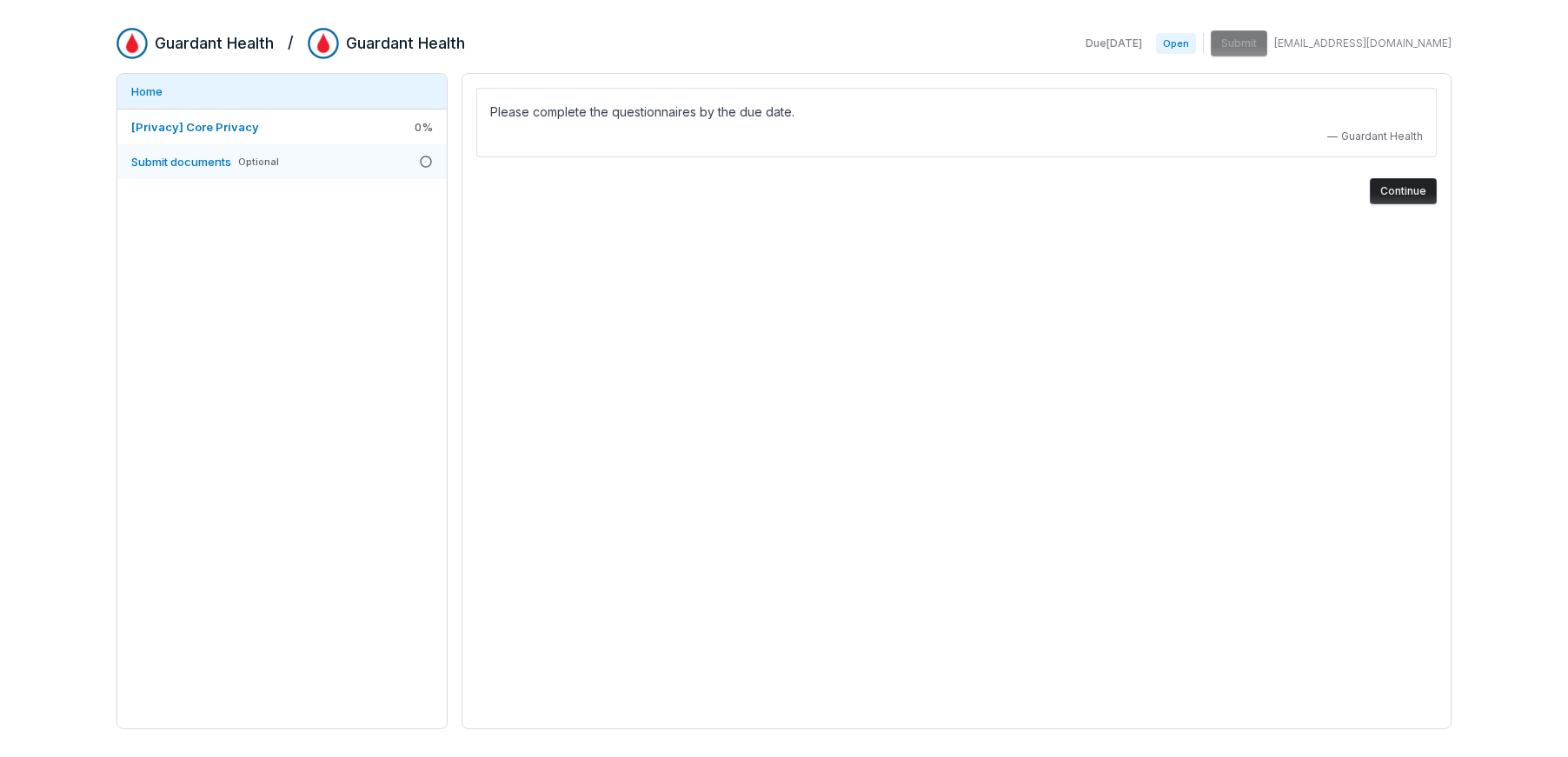
click at [333, 155] on link "Submit documents Optional" at bounding box center [282, 162] width 329 height 35
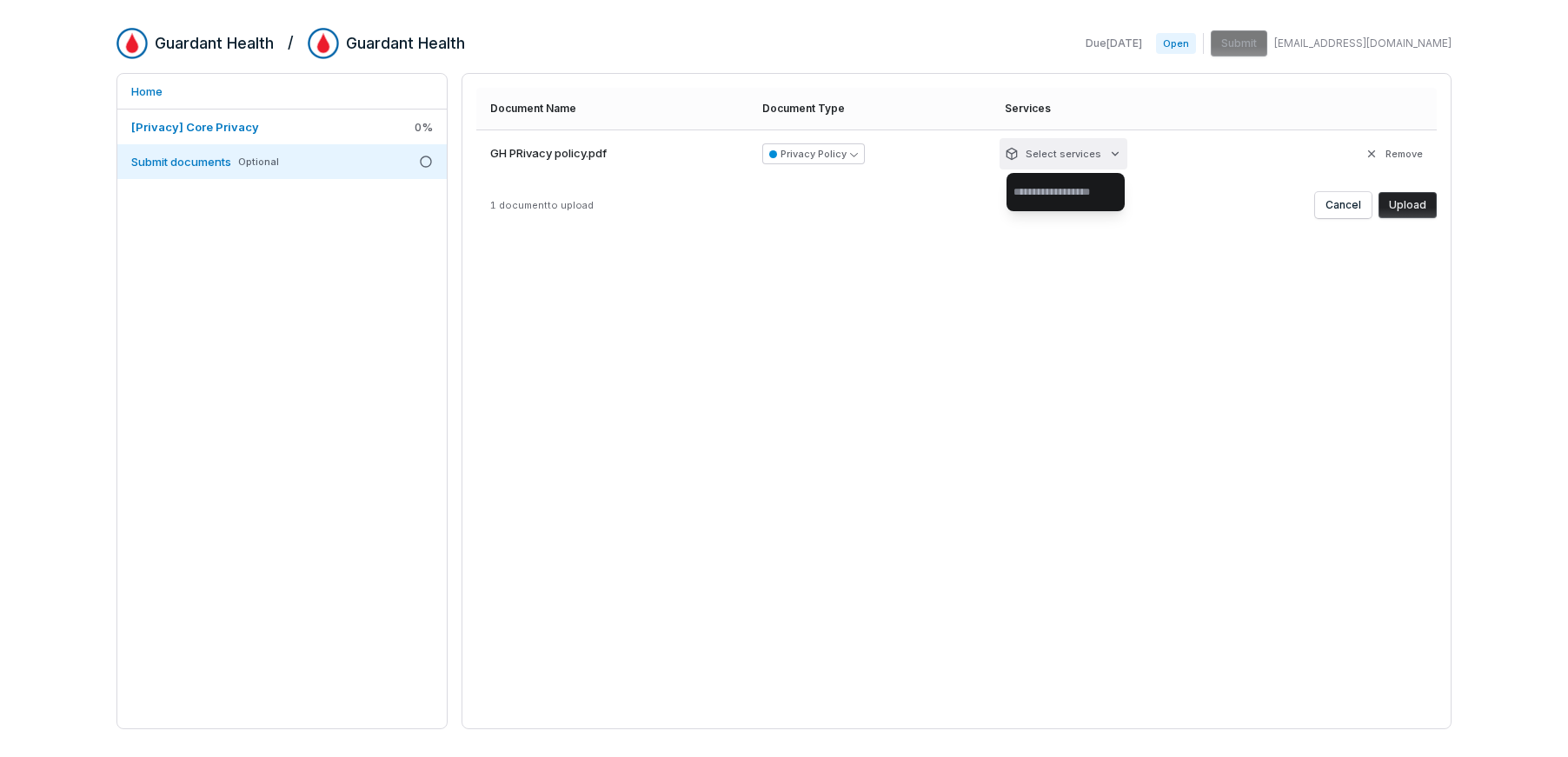
click at [1047, 152] on html "Guardant Health / Guardant Health Due [DATE] Open Submit [EMAIL_ADDRESS][DOMAIN…" at bounding box center [784, 378] width 1568 height 757
click at [1402, 208] on button "Upload" at bounding box center [1407, 205] width 58 height 26
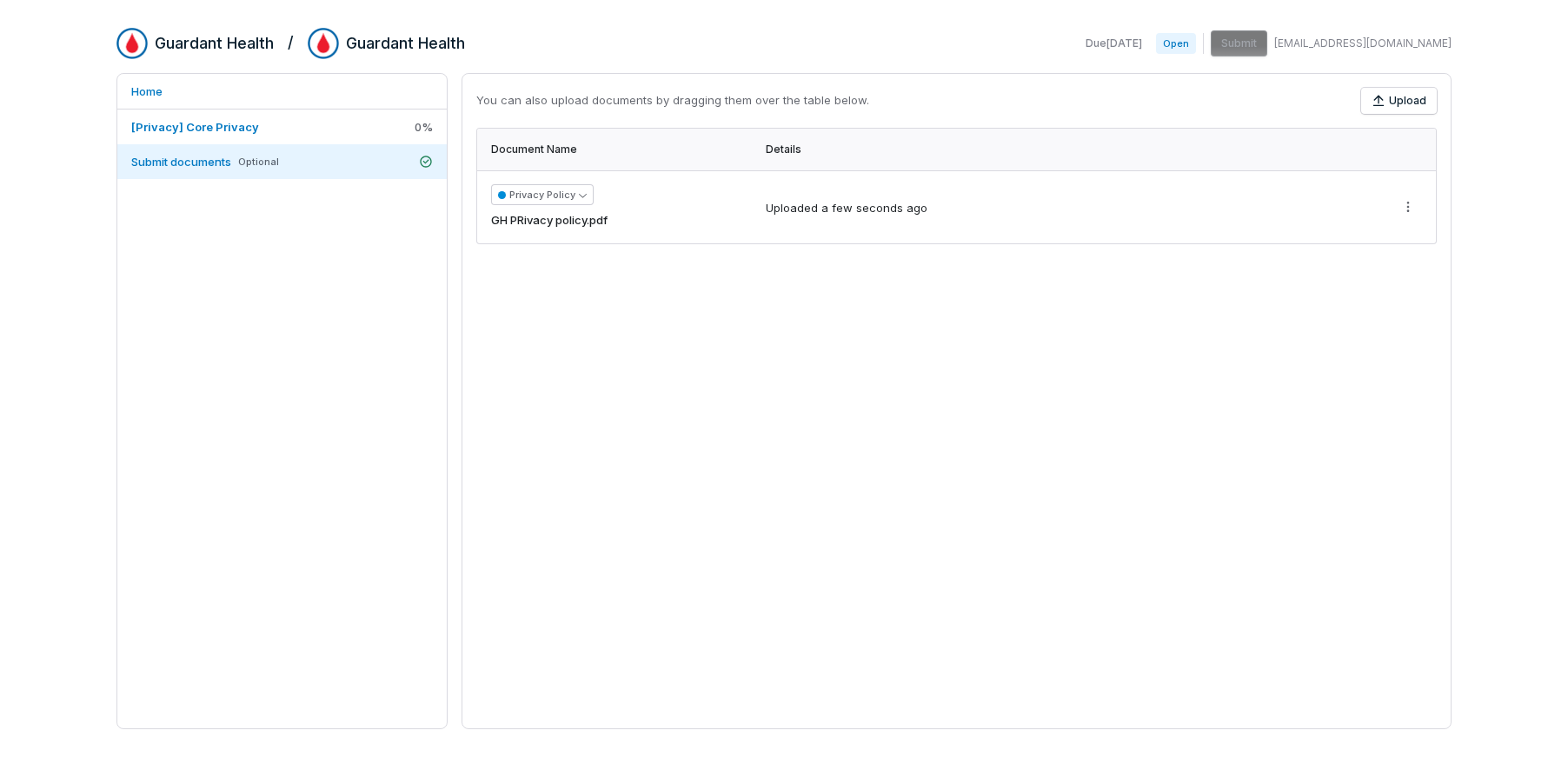
click at [1266, 50] on div "Due [DATE] Open Submit [EMAIL_ADDRESS][DOMAIN_NAME]" at bounding box center [1265, 43] width 372 height 26
click at [259, 128] on link "[Privacy] Core Privacy 0 %" at bounding box center [282, 127] width 329 height 35
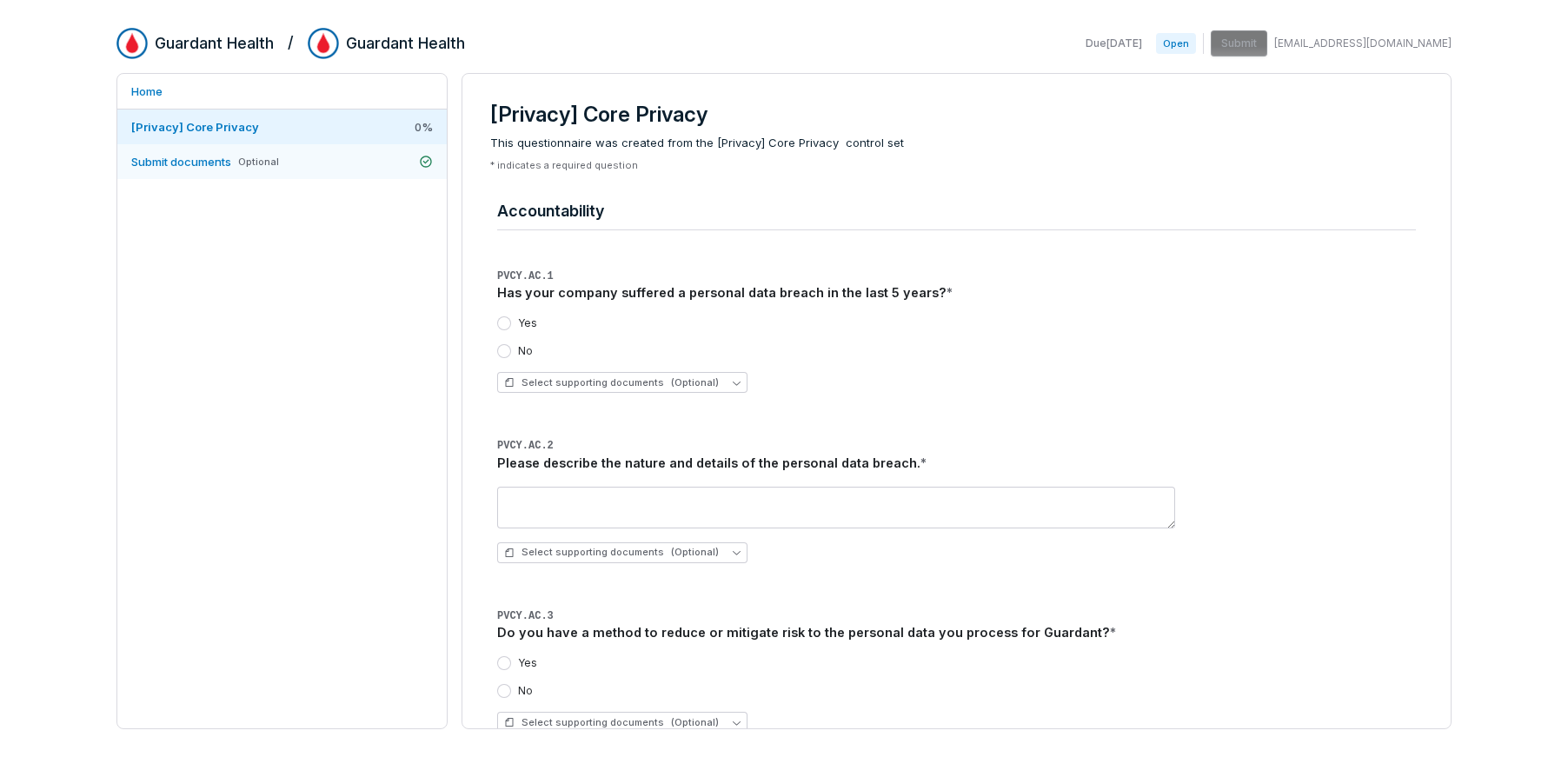
click at [286, 155] on link "Submit documents Optional" at bounding box center [282, 162] width 329 height 35
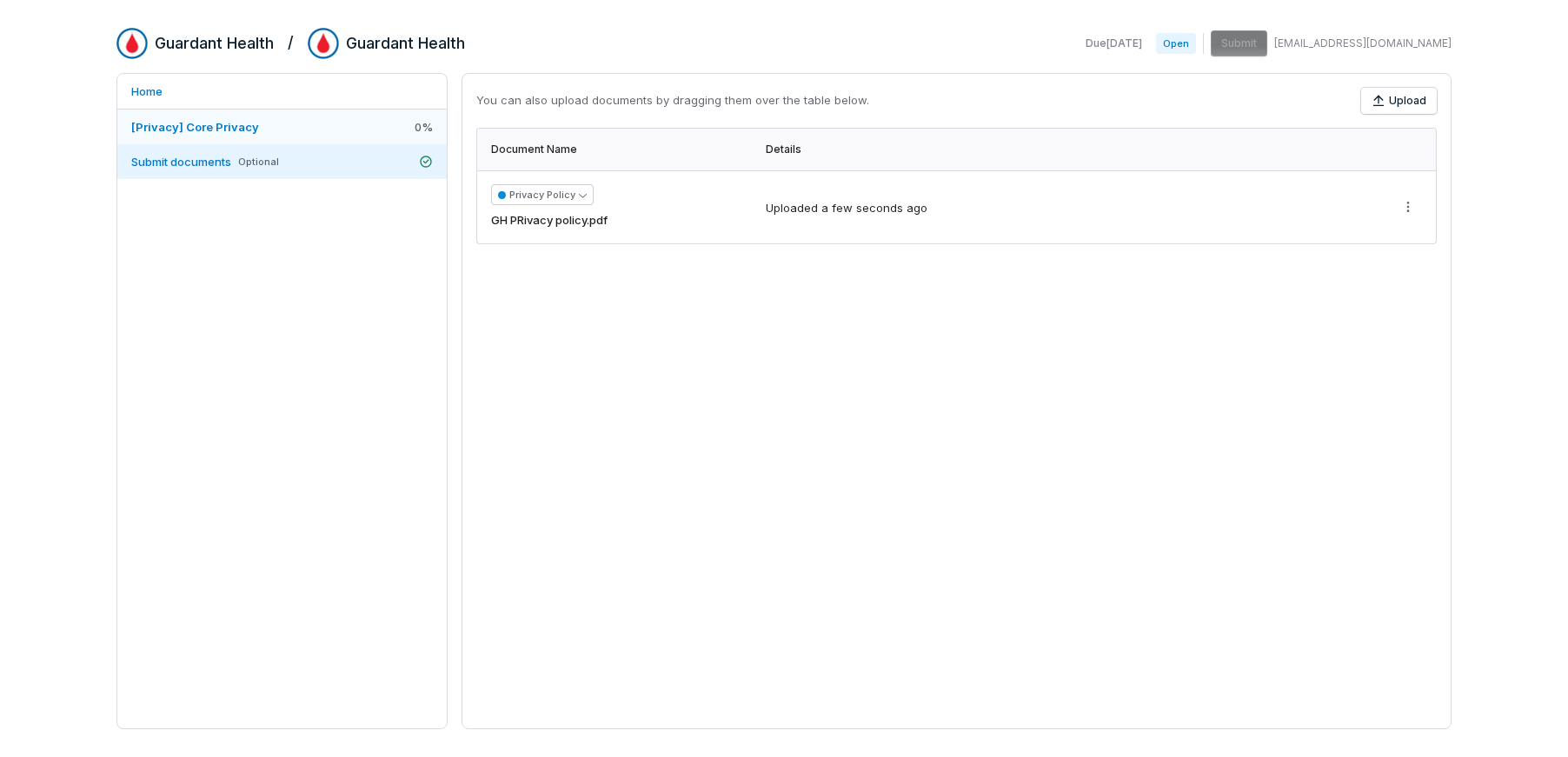
click at [295, 124] on link "[Privacy] Core Privacy 0 %" at bounding box center [282, 127] width 329 height 35
